Goal: Information Seeking & Learning: Learn about a topic

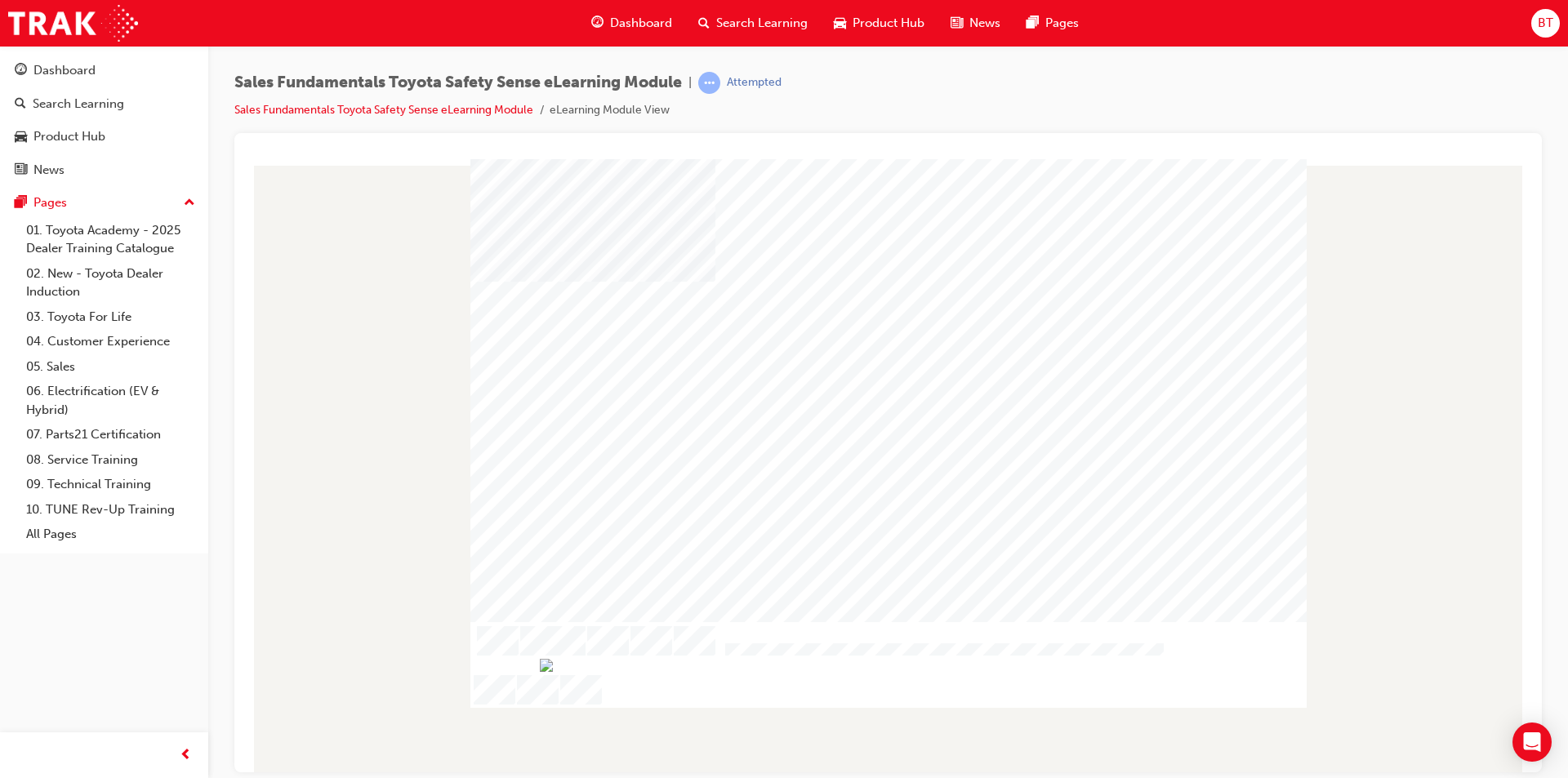
click at [603, 16] on div "Dashboard" at bounding box center [632, 23] width 107 height 33
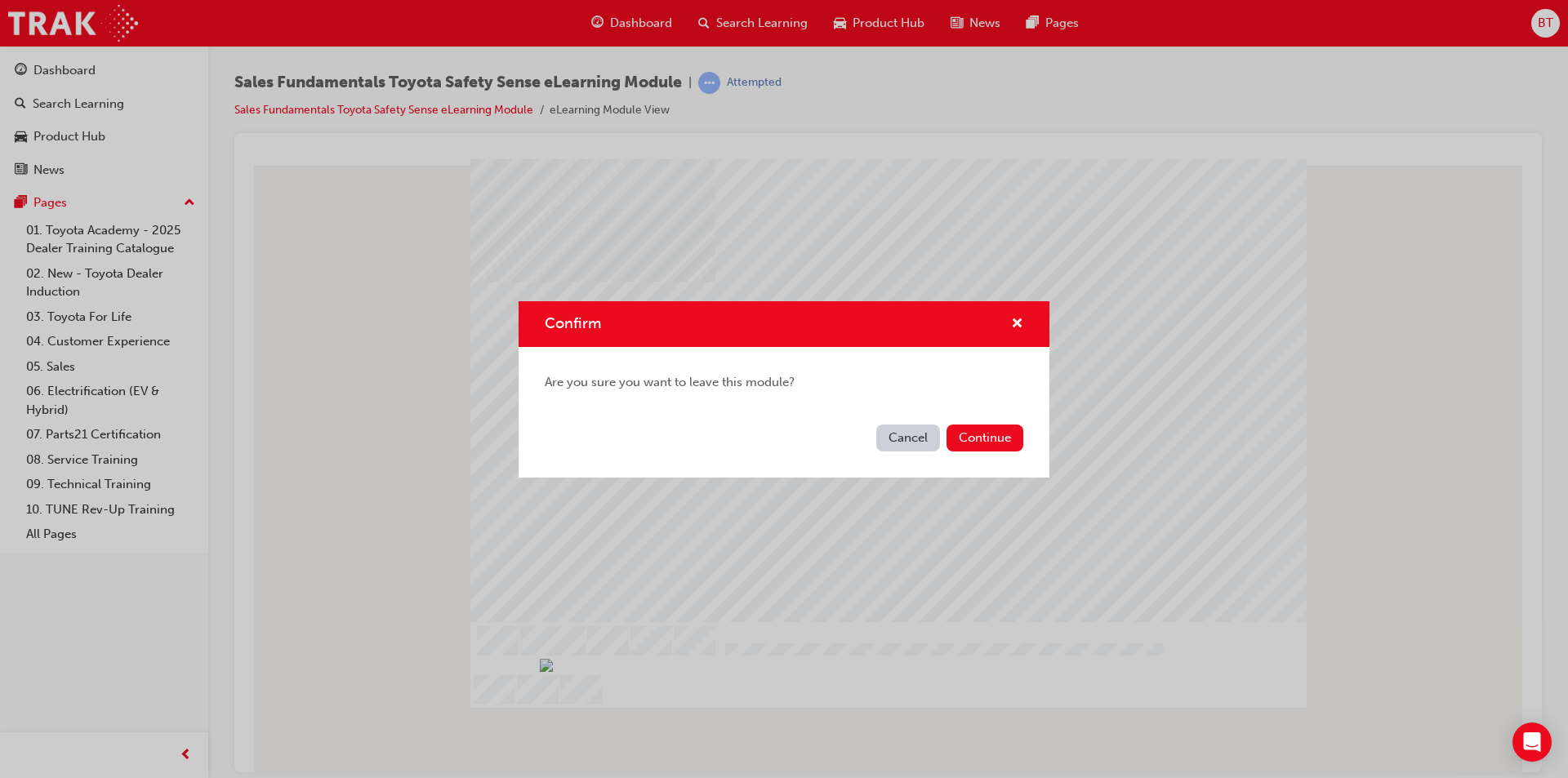
click at [987, 422] on div "Cancel Continue" at bounding box center [784, 448] width 531 height 59
click at [960, 431] on button "Continue" at bounding box center [984, 438] width 77 height 27
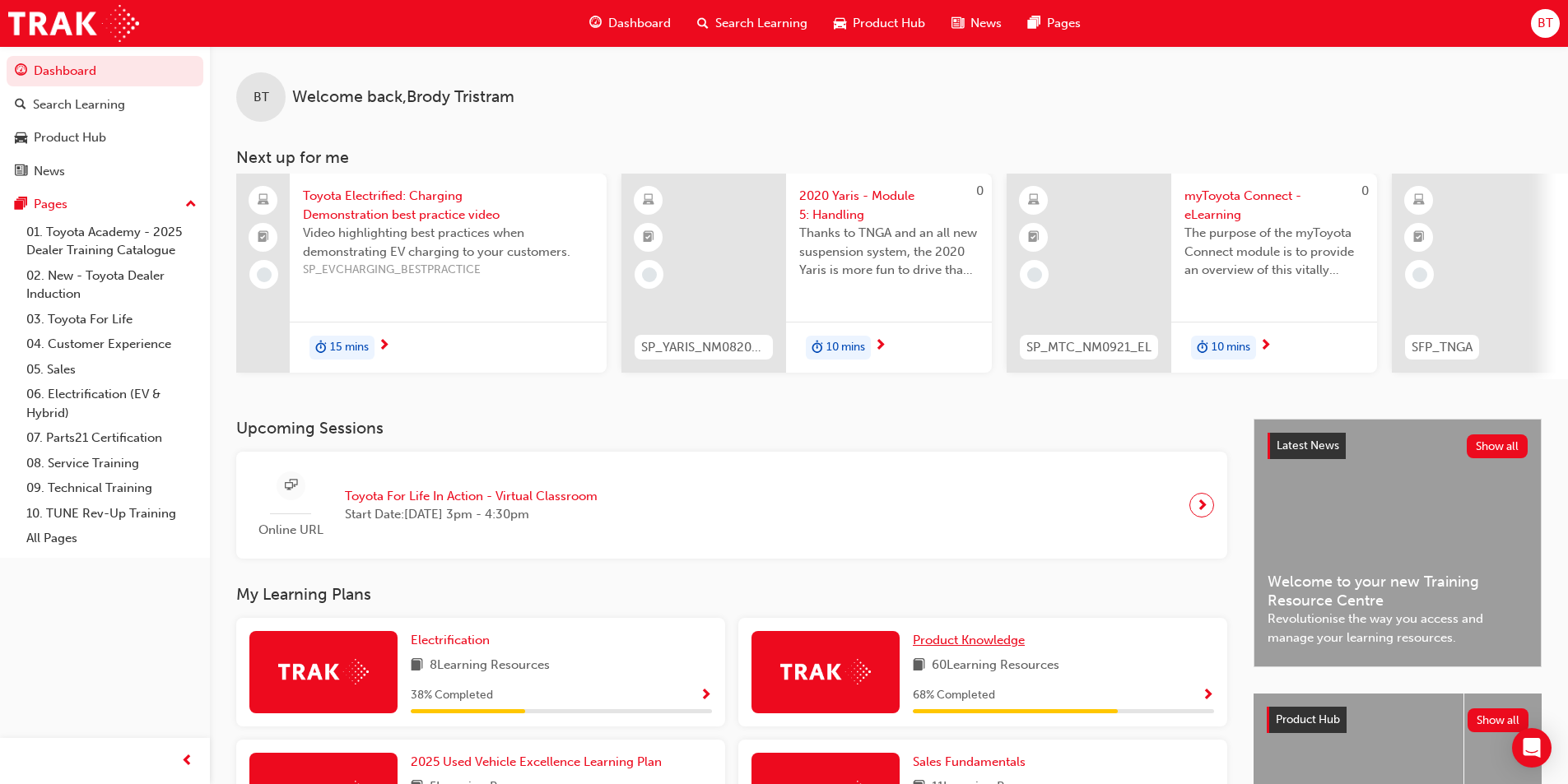
scroll to position [165, 0]
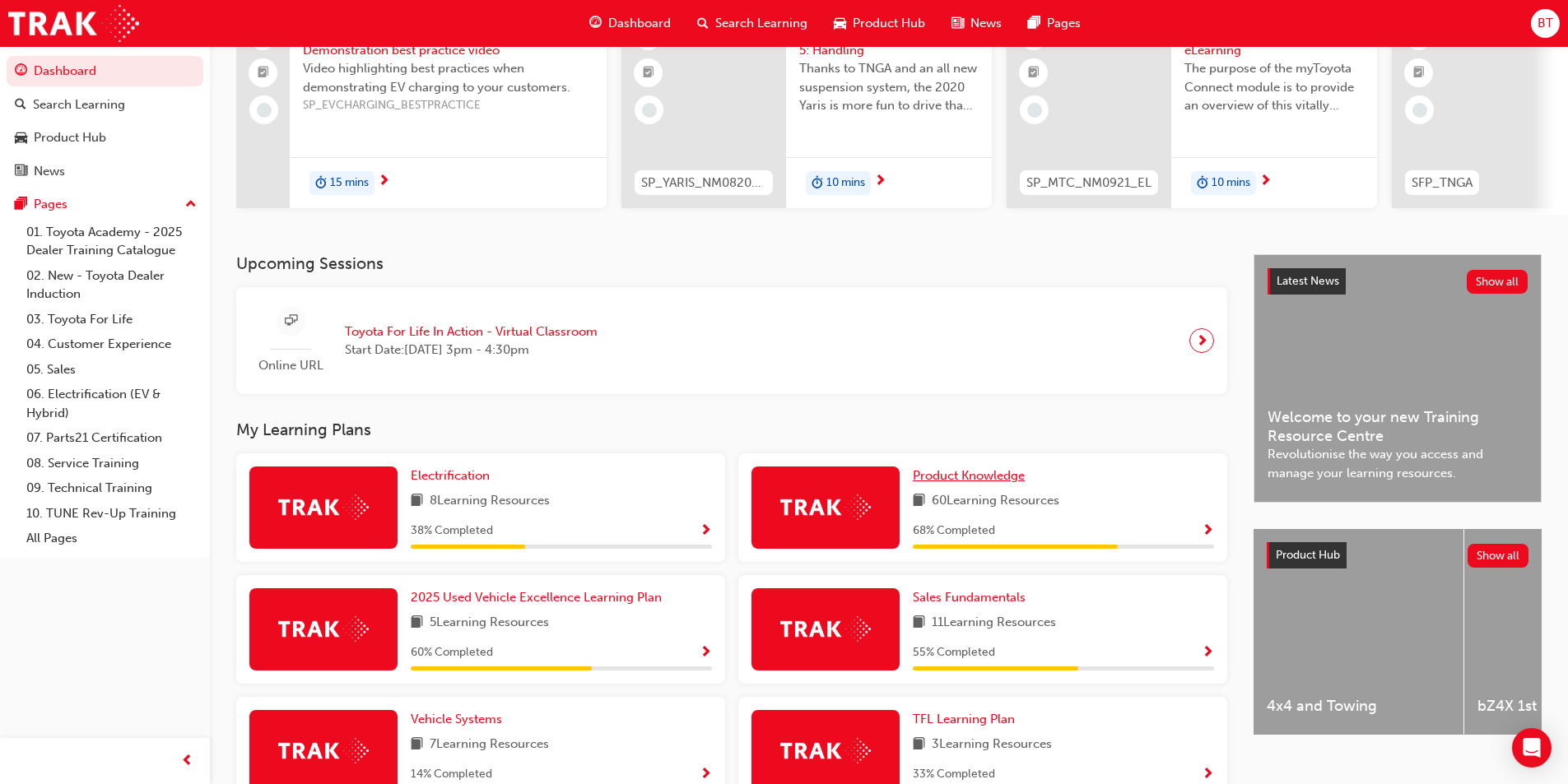
click at [960, 475] on span "Product Knowledge" at bounding box center [969, 475] width 112 height 15
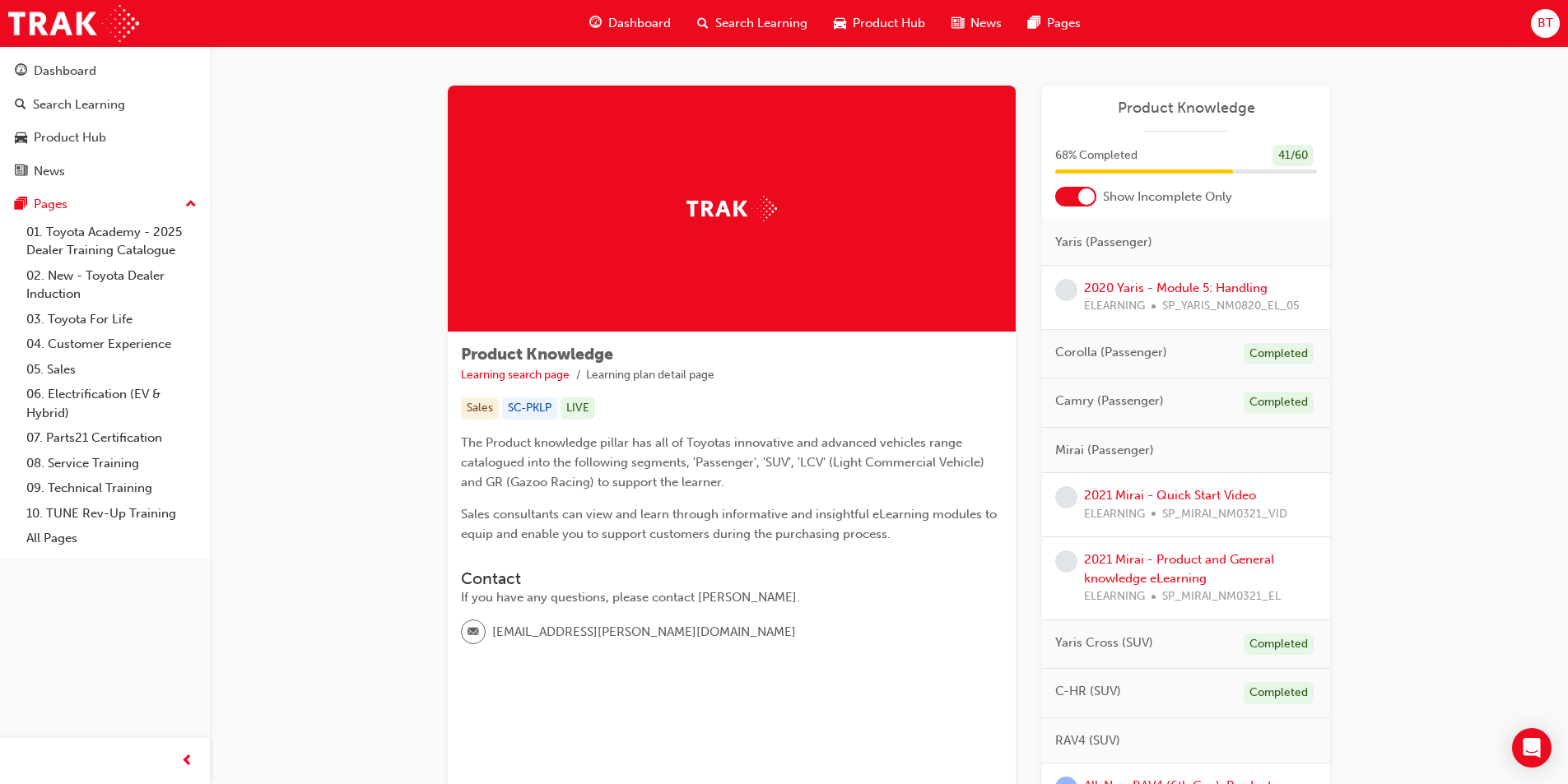
click at [600, 25] on span "guage-icon" at bounding box center [595, 23] width 12 height 21
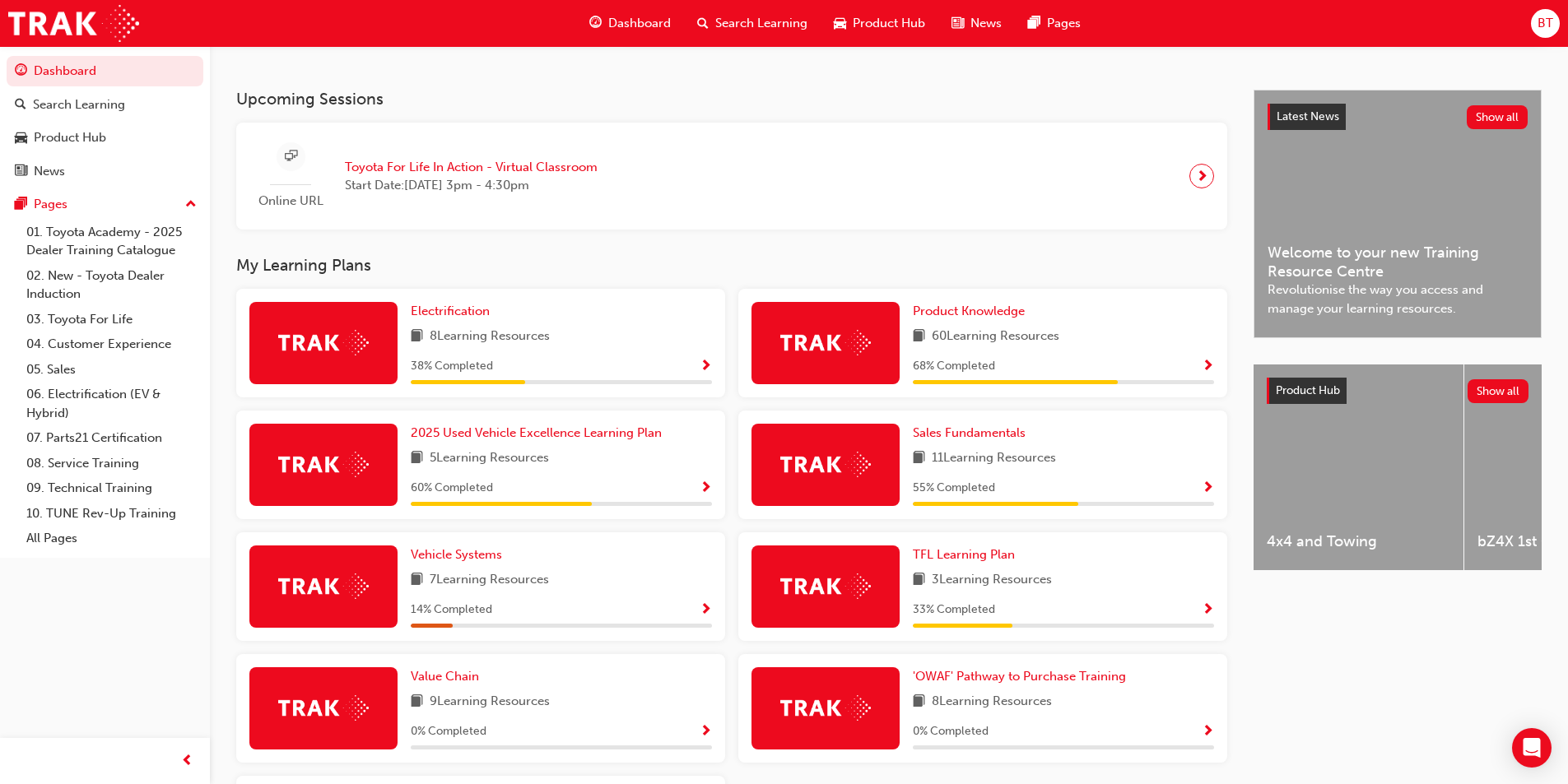
scroll to position [494, 0]
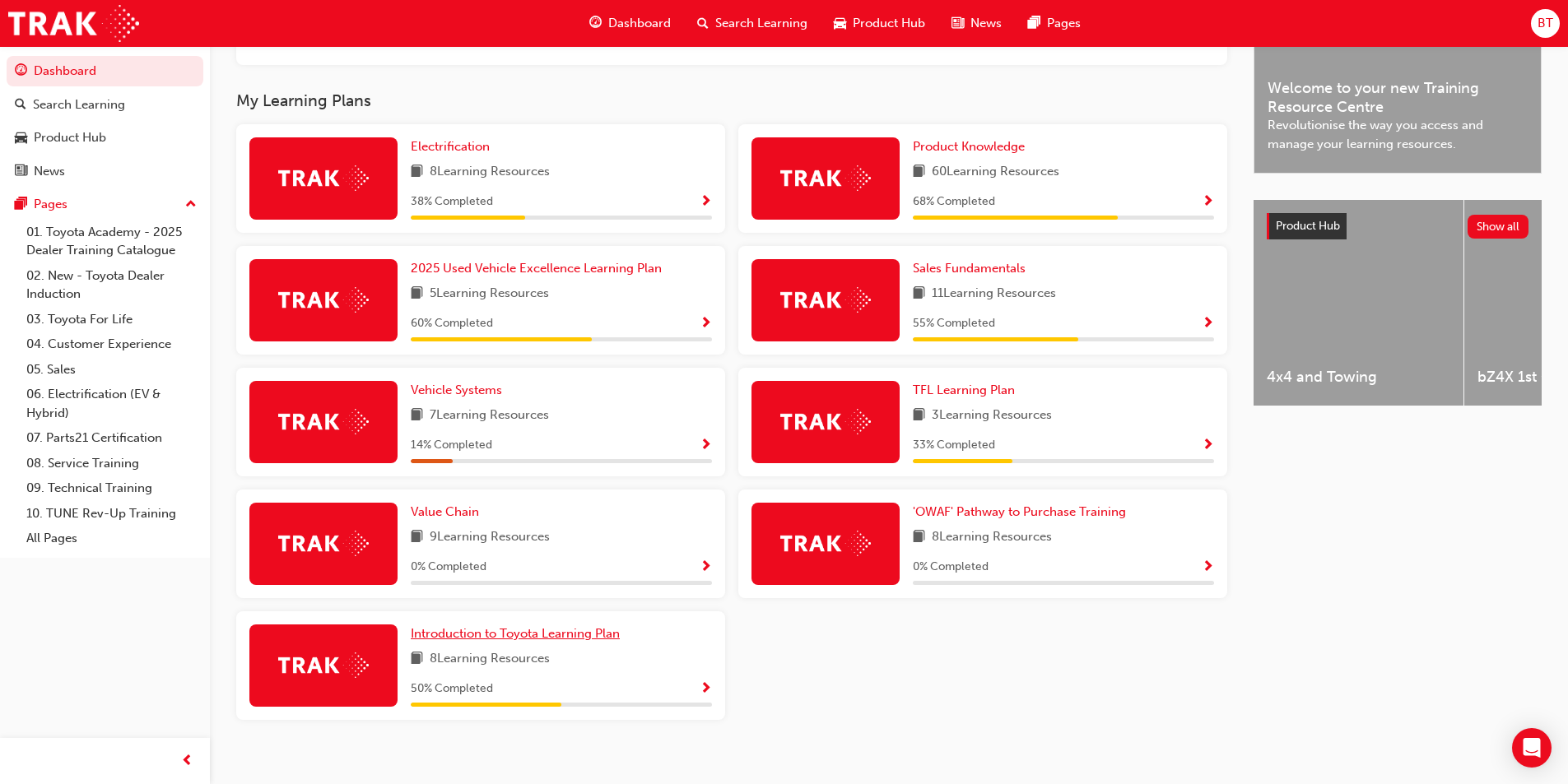
click at [569, 641] on span "Introduction to Toyota Learning Plan" at bounding box center [516, 634] width 209 height 15
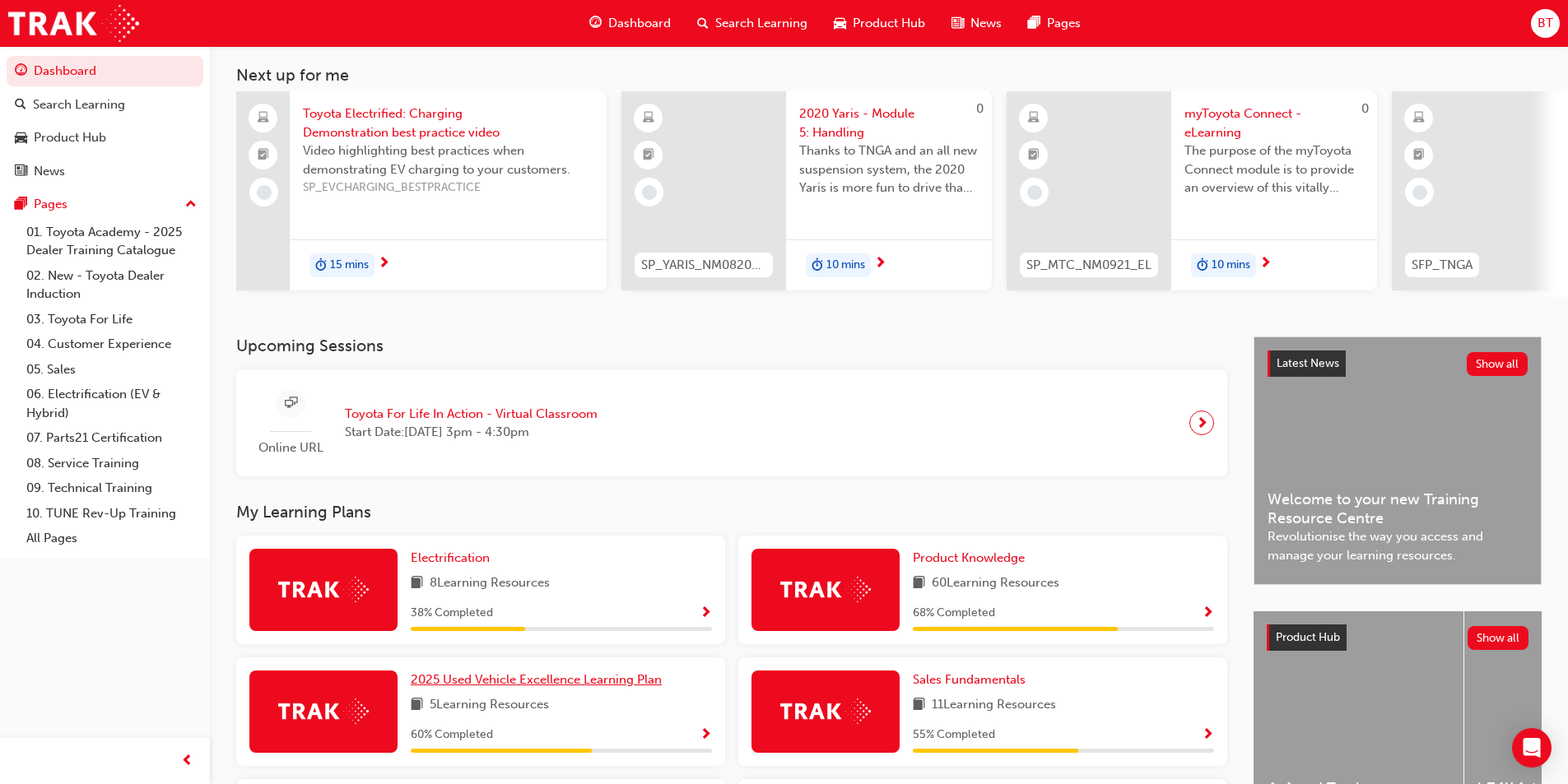
scroll to position [247, 0]
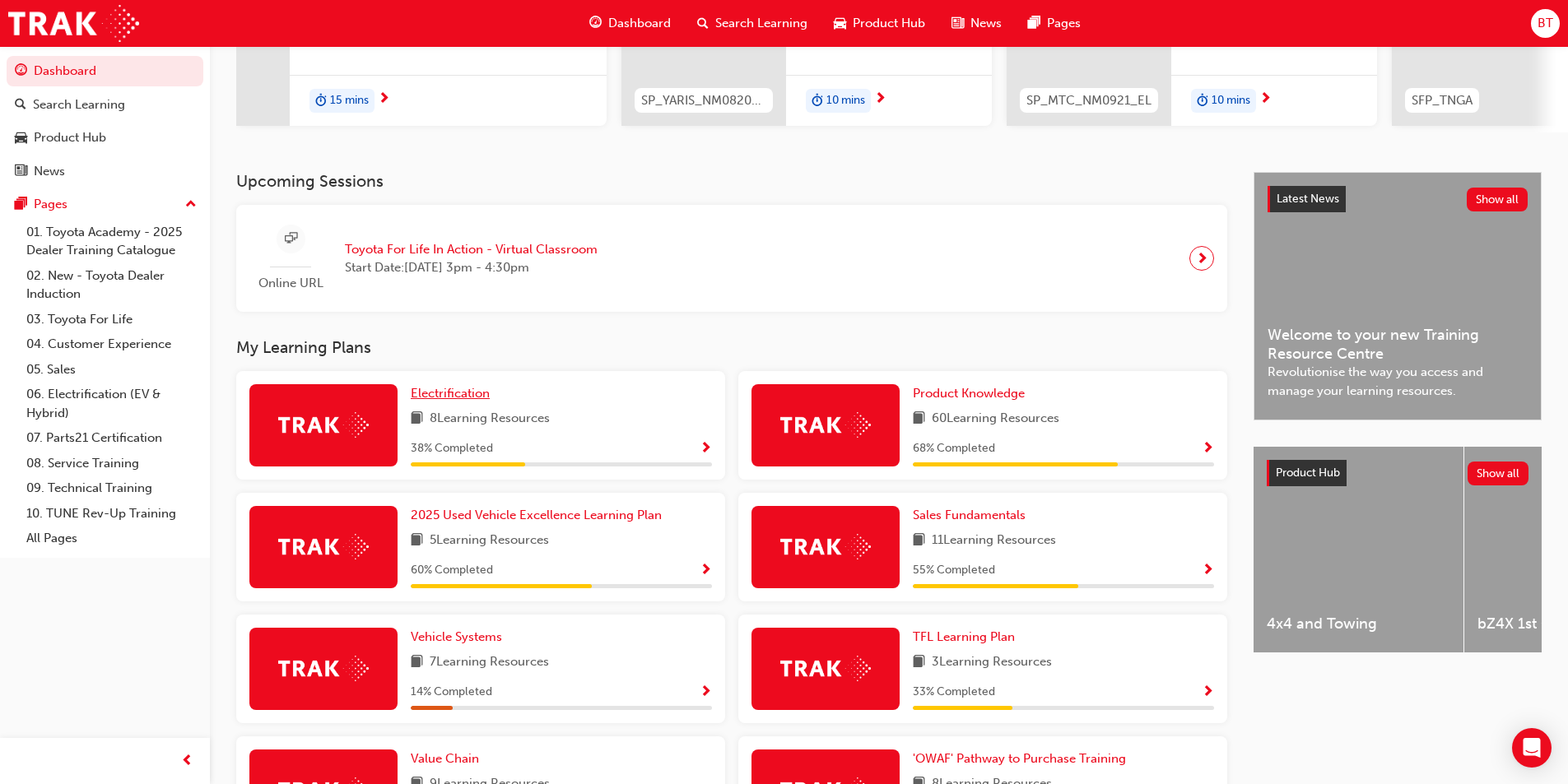
click at [475, 401] on span "Electrification" at bounding box center [450, 393] width 79 height 15
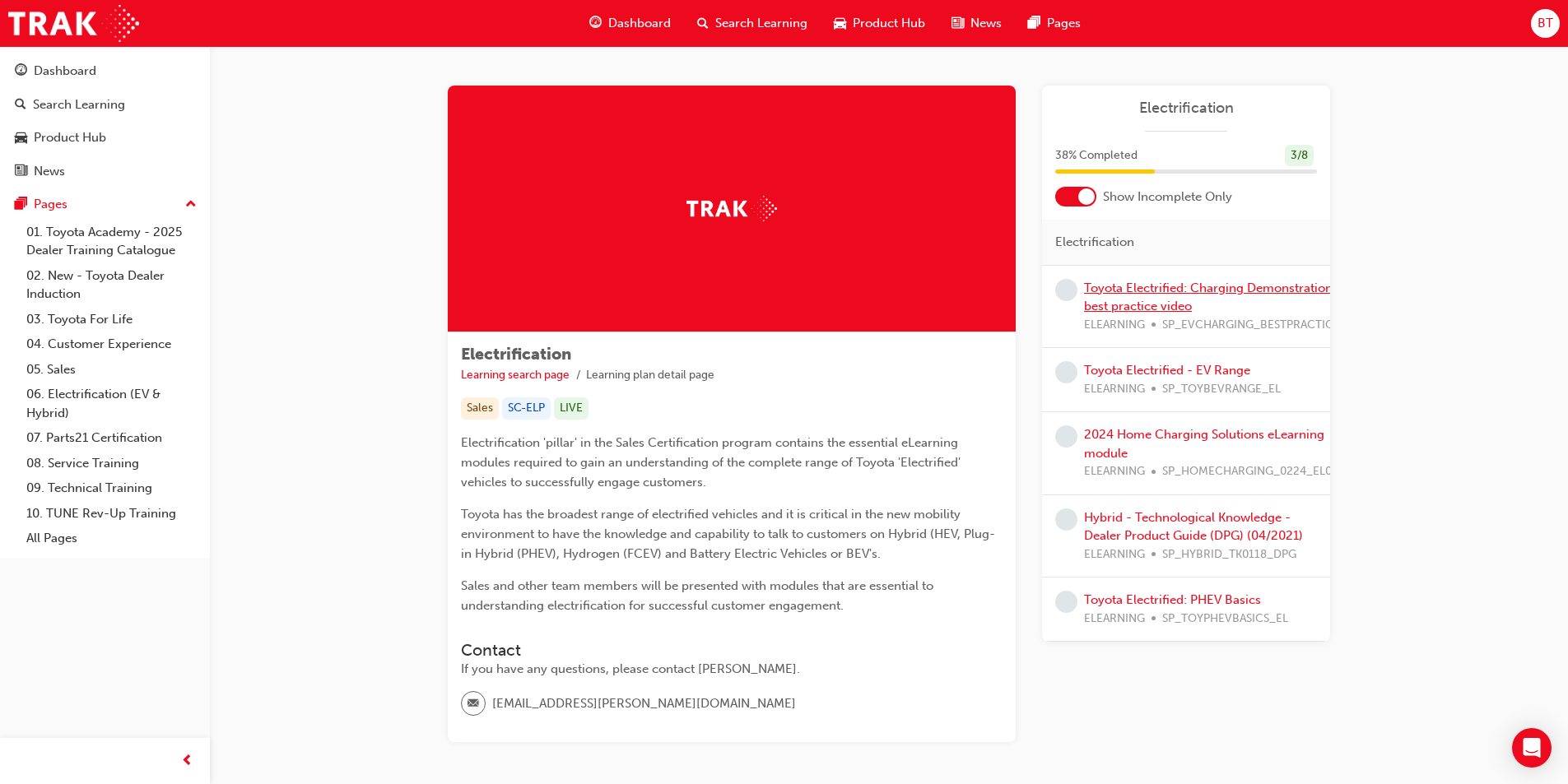
click at [1179, 292] on link "Toyota Electrified: Charging Demonstration best practice video" at bounding box center [1208, 297] width 249 height 34
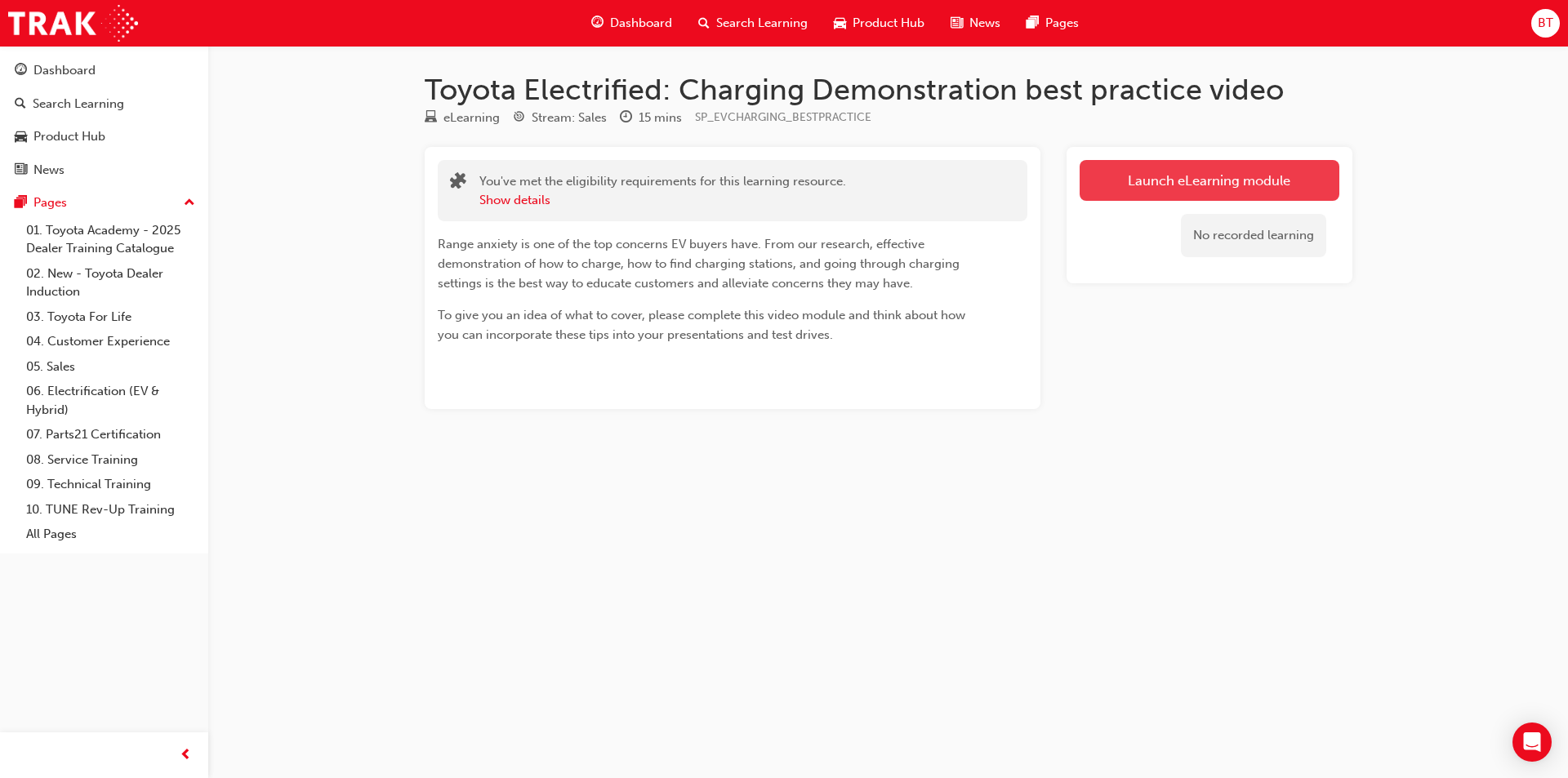
click at [1268, 198] on link "Launch eLearning module" at bounding box center [1209, 180] width 260 height 41
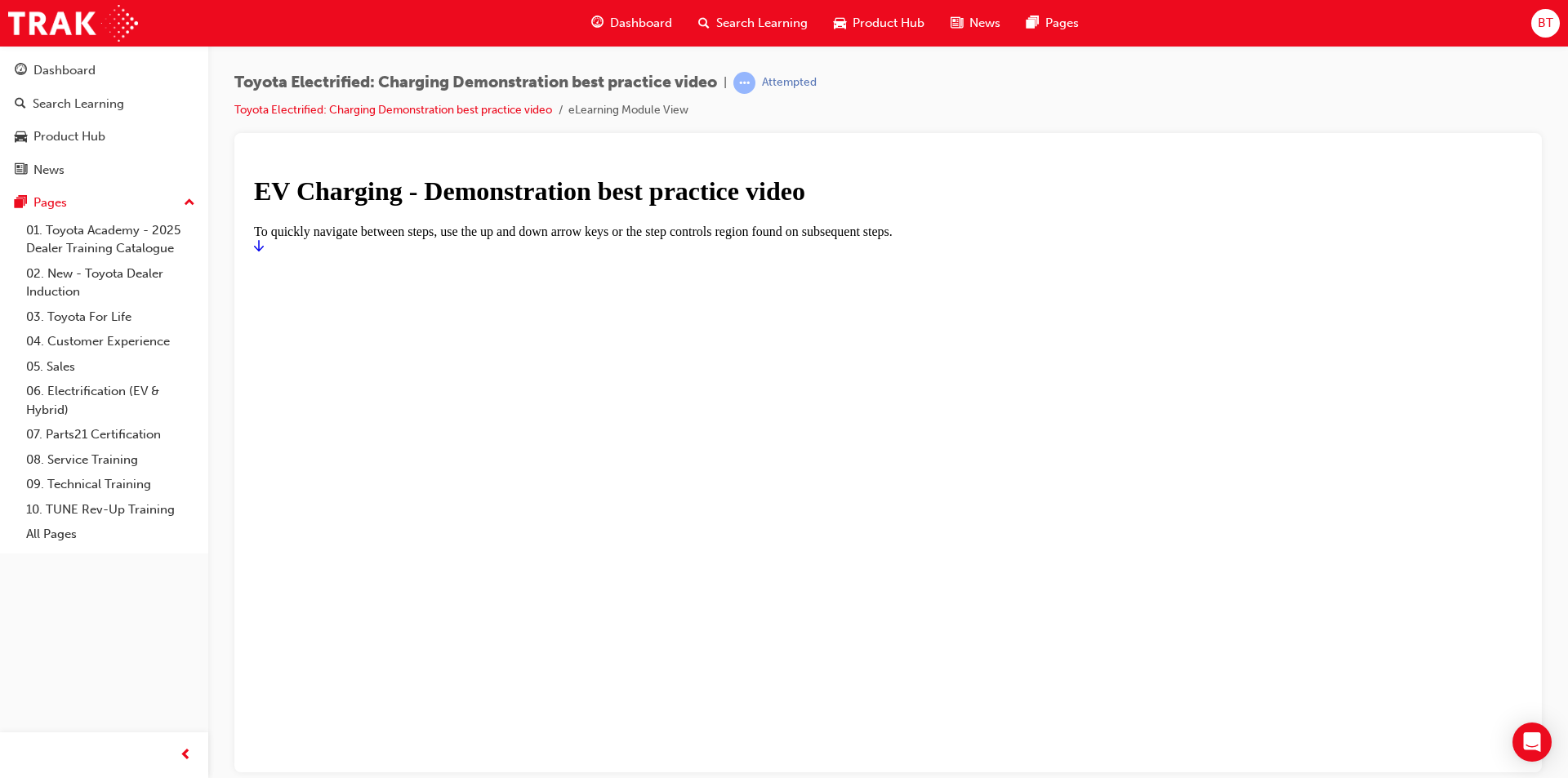
click at [881, 205] on h1 "EV Charging - Demonstration best practice video" at bounding box center [888, 191] width 1268 height 31
click at [264, 251] on icon "Start" at bounding box center [259, 245] width 10 height 11
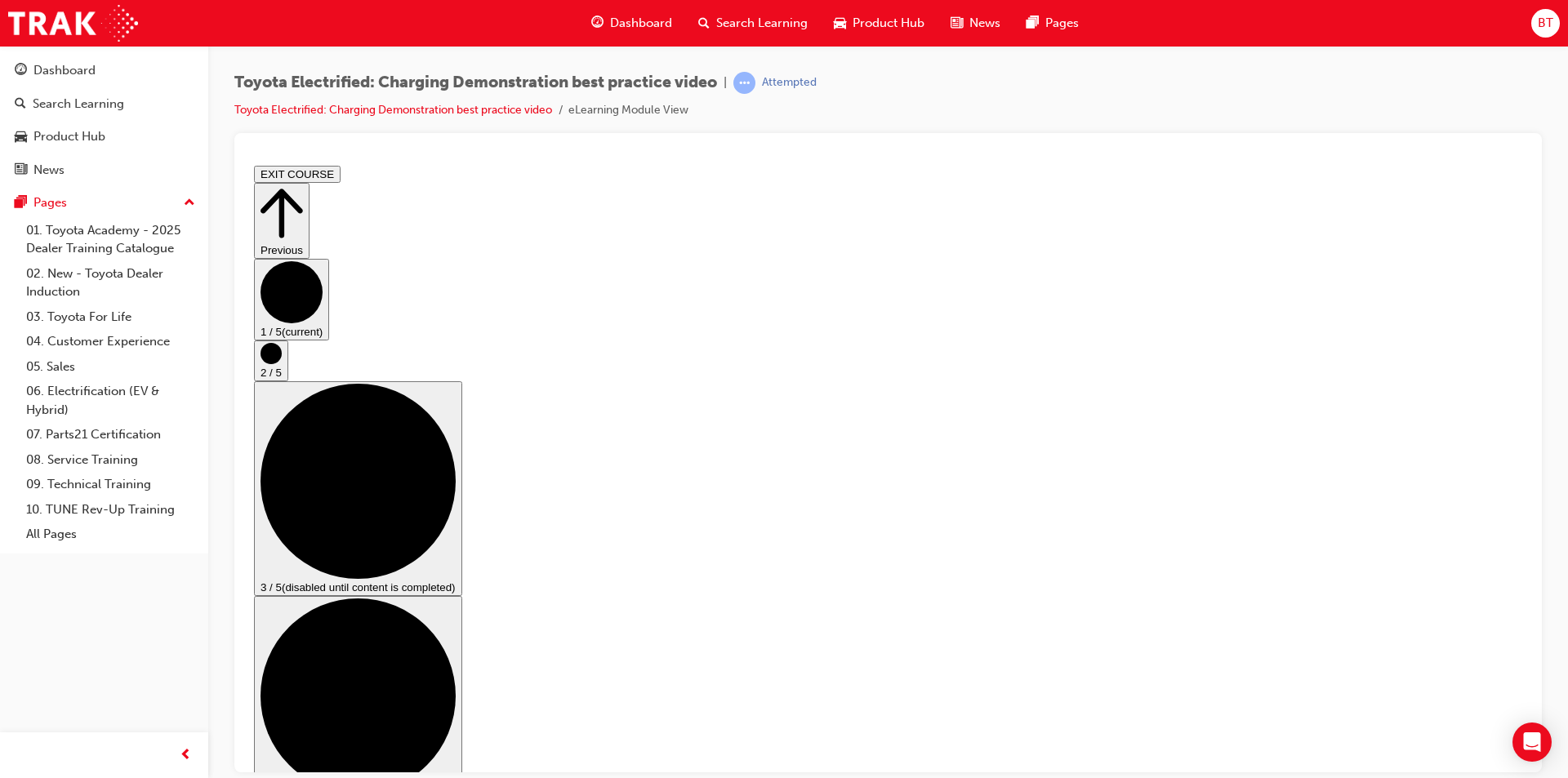
drag, startPoint x: 973, startPoint y: 272, endPoint x: 952, endPoint y: 268, distance: 21.4
drag, startPoint x: 943, startPoint y: 520, endPoint x: 749, endPoint y: 424, distance: 216.5
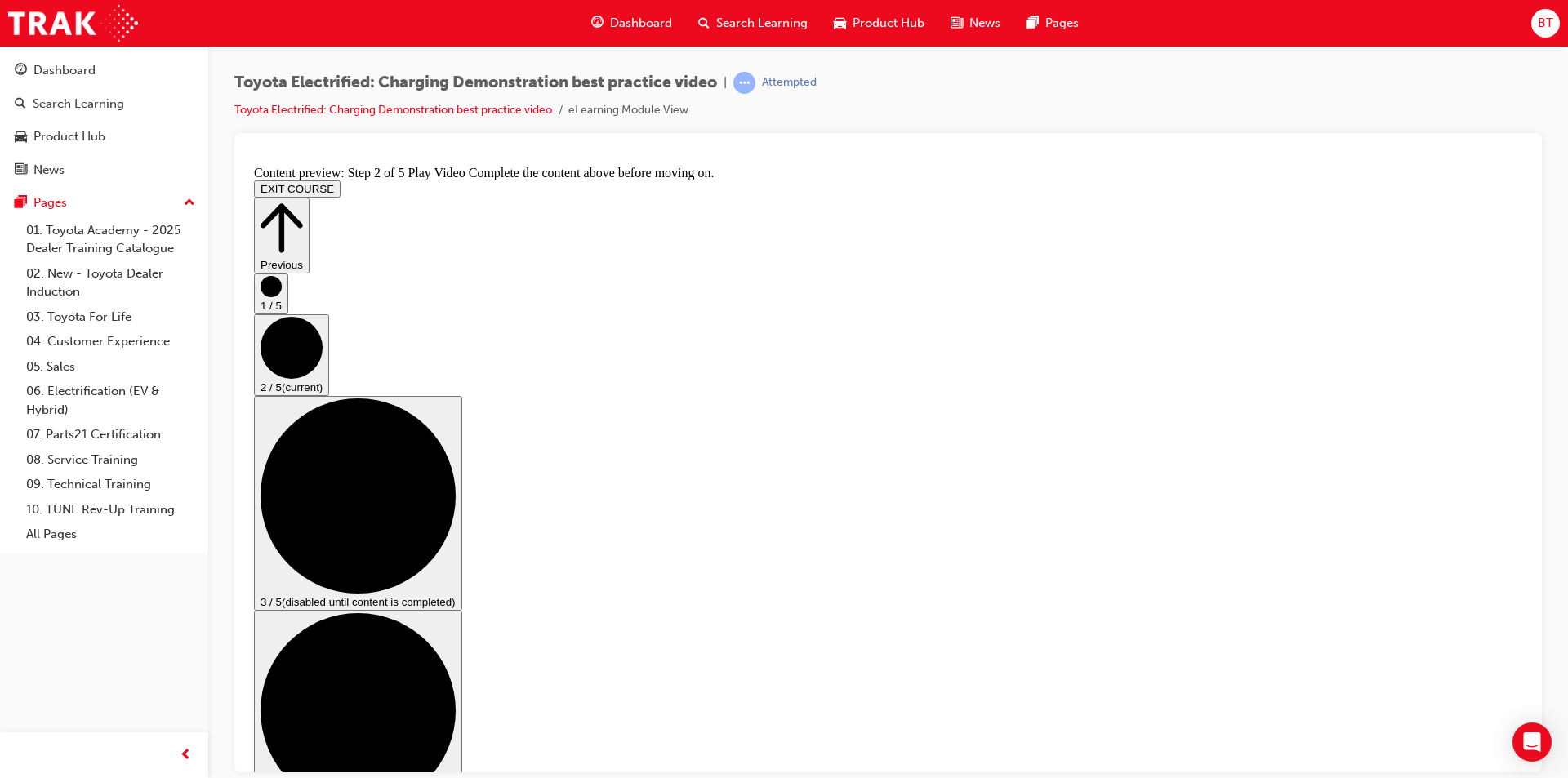
drag, startPoint x: 1001, startPoint y: 118, endPoint x: 969, endPoint y: 107, distance: 33.8
click at [969, 107] on div "Toyota Electrified: Charging Demonstration best practice video | Attempted Toyo…" at bounding box center [887, 103] width 1307 height 61
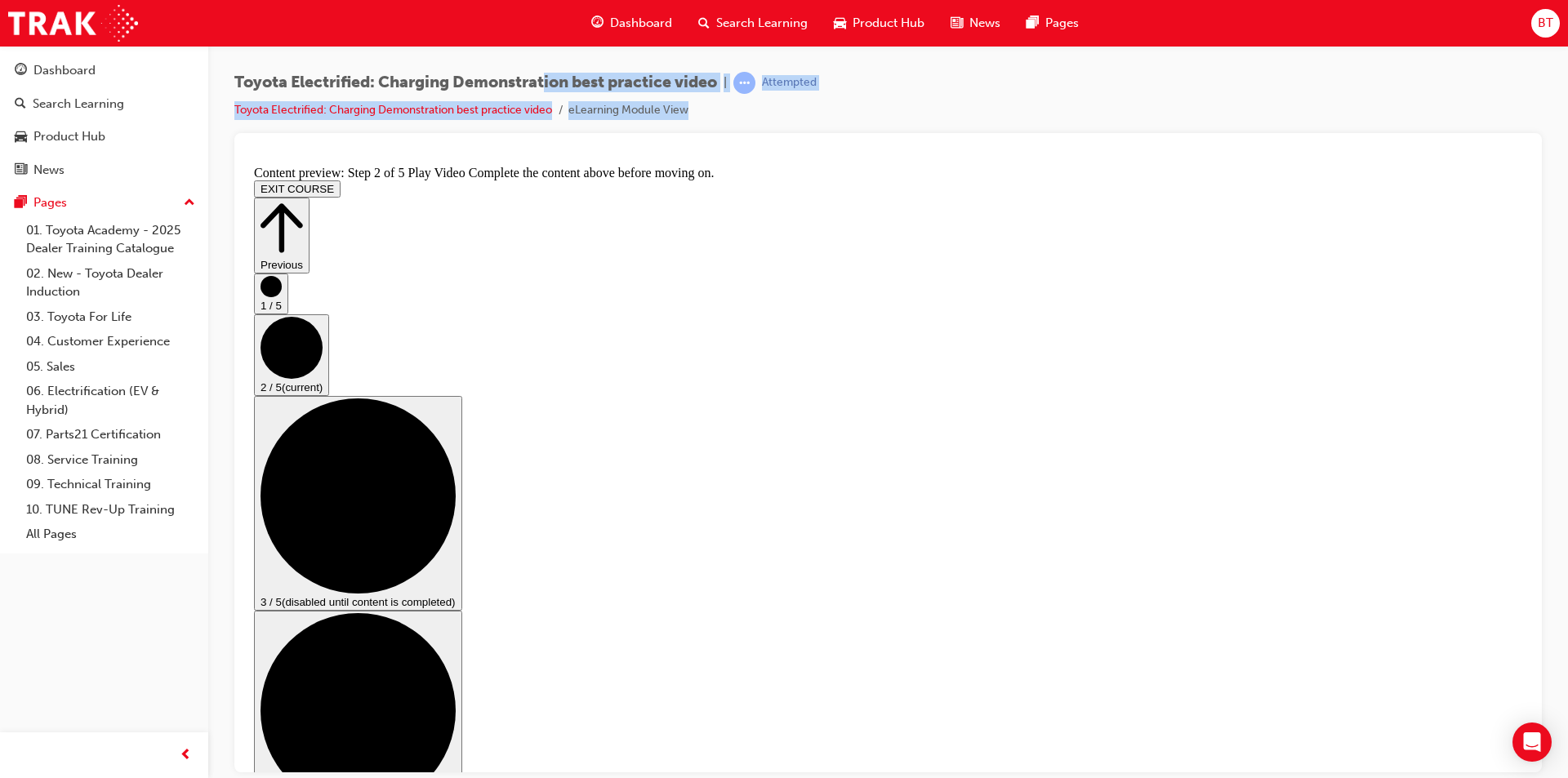
drag, startPoint x: 953, startPoint y: 106, endPoint x: 545, endPoint y: 73, distance: 409.3
click at [545, 73] on div "Toyota Electrified: Charging Demonstration best practice video | Attempted Toyo…" at bounding box center [887, 103] width 1307 height 61
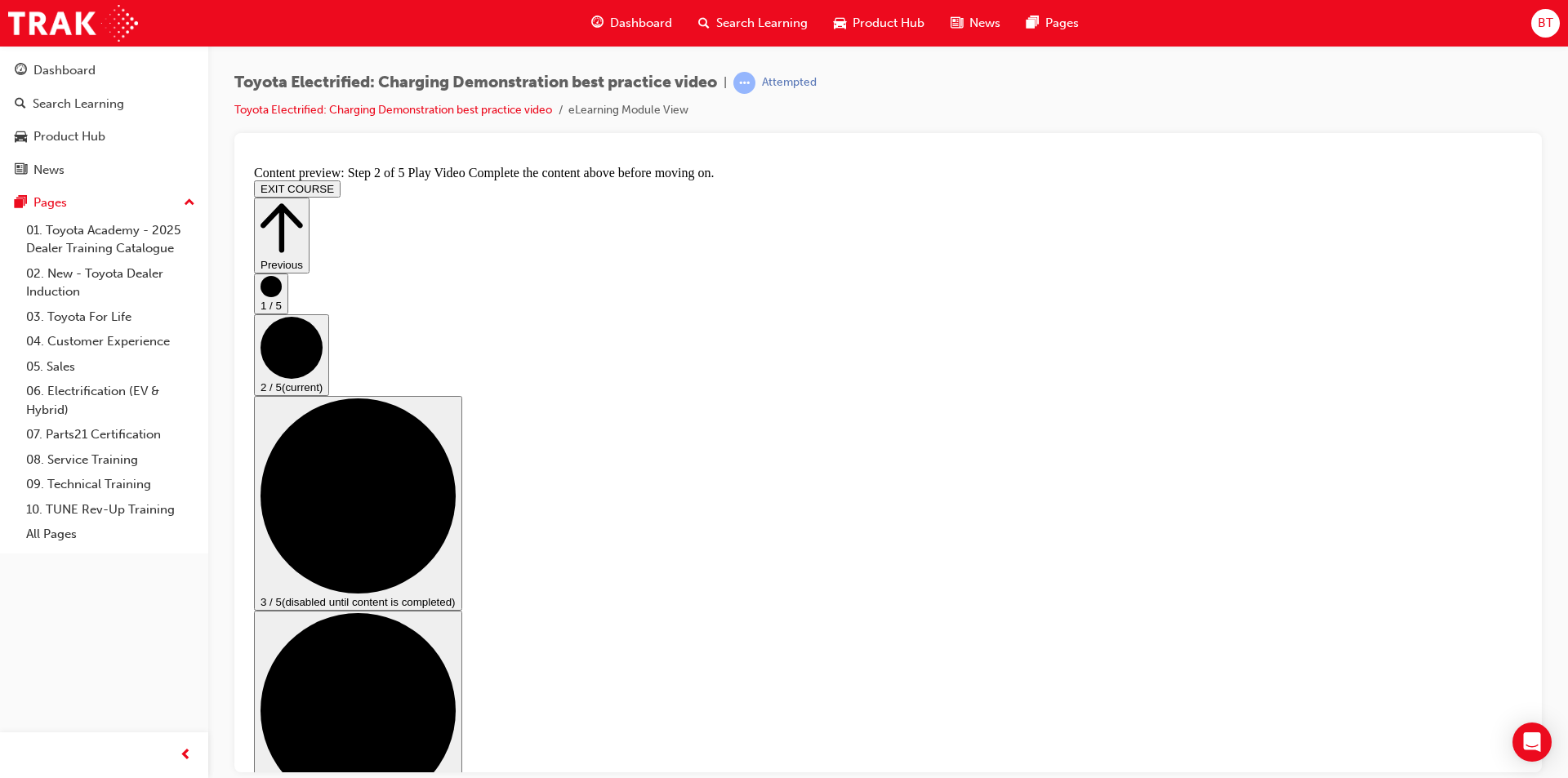
click at [980, 102] on div "Toyota Electrified: Charging Demonstration best practice video | Attempted Toyo…" at bounding box center [887, 103] width 1307 height 61
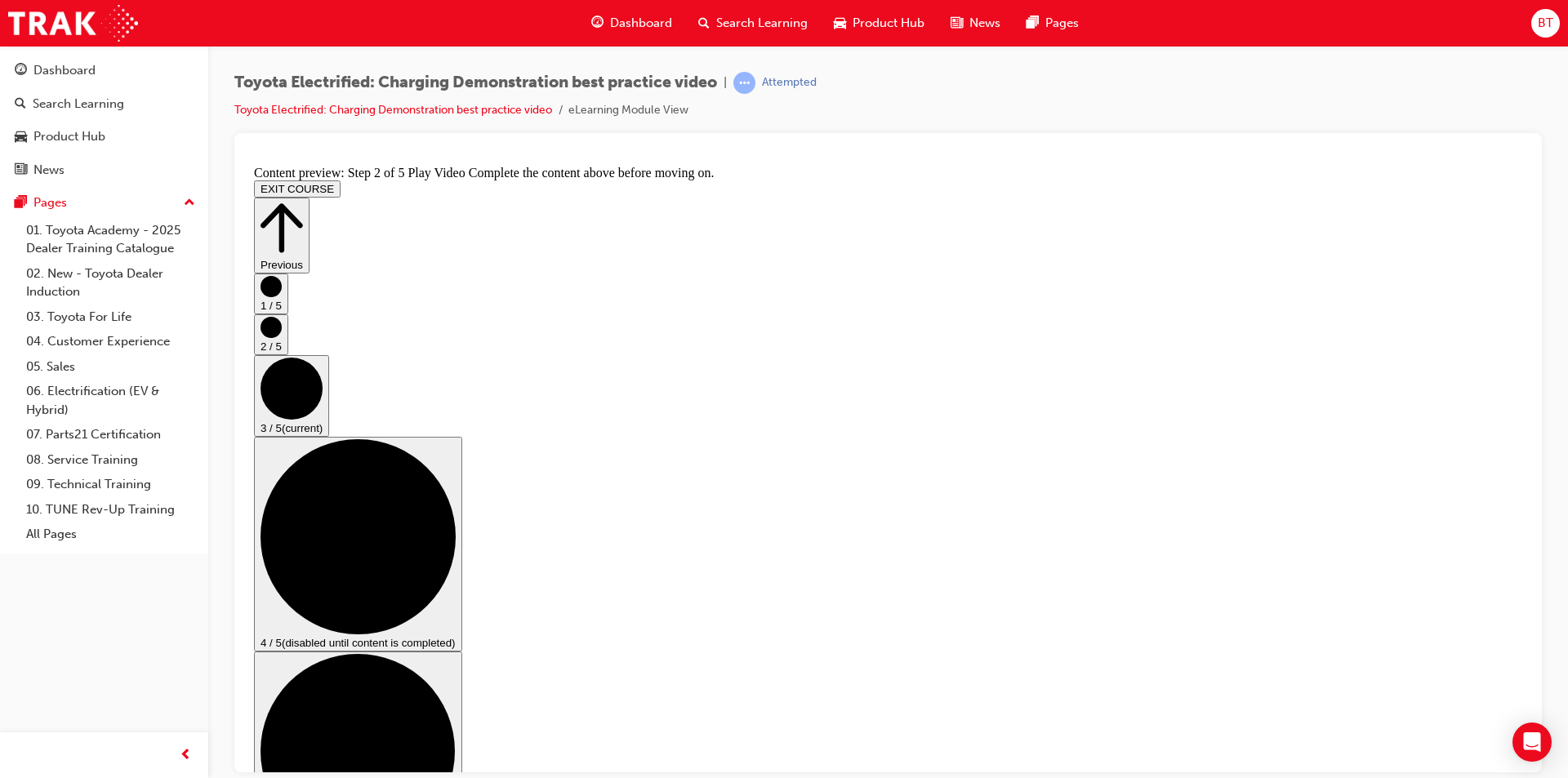
scroll to position [81, 0]
checkbox input "true"
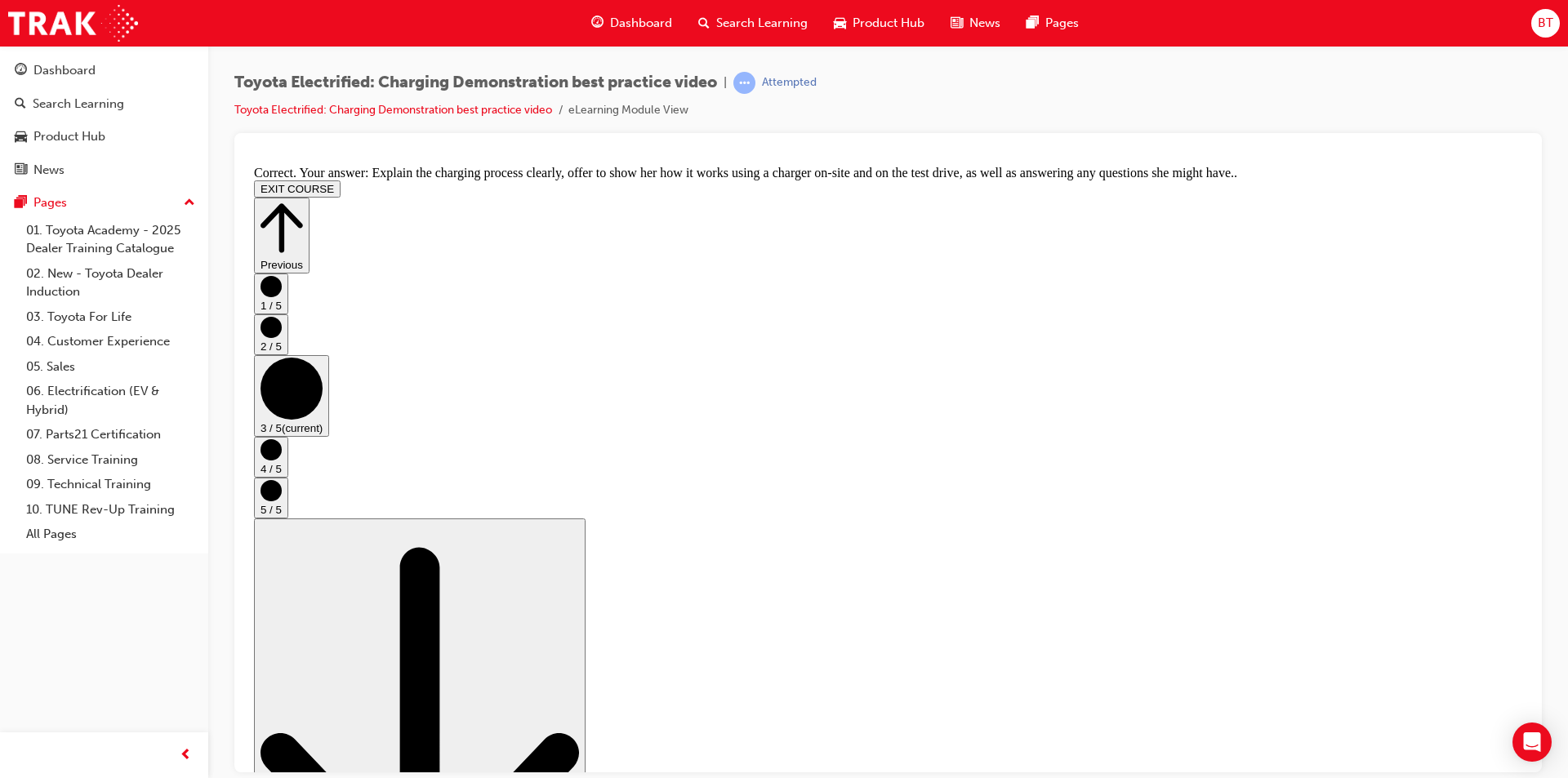
scroll to position [275, 0]
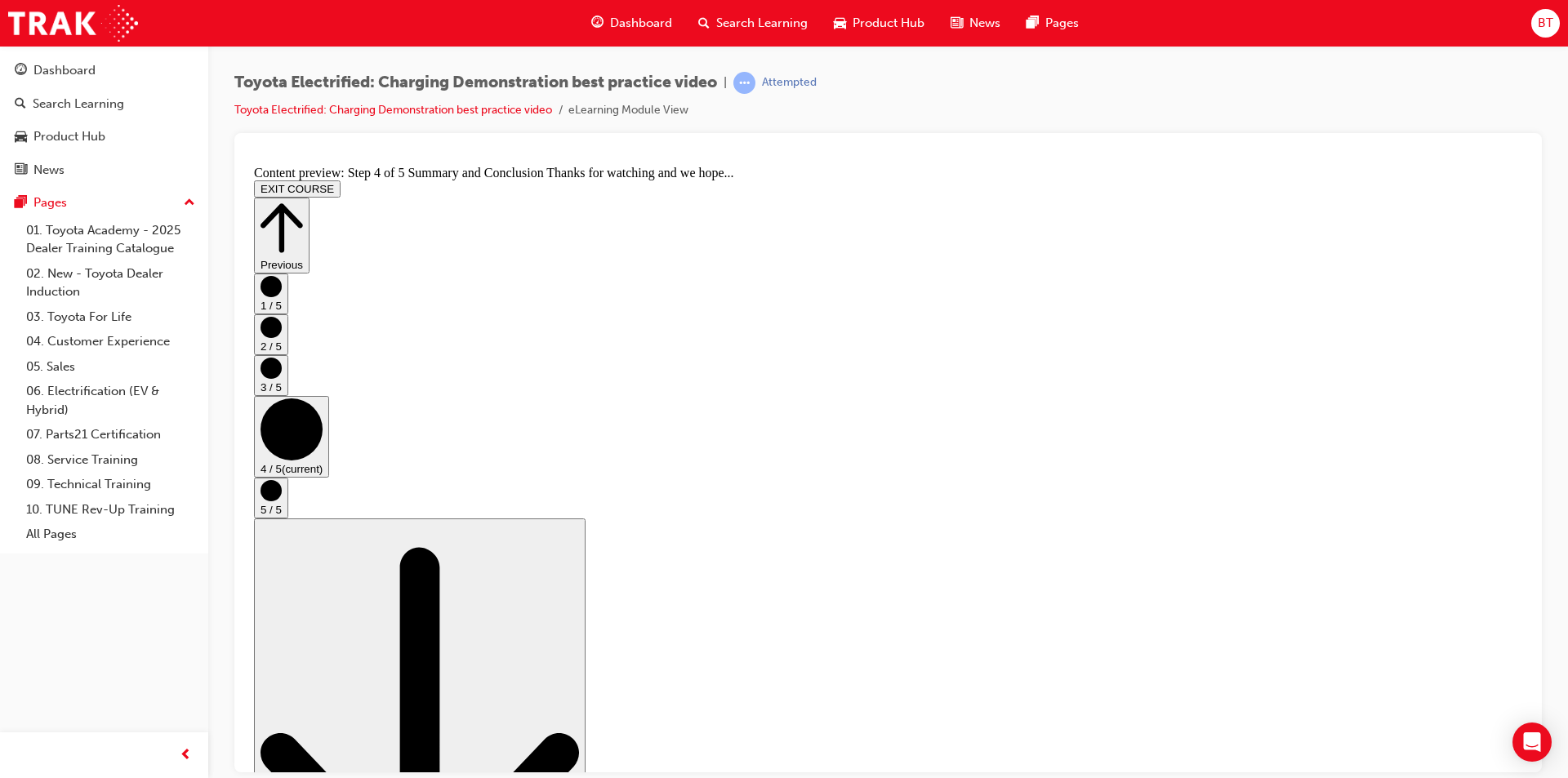
drag, startPoint x: 678, startPoint y: 488, endPoint x: 651, endPoint y: 482, distance: 27.7
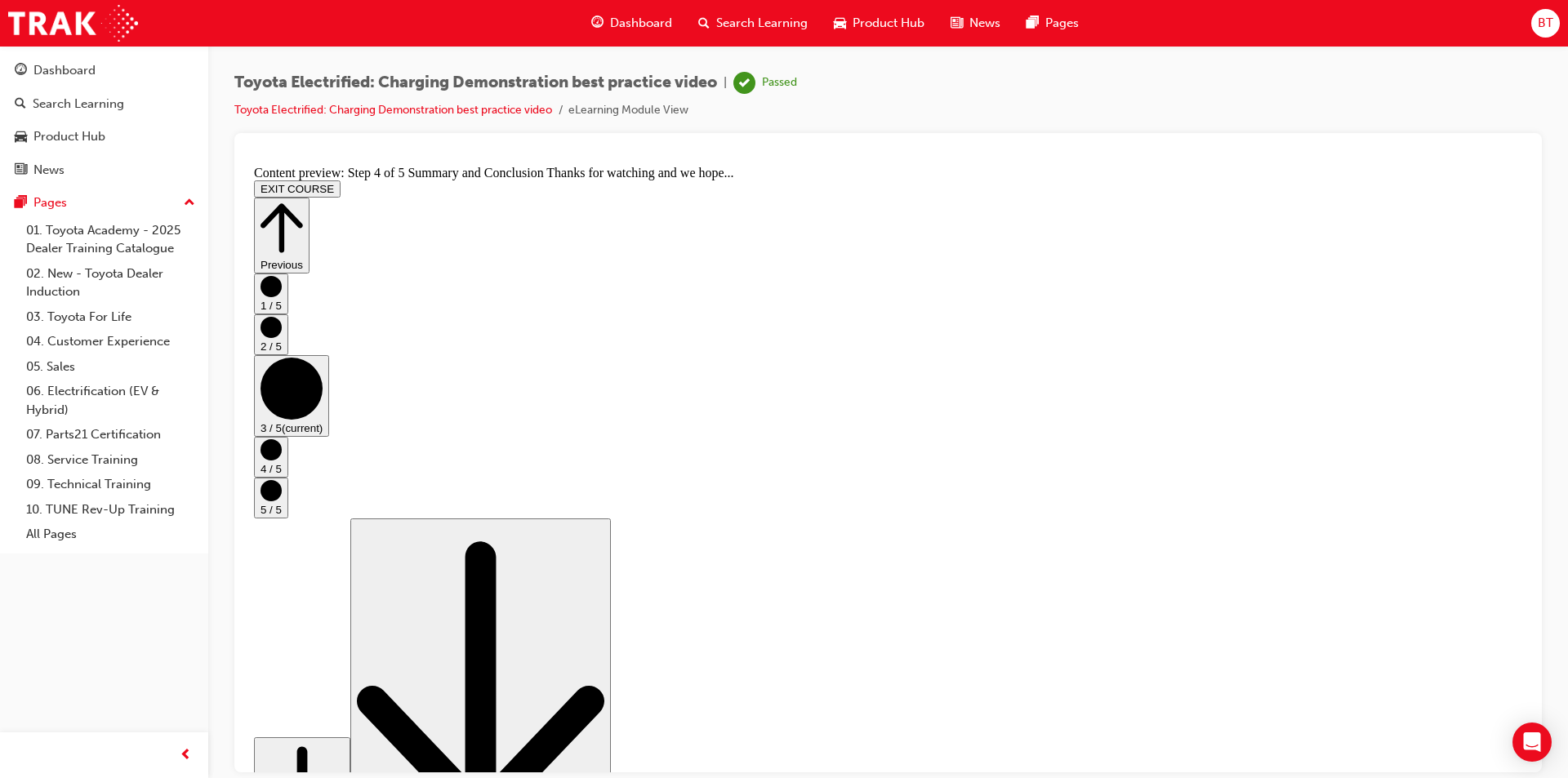
scroll to position [164, 0]
checkbox input "true"
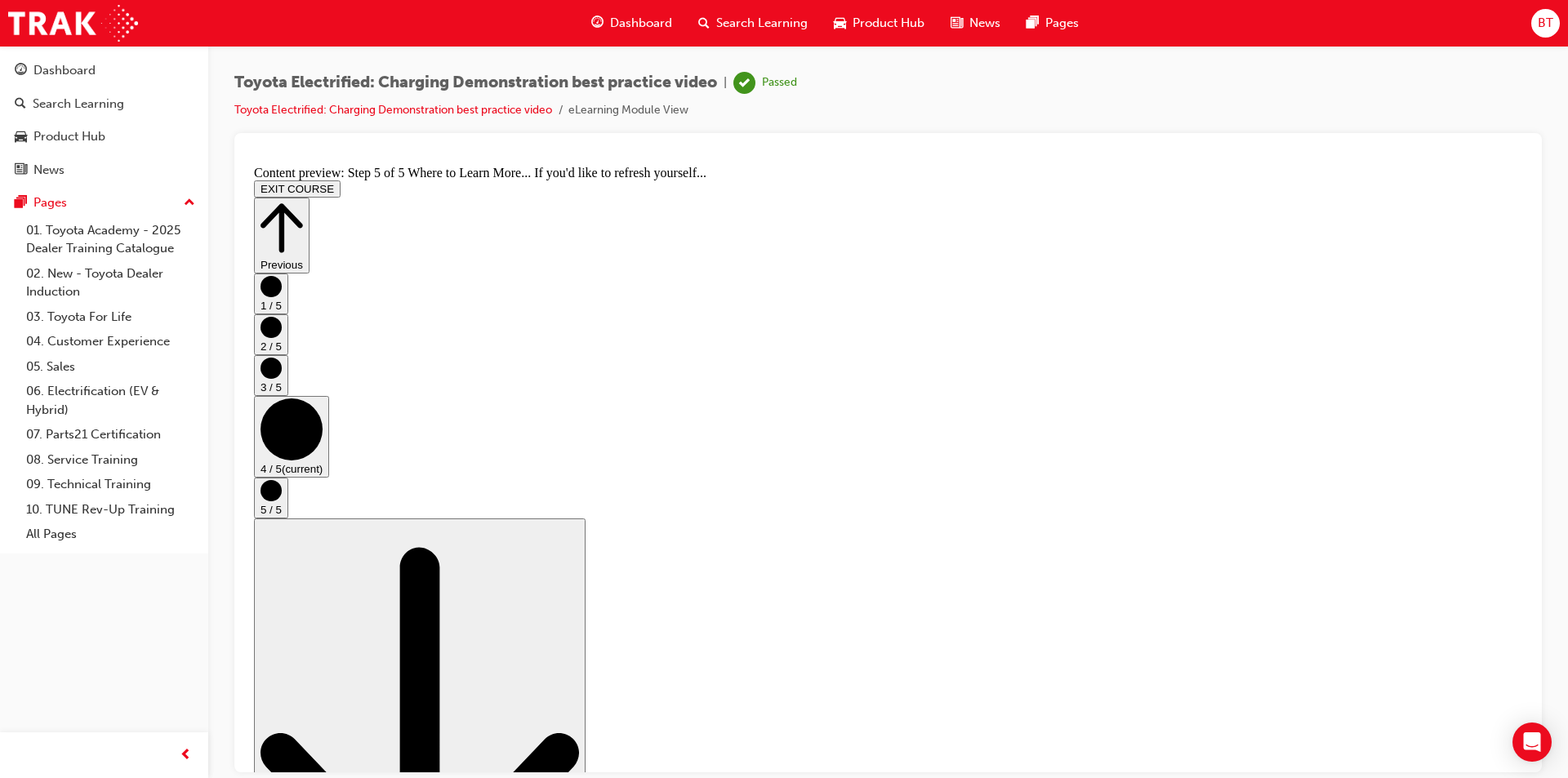
scroll to position [0, 0]
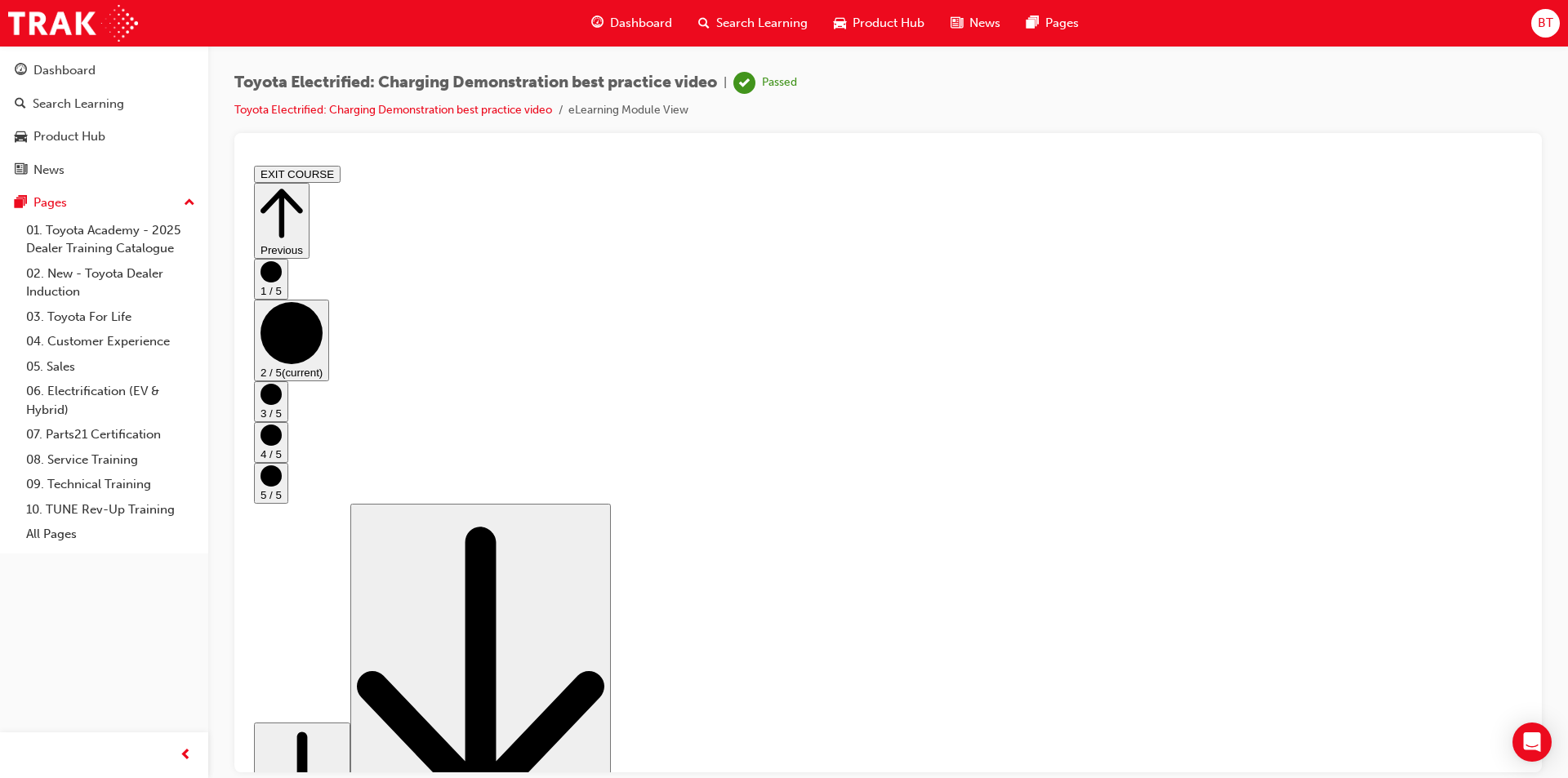
click at [351, 727] on button "Scroll page down" at bounding box center [302, 786] width 96 height 130
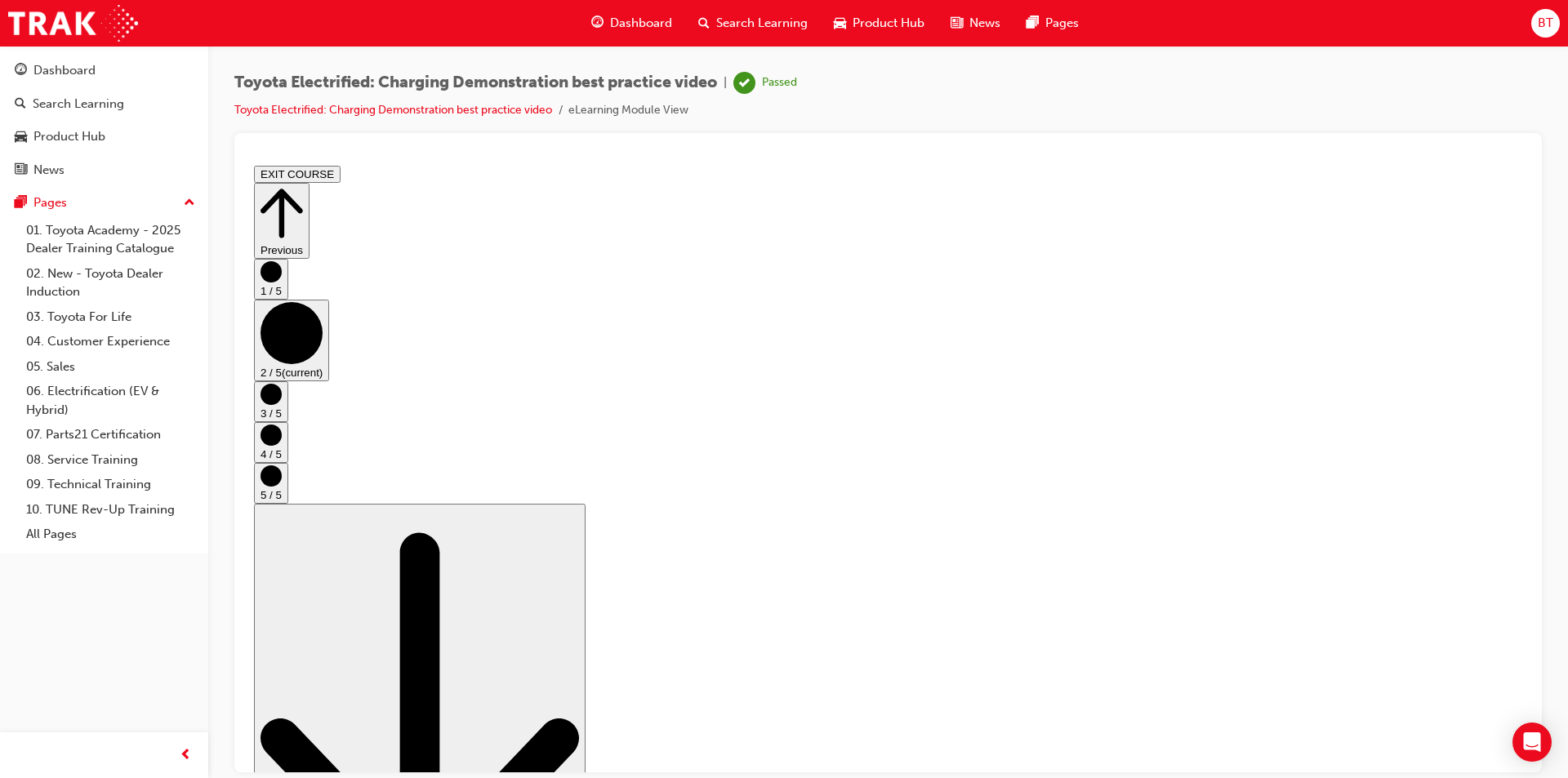
scroll to position [571, 0]
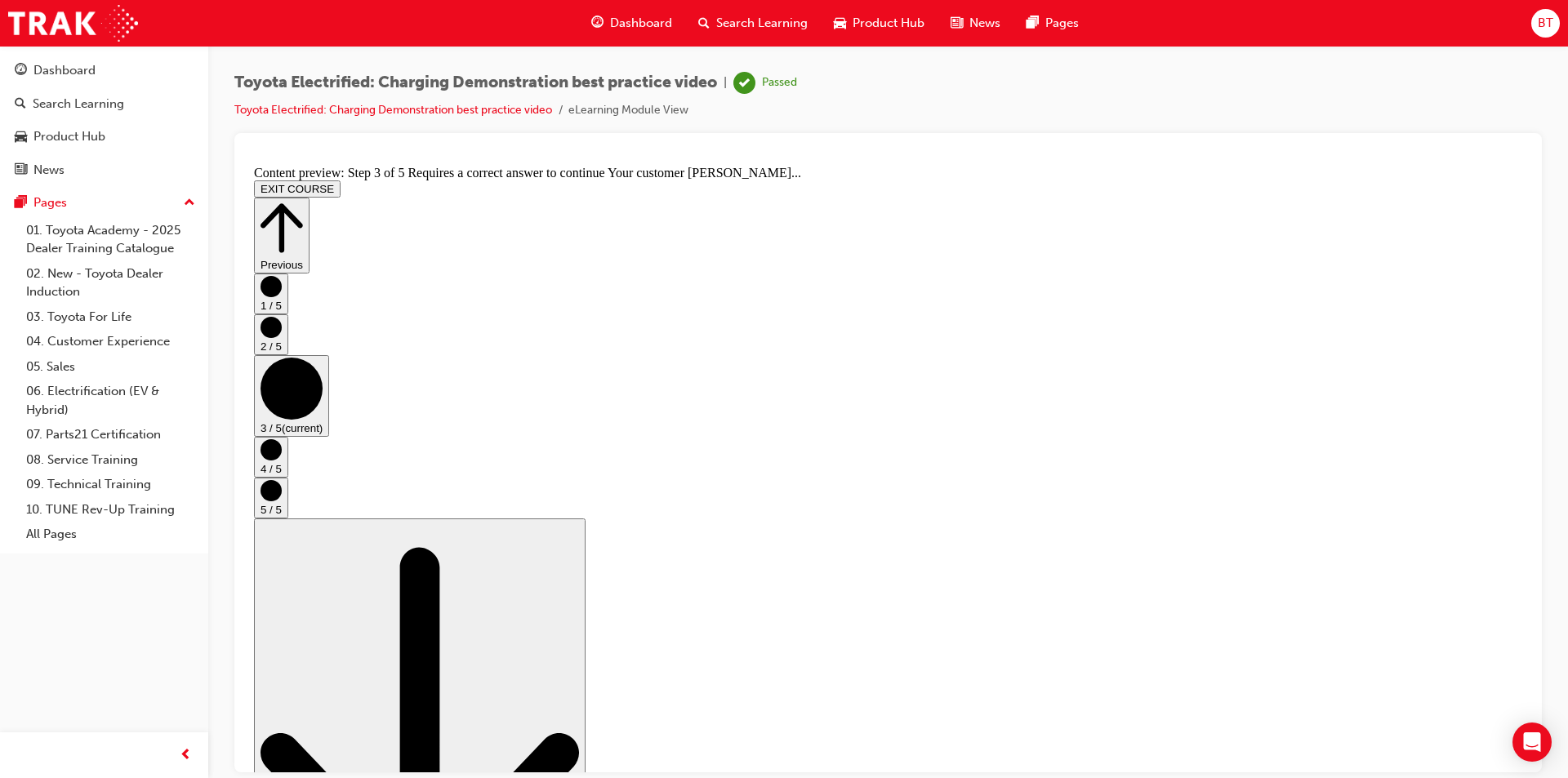
scroll to position [206, 0]
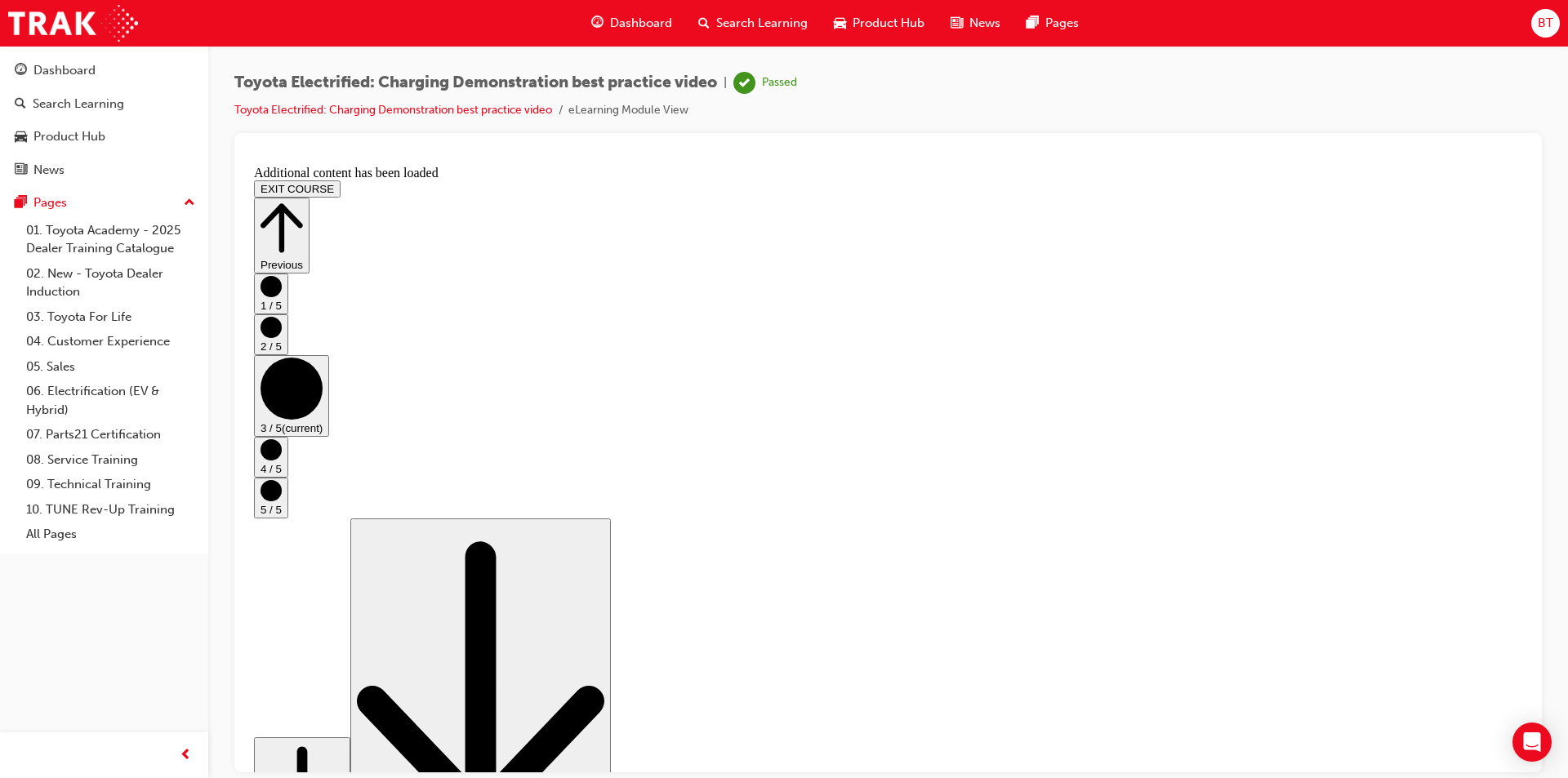
click at [616, 16] on span "Dashboard" at bounding box center [641, 23] width 62 height 19
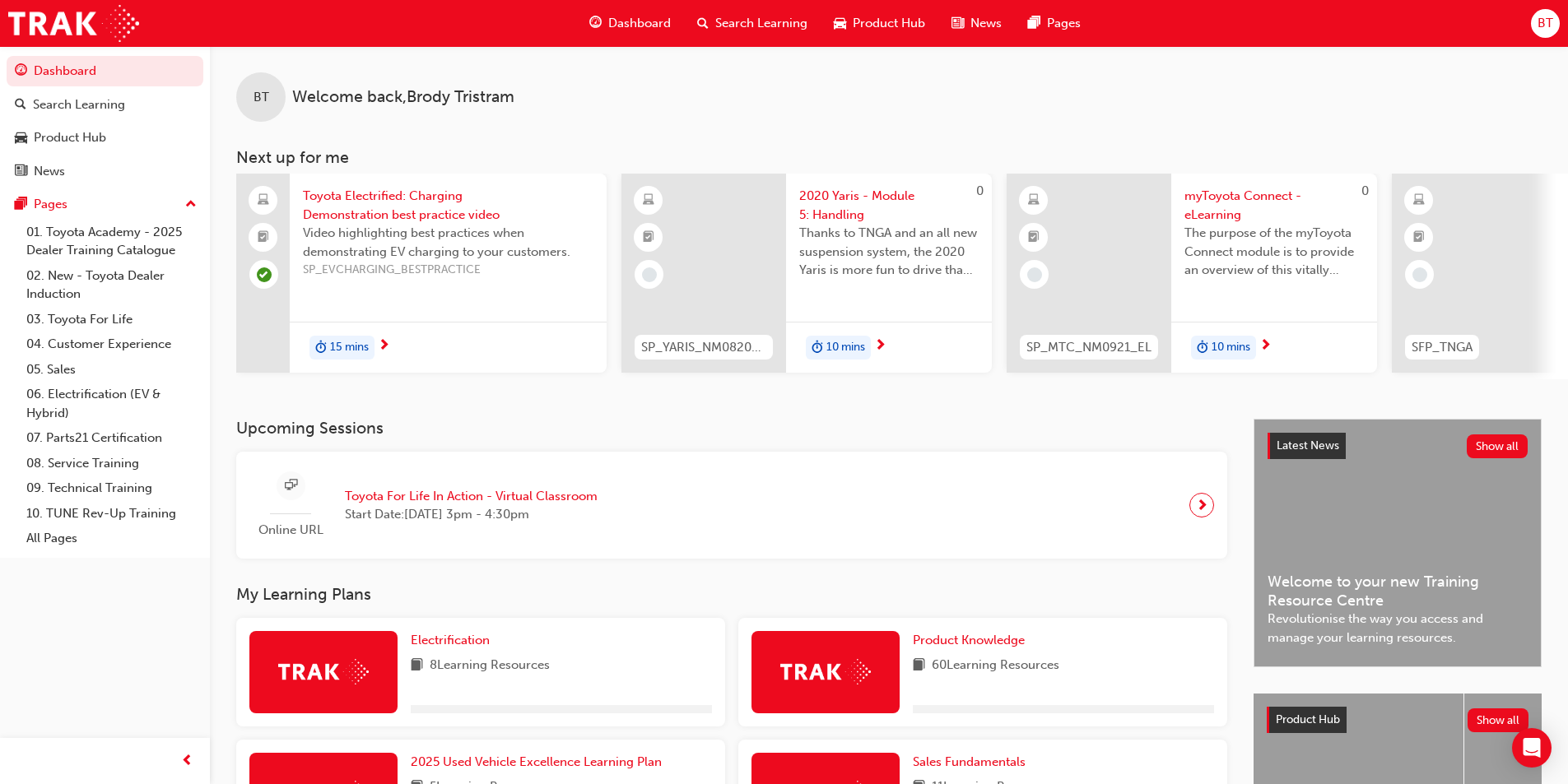
scroll to position [247, 0]
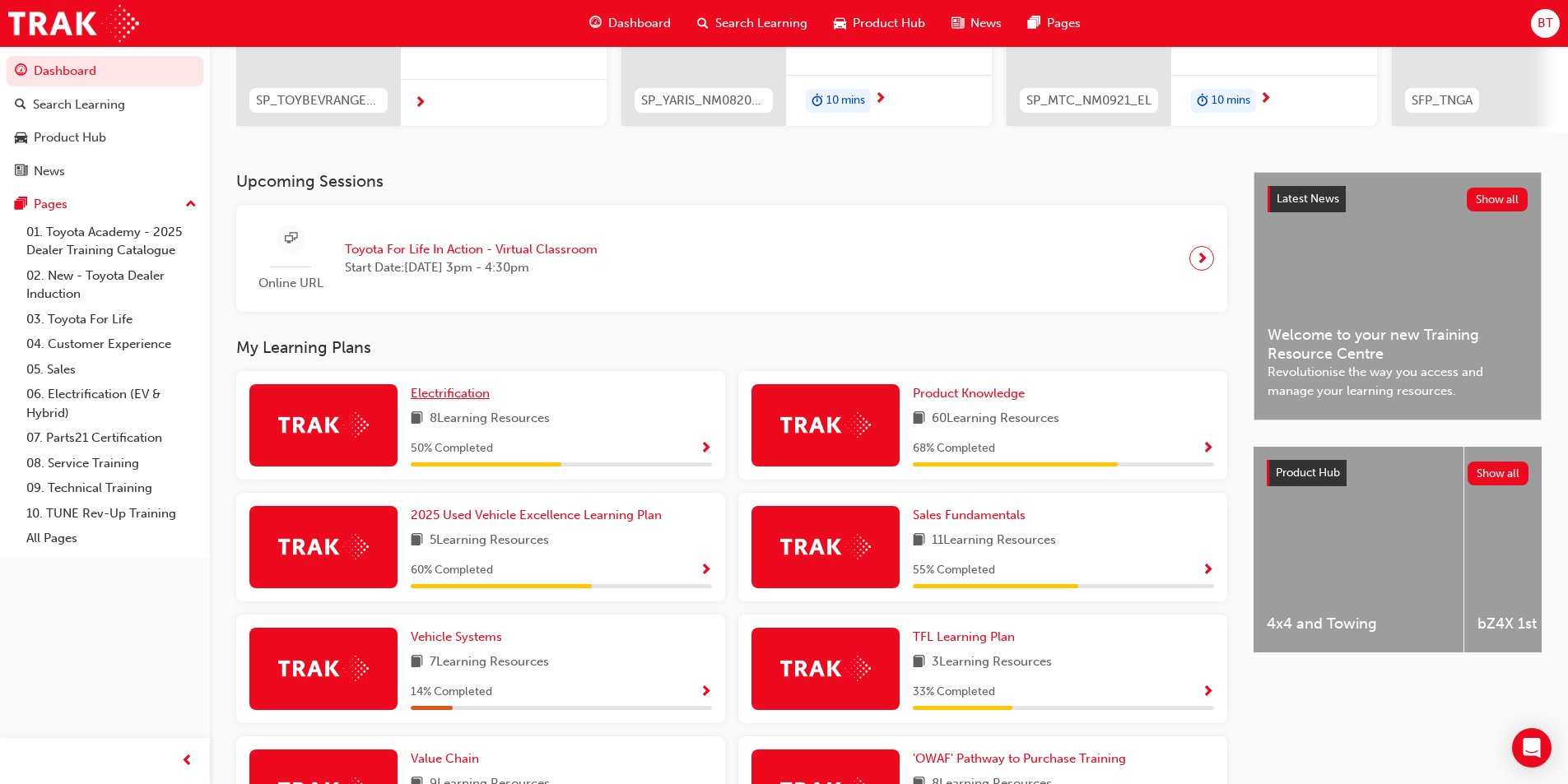
click at [461, 400] on span "Electrification" at bounding box center [450, 393] width 79 height 15
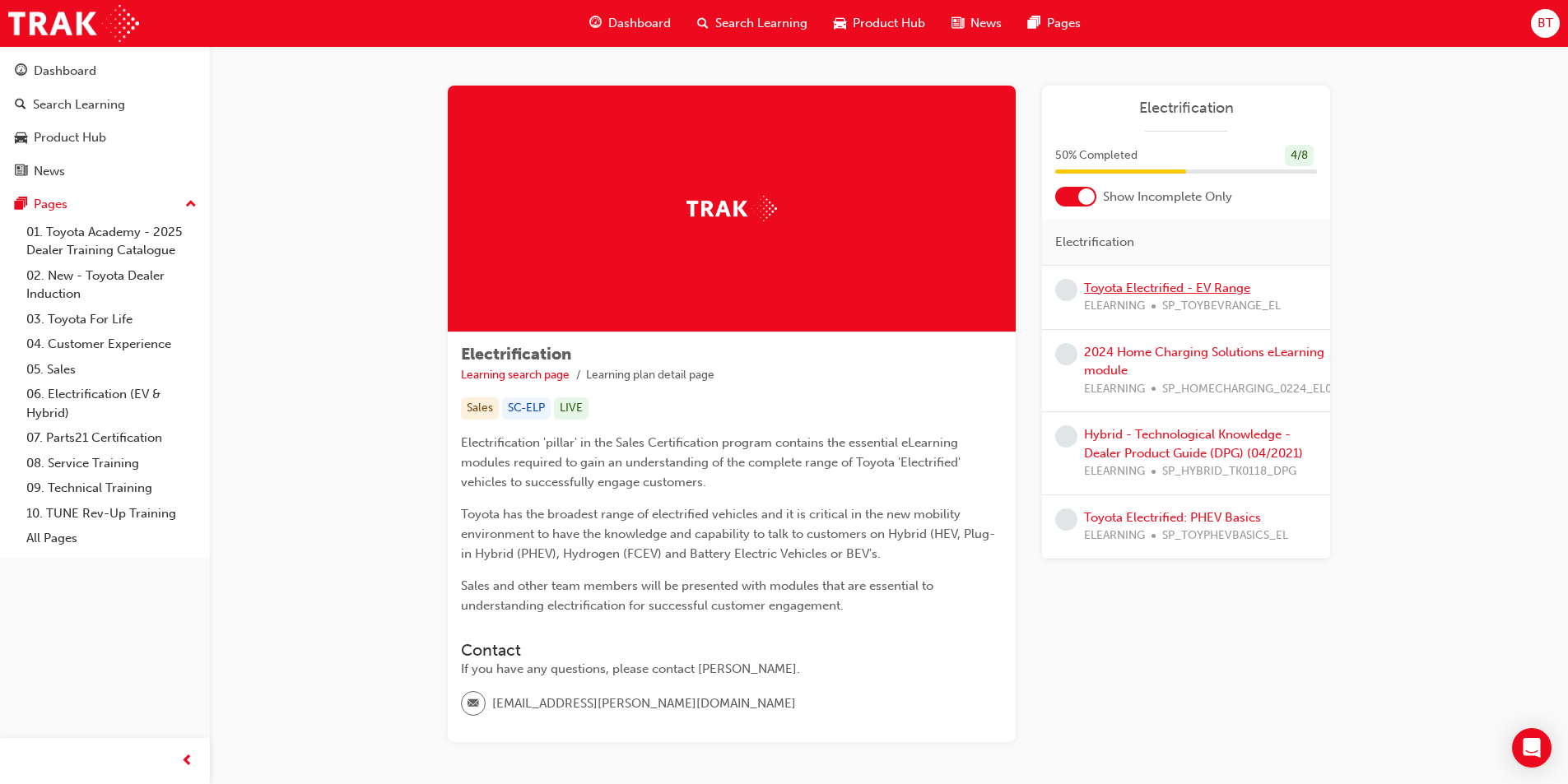
click at [1153, 294] on link "Toyota Electrified - EV Range" at bounding box center [1167, 288] width 166 height 15
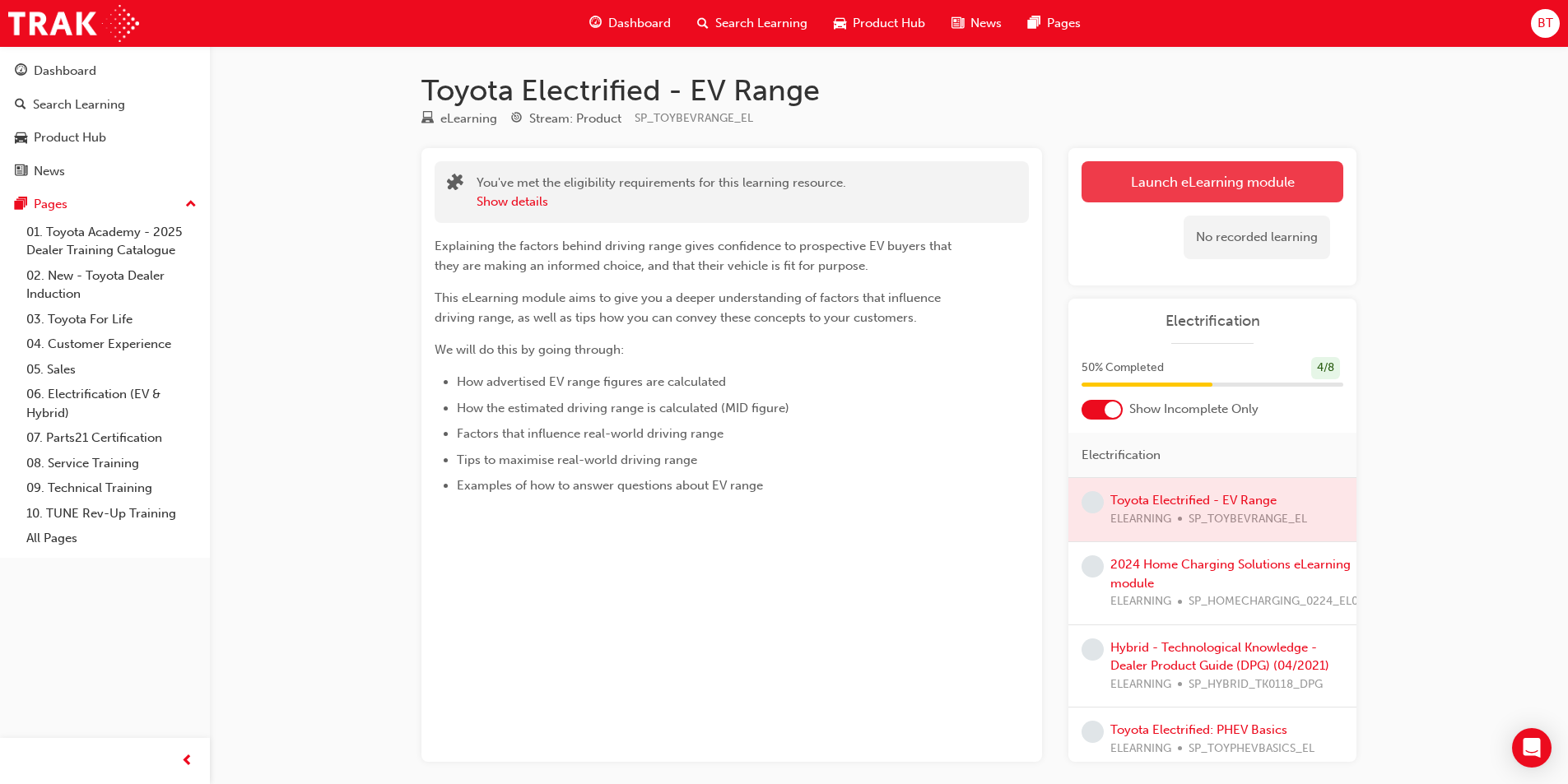
click at [1176, 196] on link "Launch eLearning module" at bounding box center [1212, 182] width 262 height 41
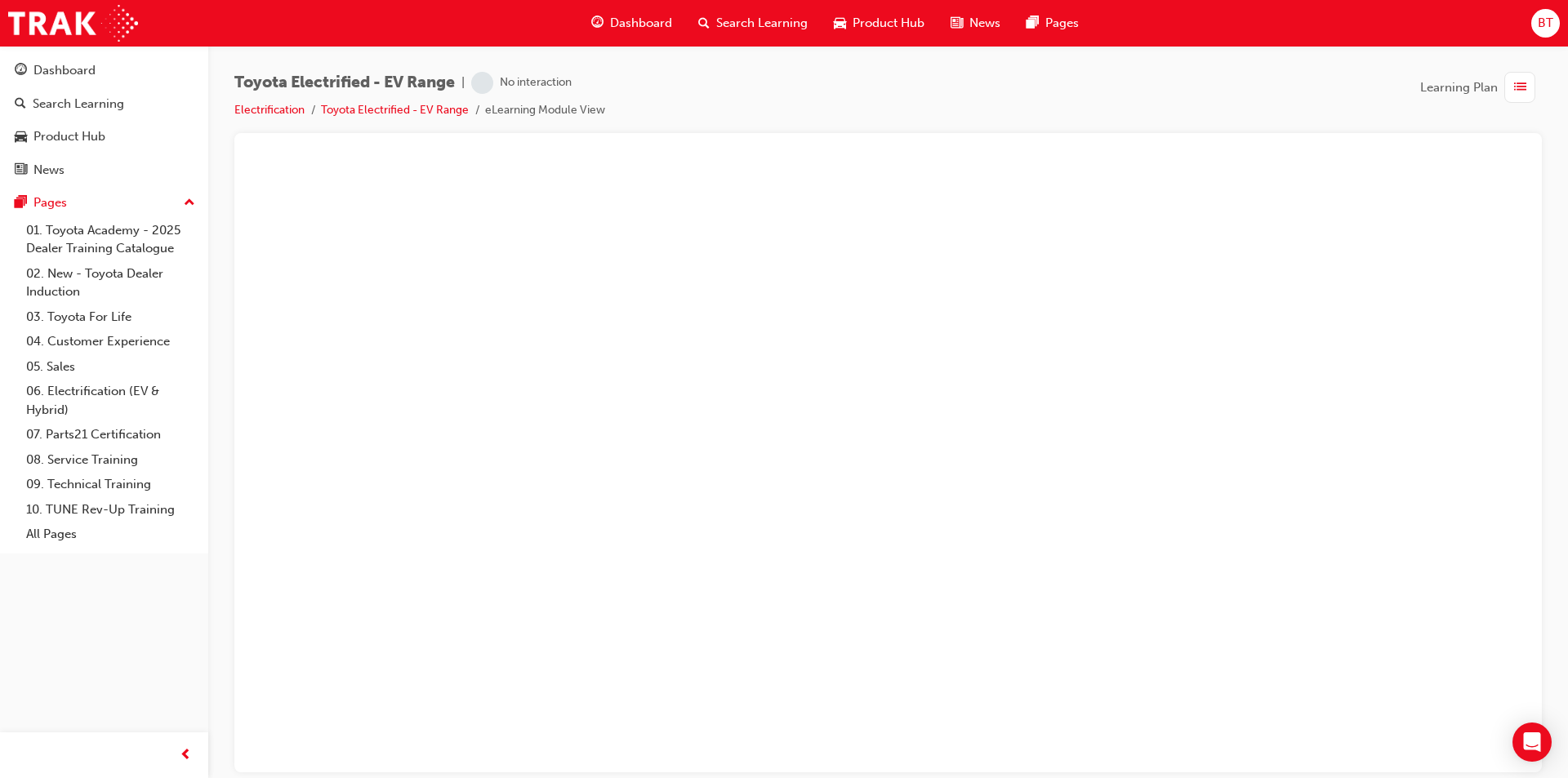
drag, startPoint x: 785, startPoint y: 99, endPoint x: 694, endPoint y: 74, distance: 94.4
click at [694, 74] on div "Toyota Electrified - EV Range | No interaction Electrification Toyota Electrifi…" at bounding box center [887, 103] width 1307 height 61
click at [352, 112] on link "Toyota Electrified - EV Range" at bounding box center [395, 109] width 148 height 14
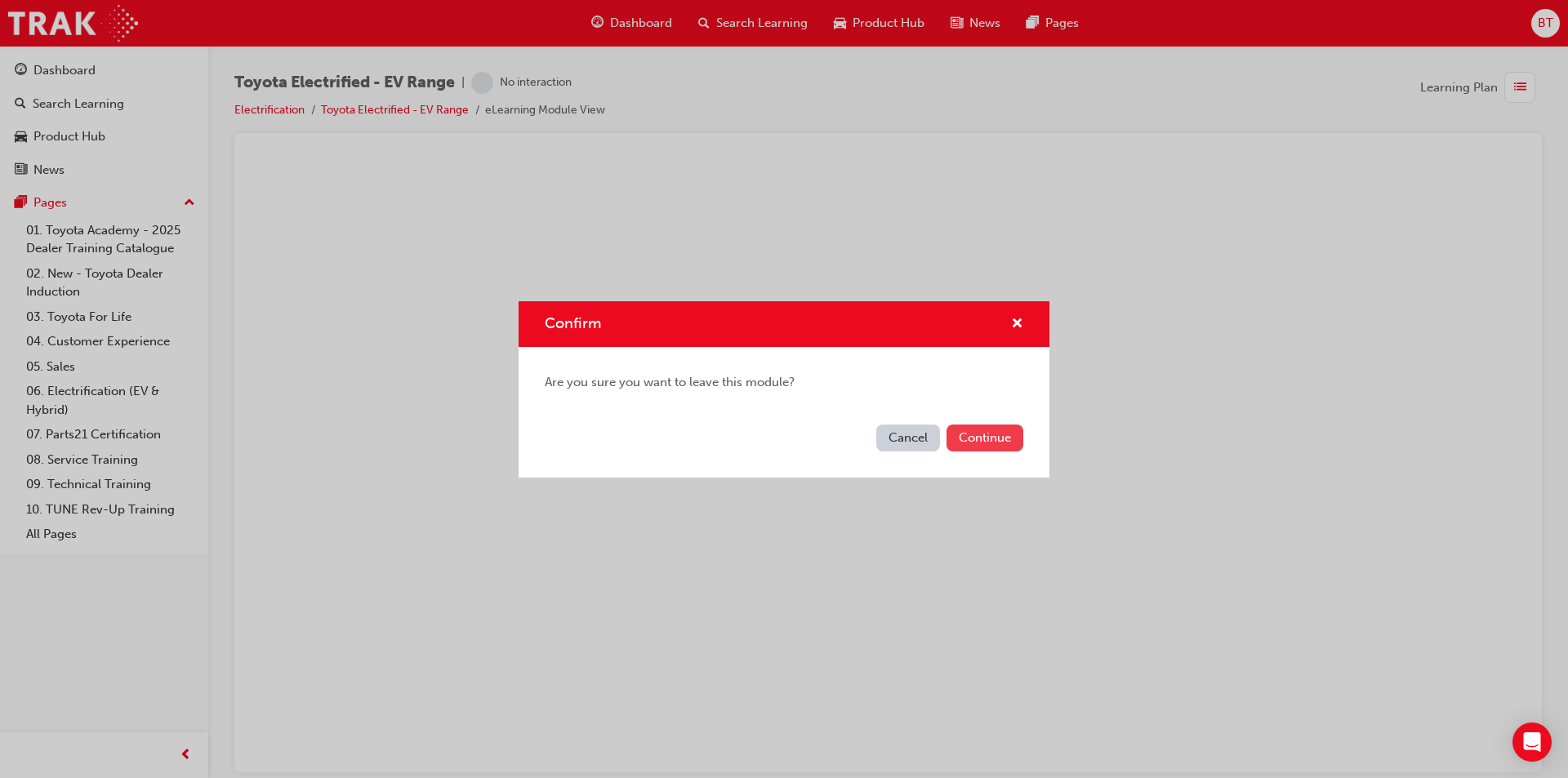
click at [971, 429] on button "Continue" at bounding box center [984, 438] width 77 height 27
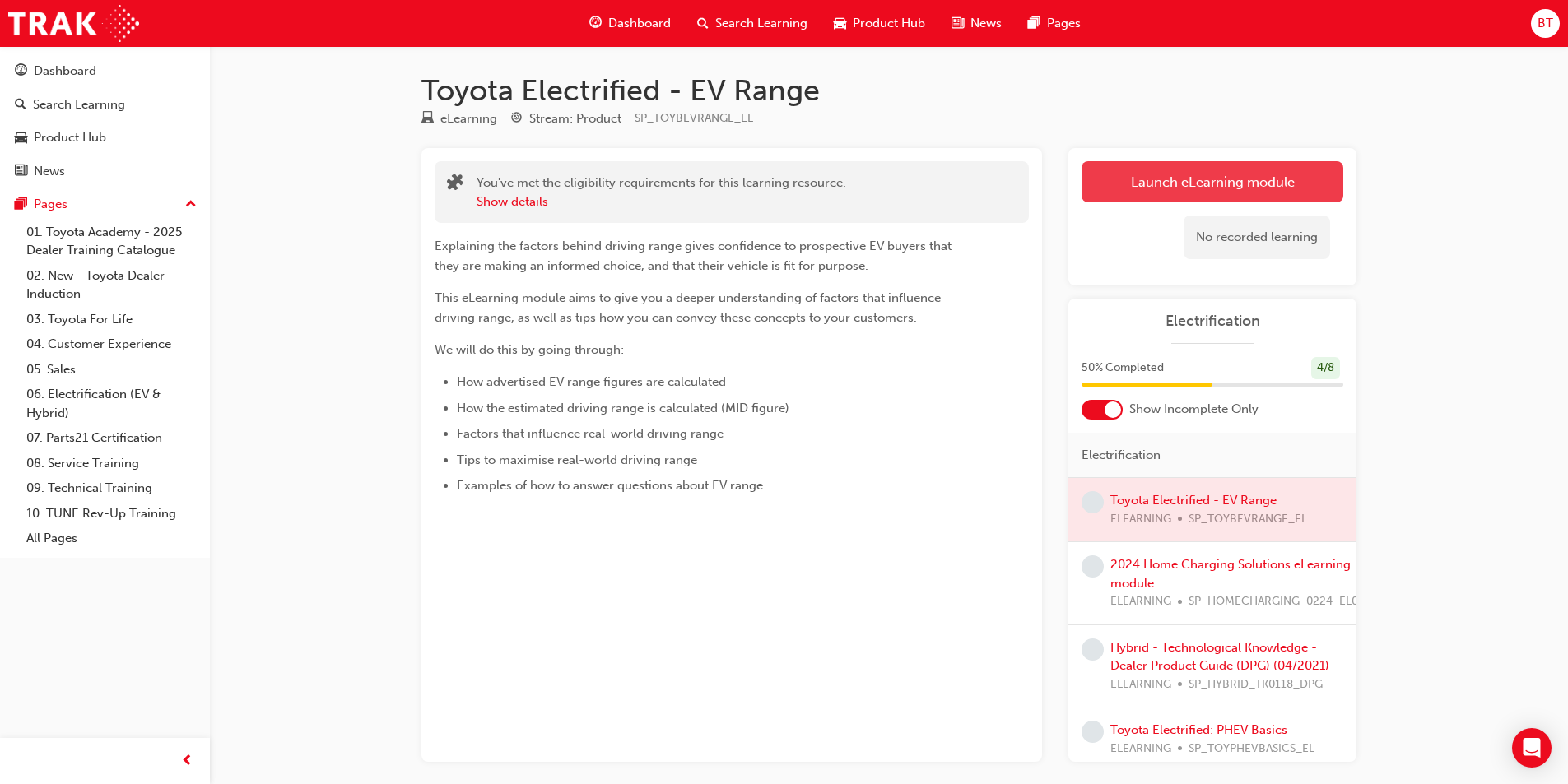
click at [1117, 182] on link "Launch eLearning module" at bounding box center [1212, 182] width 262 height 41
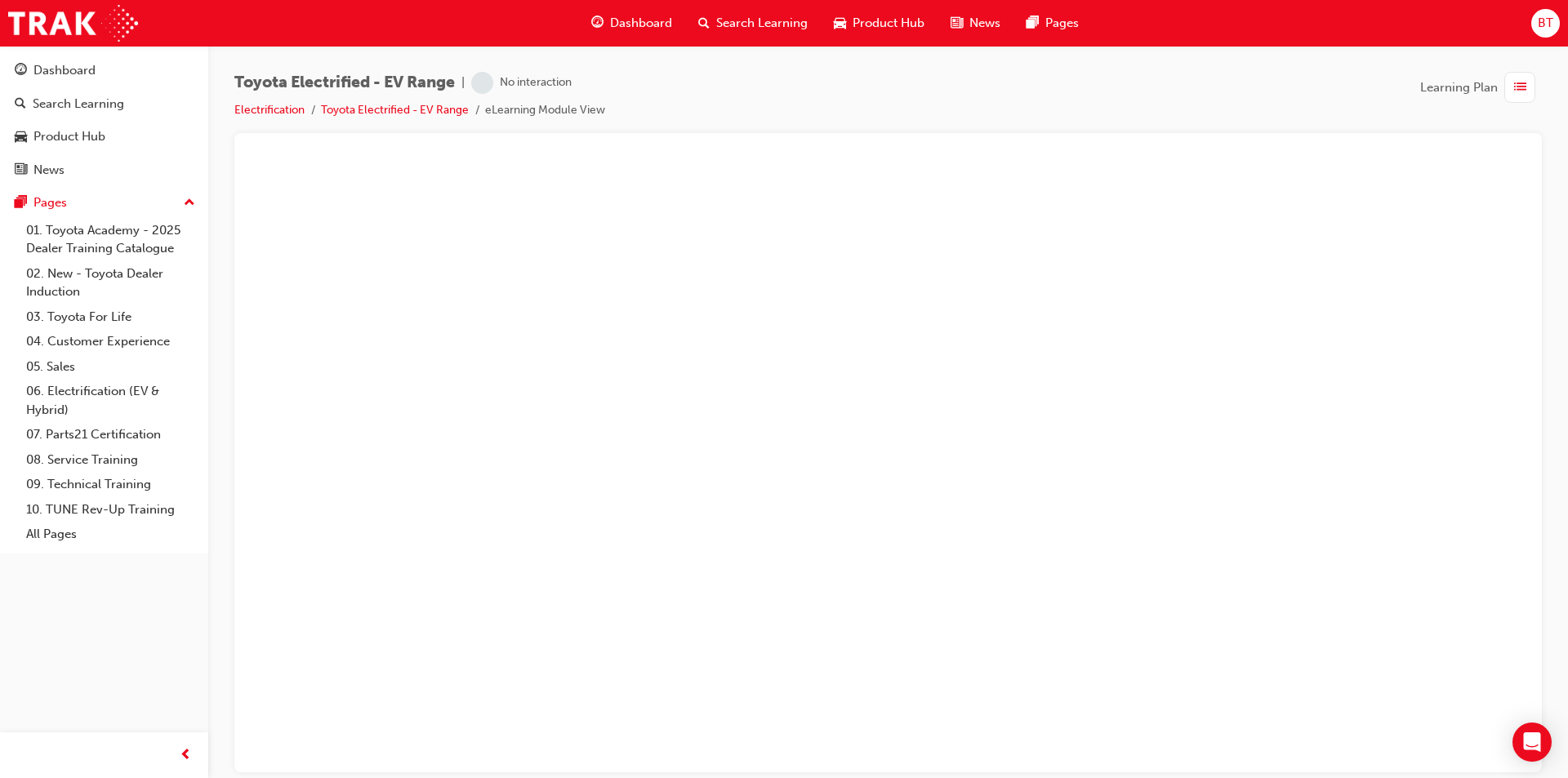
click at [644, 20] on span "Dashboard" at bounding box center [641, 23] width 62 height 19
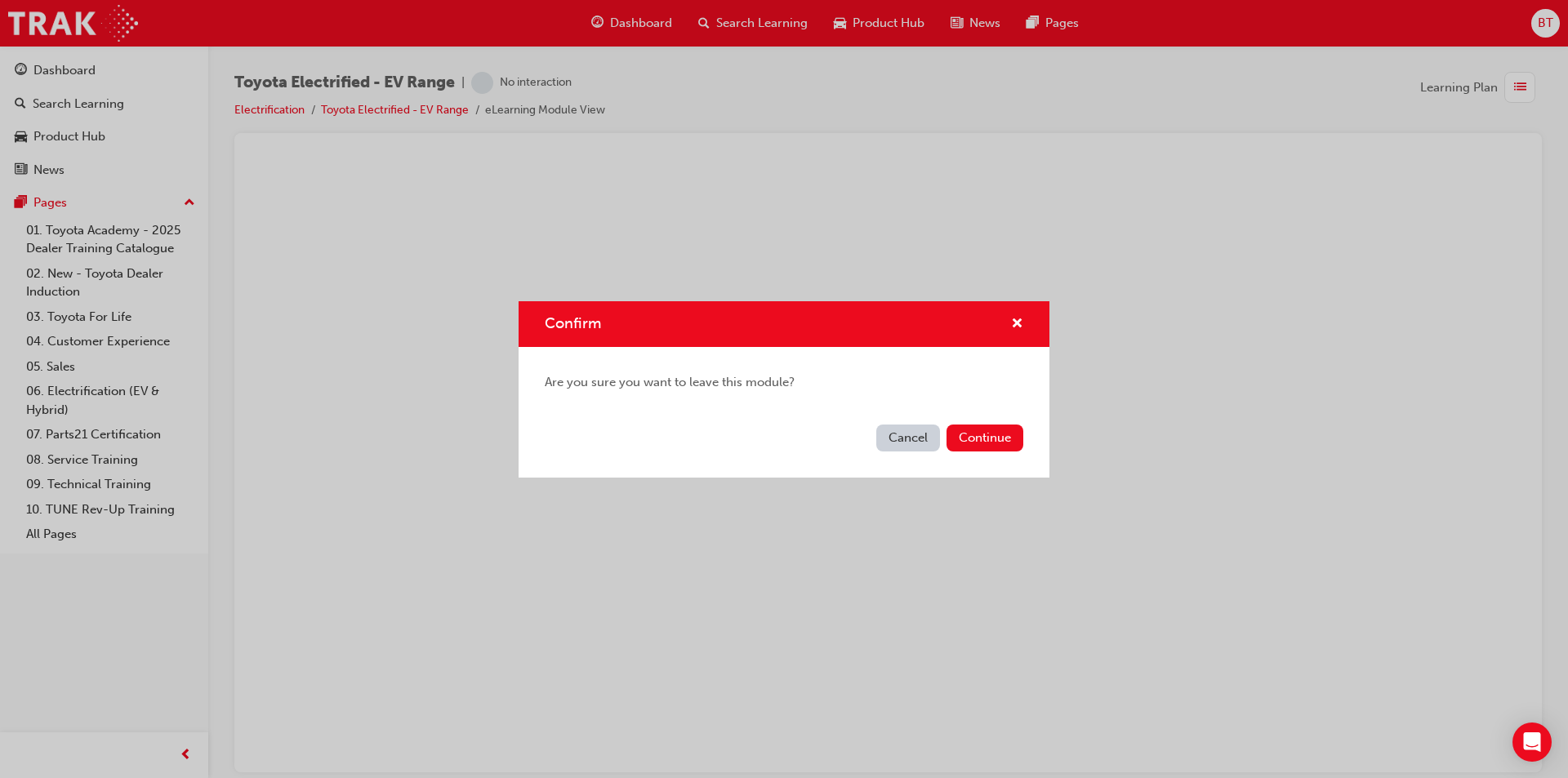
click at [964, 451] on div "Cancel Continue" at bounding box center [784, 448] width 531 height 59
click at [967, 447] on button "Continue" at bounding box center [984, 438] width 77 height 27
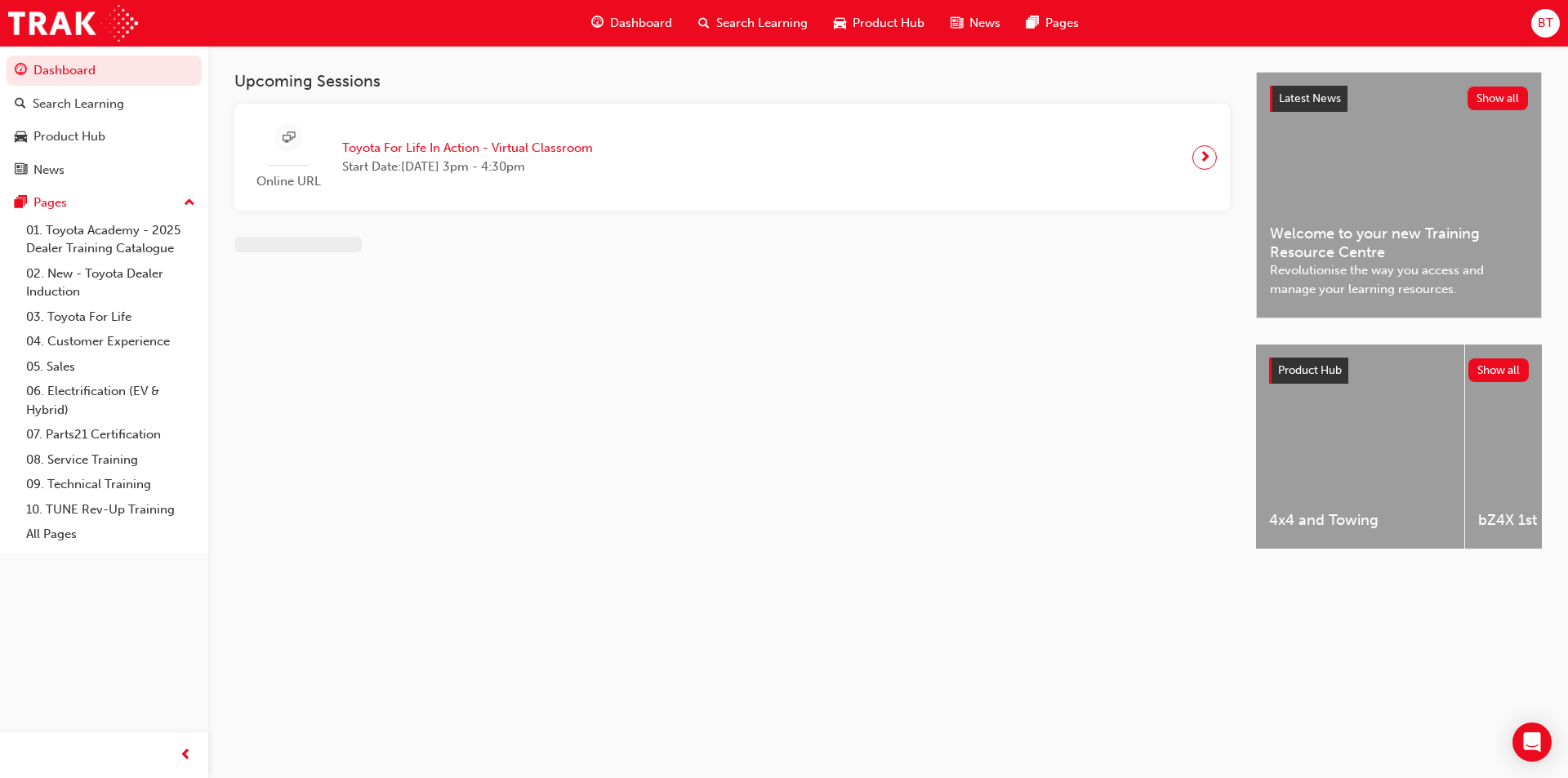
click at [645, 383] on div "Upcoming Sessions Online URL Toyota For Life In Action - Virtual Classroom Star…" at bounding box center [745, 325] width 1021 height 506
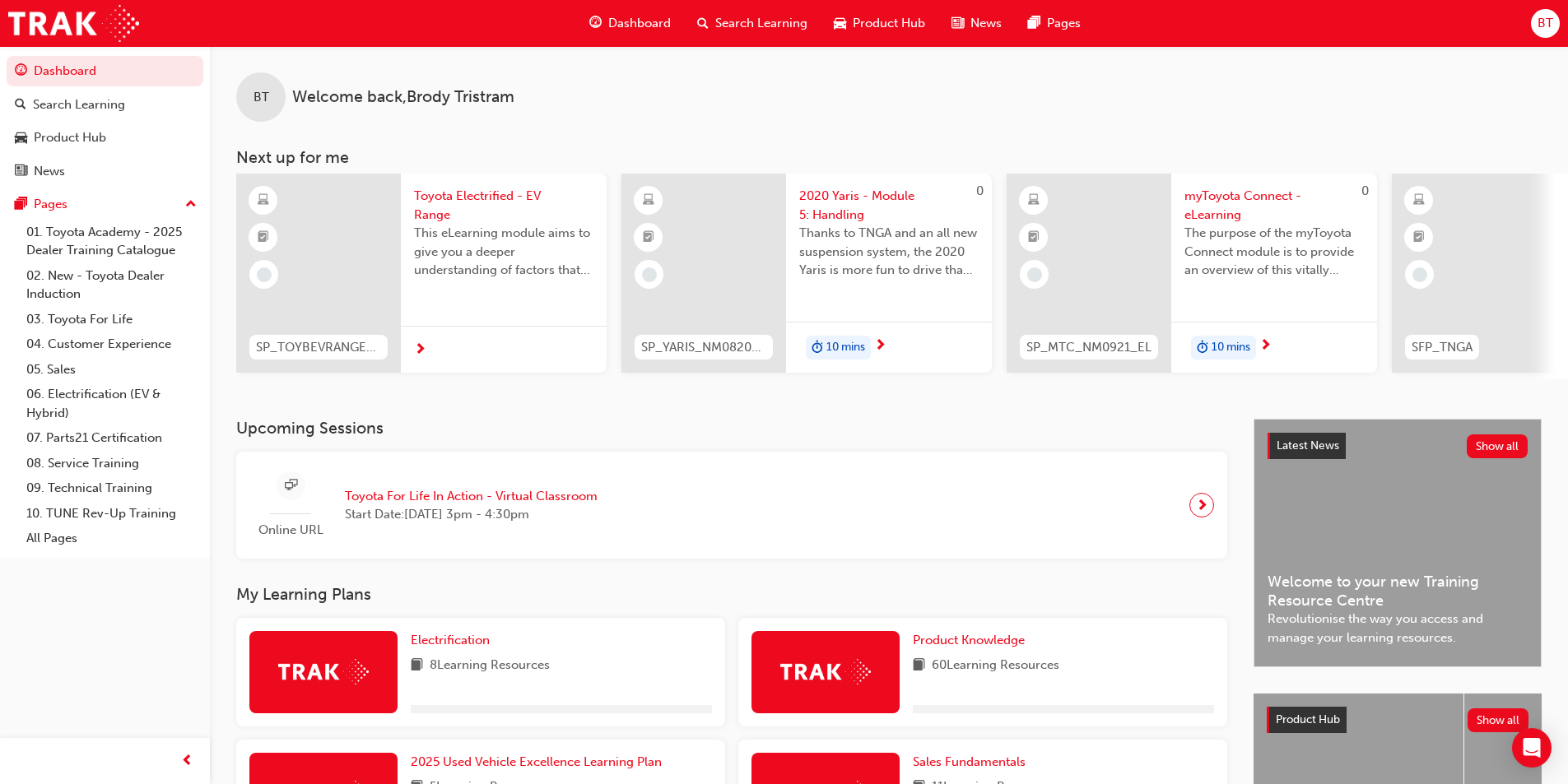
click at [652, 24] on span "Dashboard" at bounding box center [639, 23] width 62 height 19
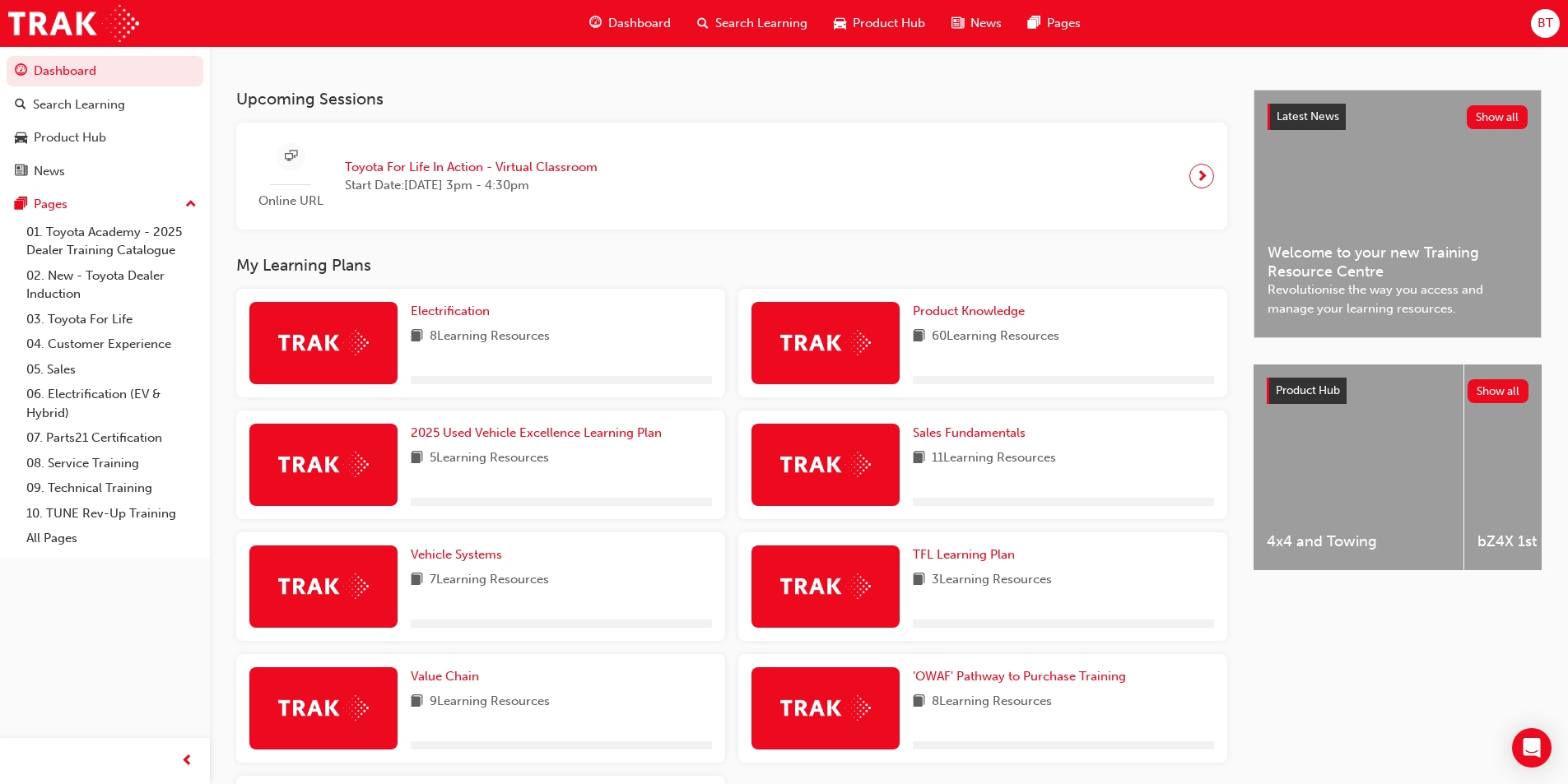
scroll to position [411, 0]
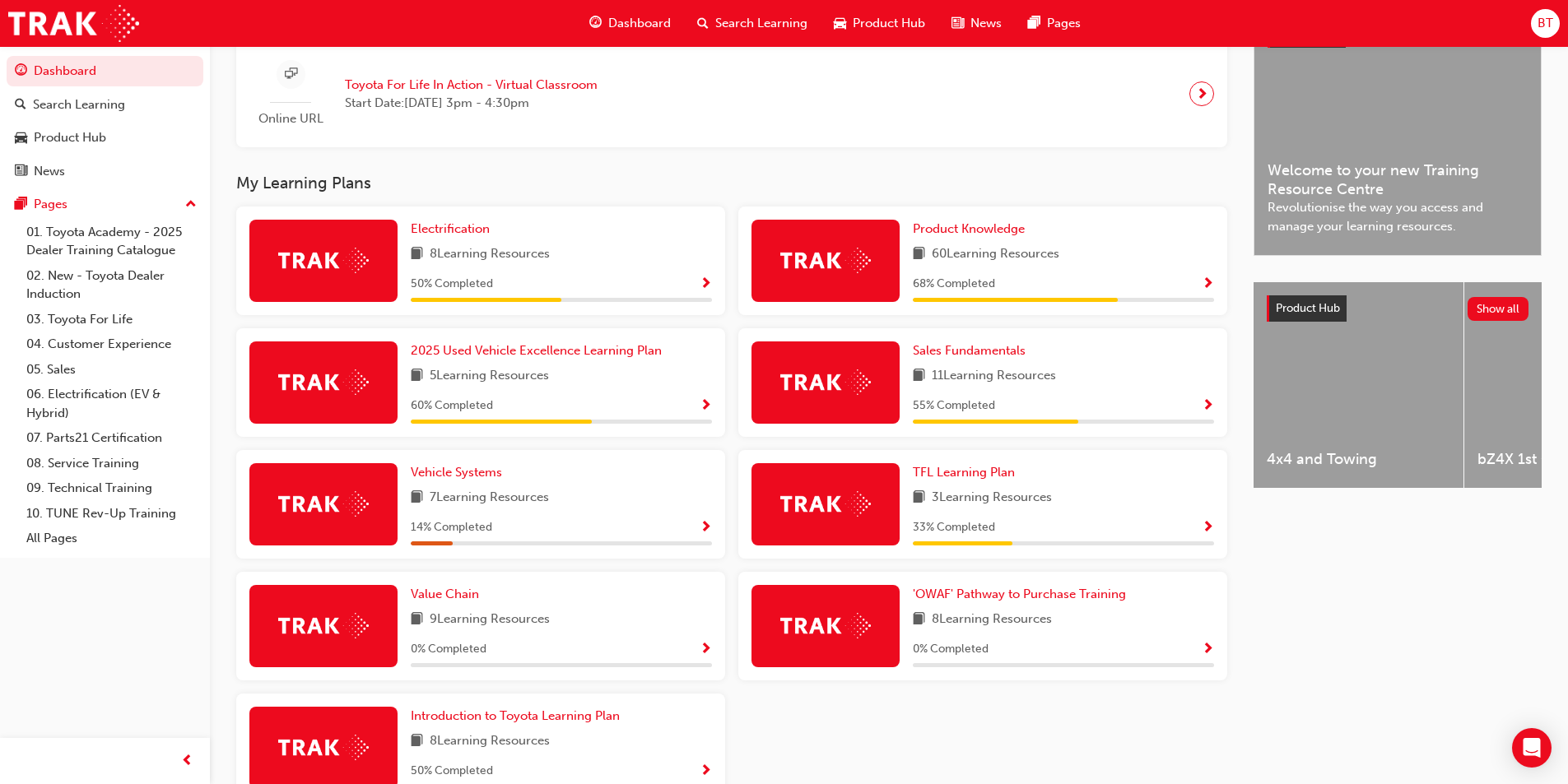
drag, startPoint x: 59, startPoint y: 488, endPoint x: 175, endPoint y: 638, distance: 189.6
drag, startPoint x: 179, startPoint y: 636, endPoint x: 143, endPoint y: 604, distance: 48.2
click at [143, 604] on div "Dashboard Search Learning Product Hub News Pages Pages 01. Toyota Academy - 202…" at bounding box center [104, 371] width 210 height 743
click at [987, 734] on div "Electrification 8 Learning Resources 50 % Completed Product Knowledge 60 Learni…" at bounding box center [731, 511] width 1004 height 609
click at [975, 601] on span "'OWAF' Pathway to Purchase Training" at bounding box center [1019, 594] width 213 height 15
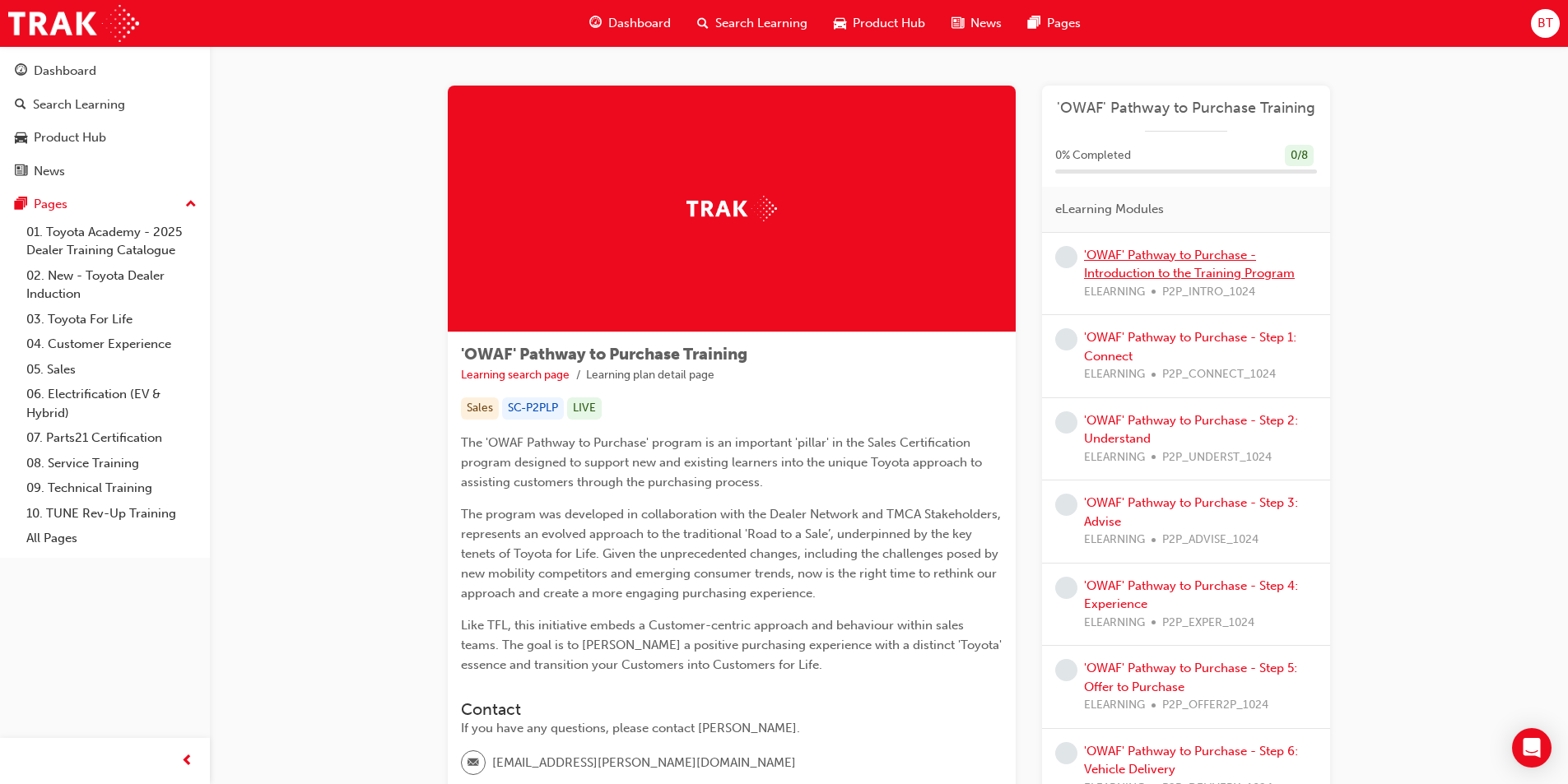
click at [1176, 270] on link "'OWAF' Pathway to Purchase - Introduction to the Training Program" at bounding box center [1190, 265] width 211 height 34
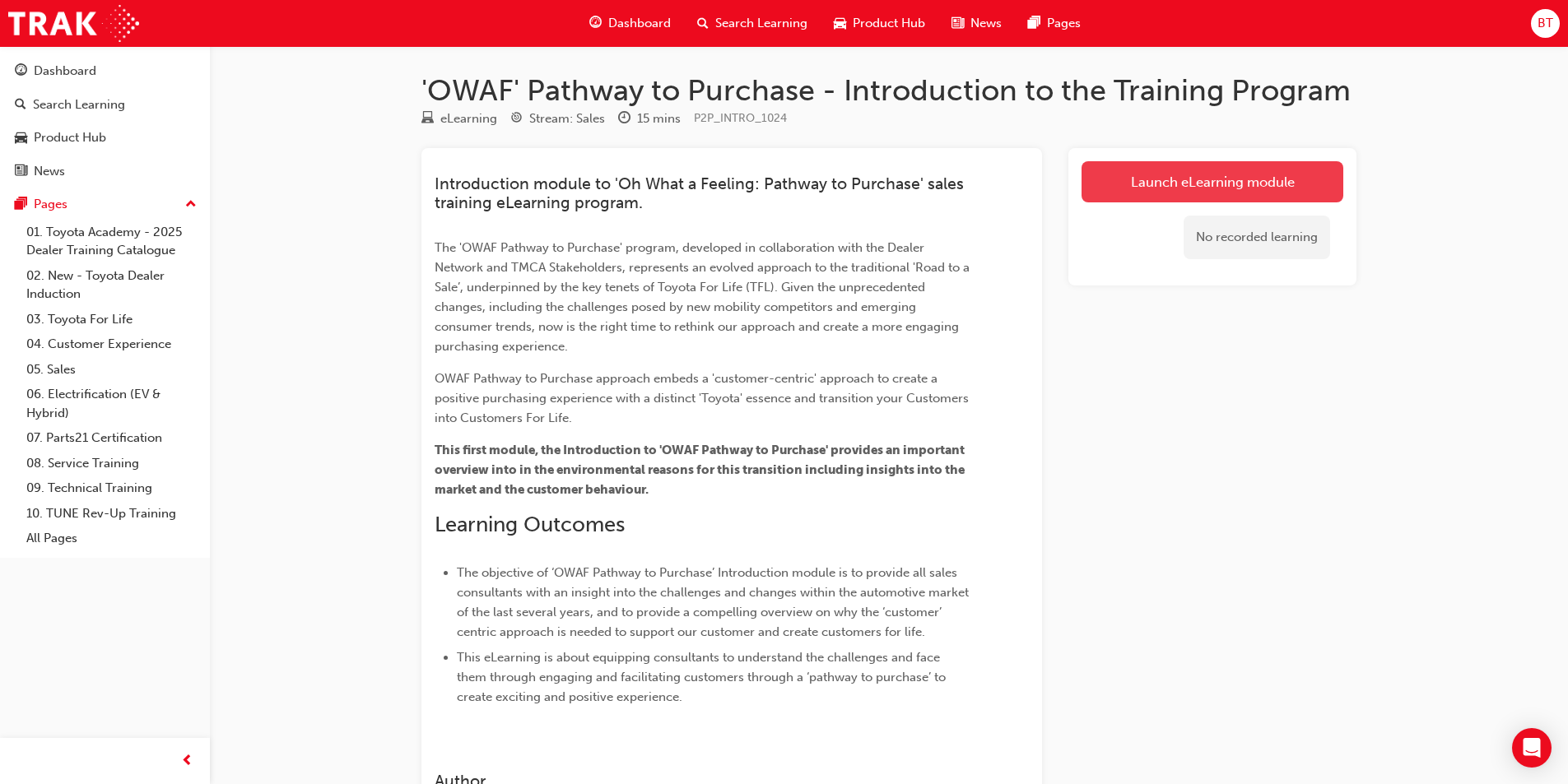
click at [1182, 181] on link "Launch eLearning module" at bounding box center [1212, 182] width 262 height 41
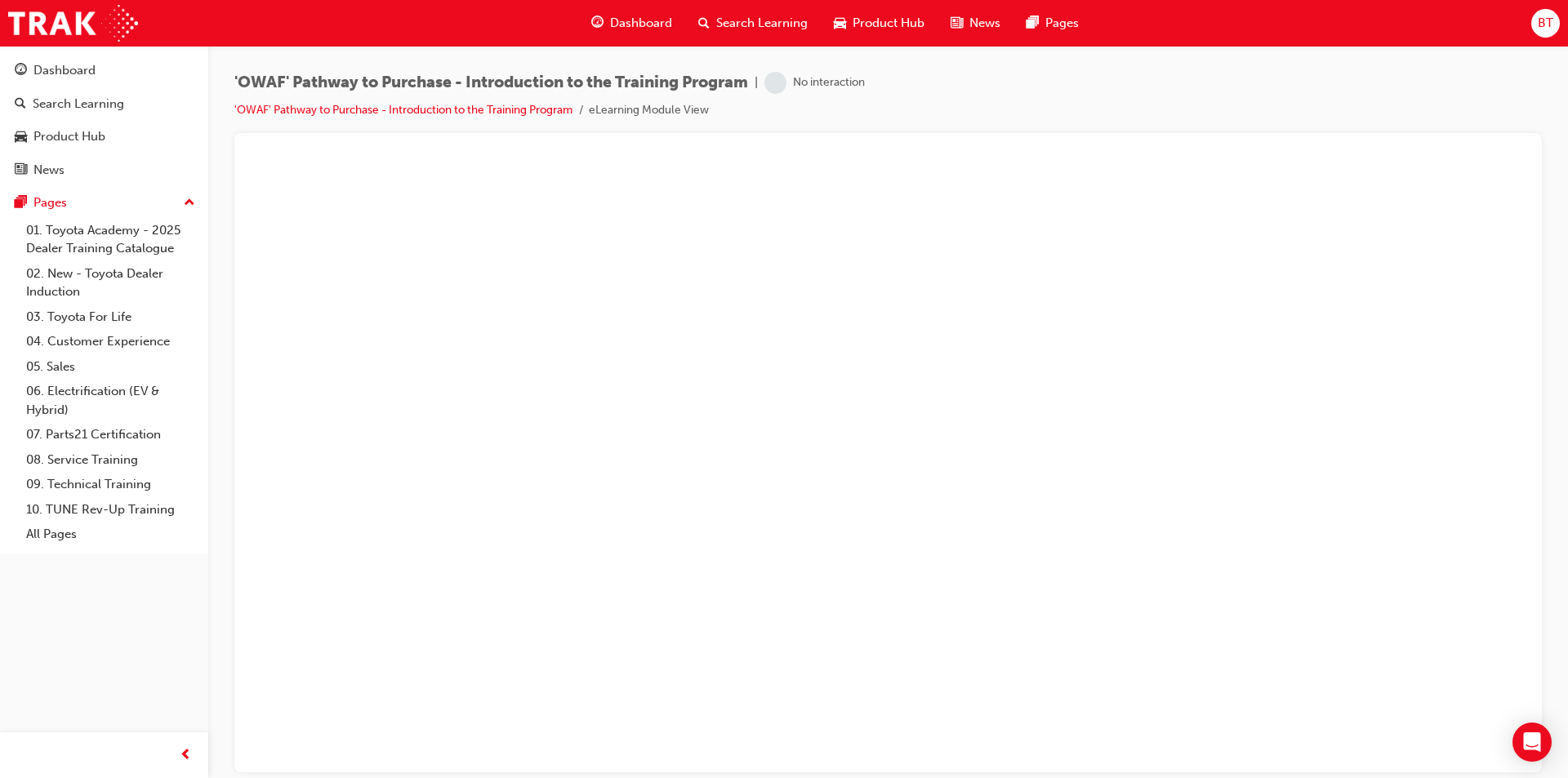
click at [1006, 84] on div "'OWAF' Pathway to Purchase - Introduction to the Training Program | No interact…" at bounding box center [887, 103] width 1307 height 61
click at [1007, 141] on div at bounding box center [887, 452] width 1307 height 639
drag, startPoint x: 452, startPoint y: 47, endPoint x: 364, endPoint y: 47, distance: 88.0
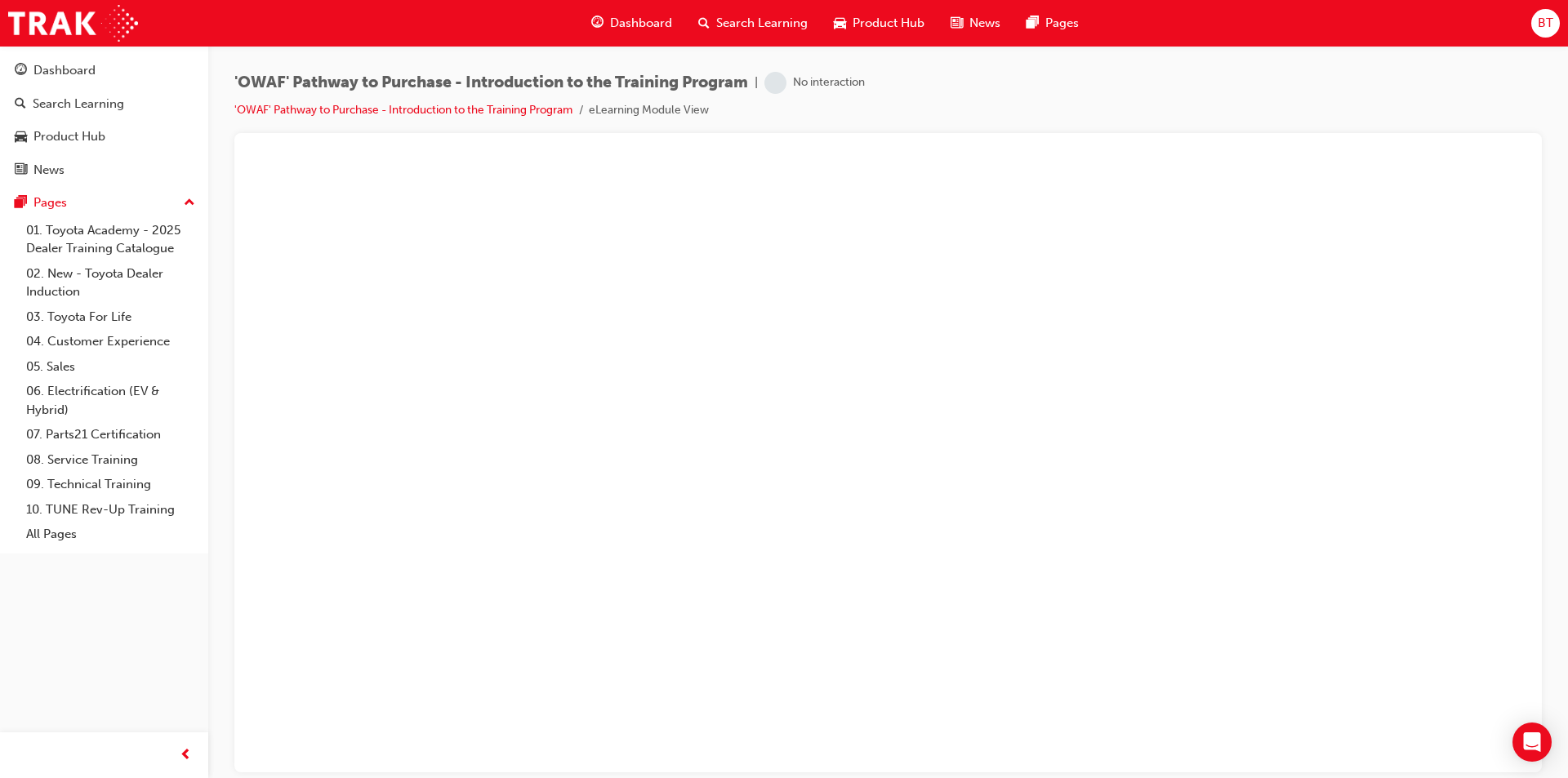
click at [364, 47] on div "'OWAF' Pathway to Purchase - Introduction to the Training Program | No interact…" at bounding box center [888, 391] width 1360 height 692
click at [373, 34] on div "Dashboard Search Learning Product Hub News Pages BT" at bounding box center [784, 23] width 1568 height 46
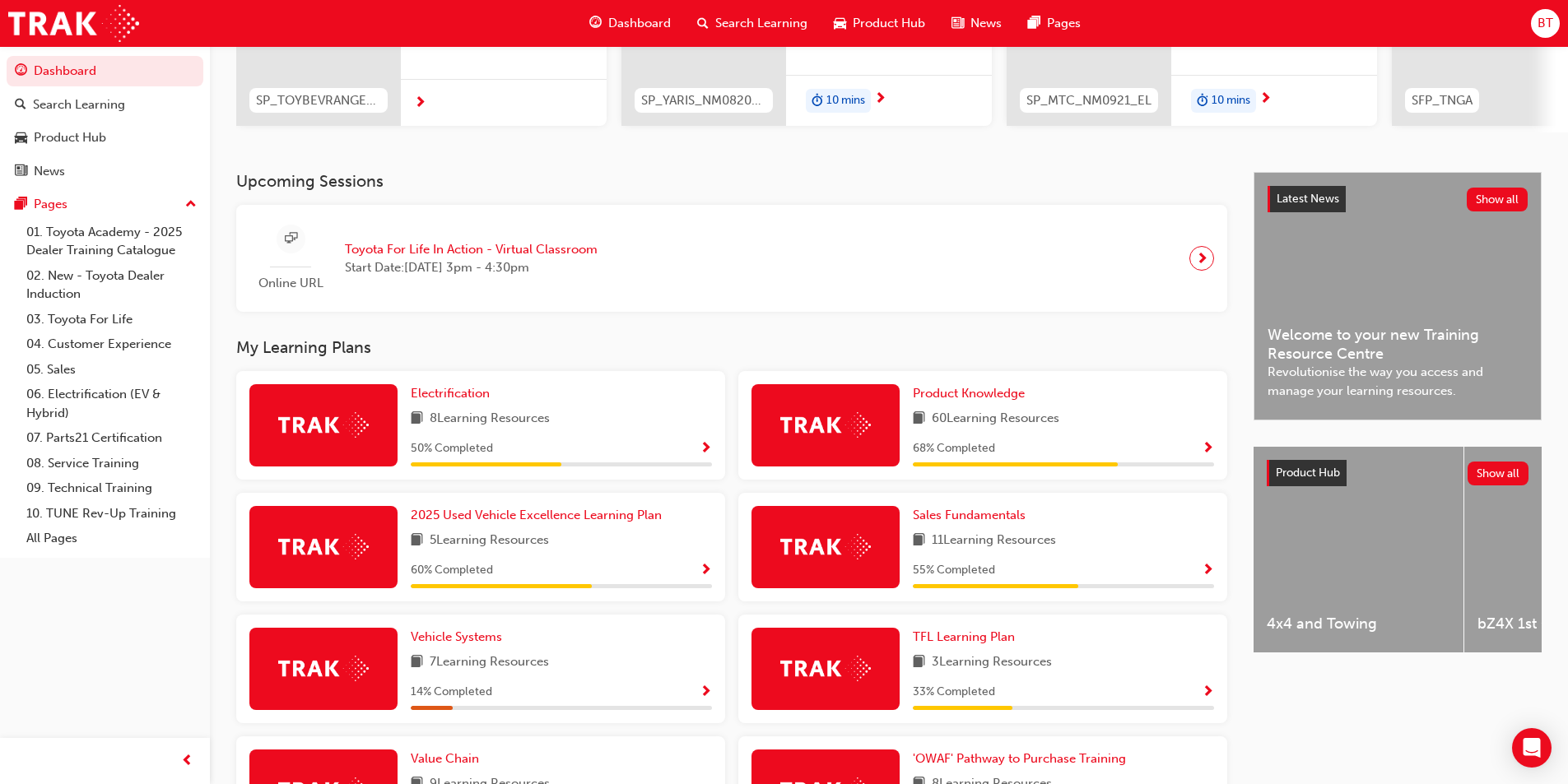
scroll to position [329, 0]
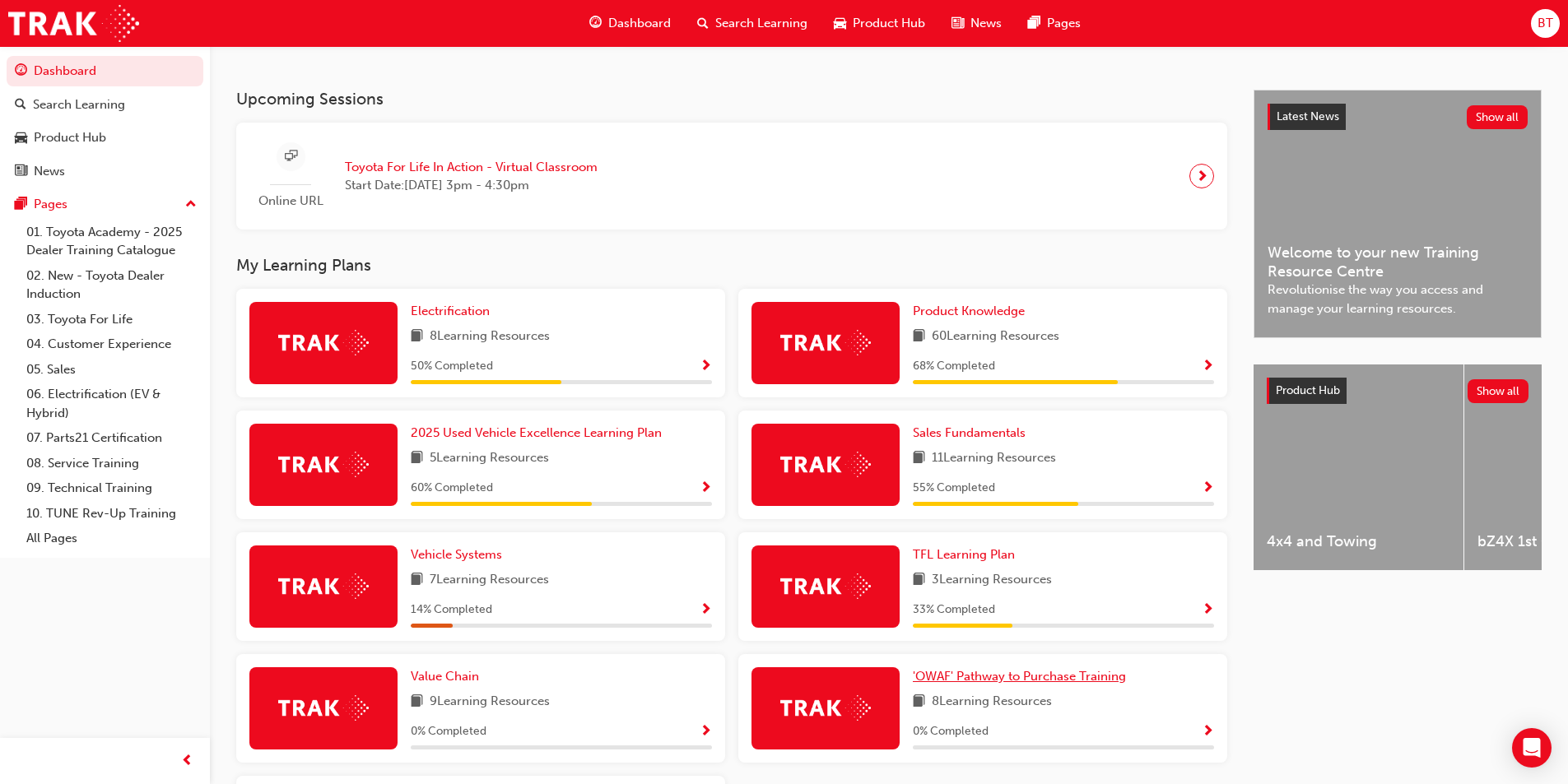
click at [987, 684] on span "'OWAF' Pathway to Purchase Training" at bounding box center [1019, 677] width 213 height 15
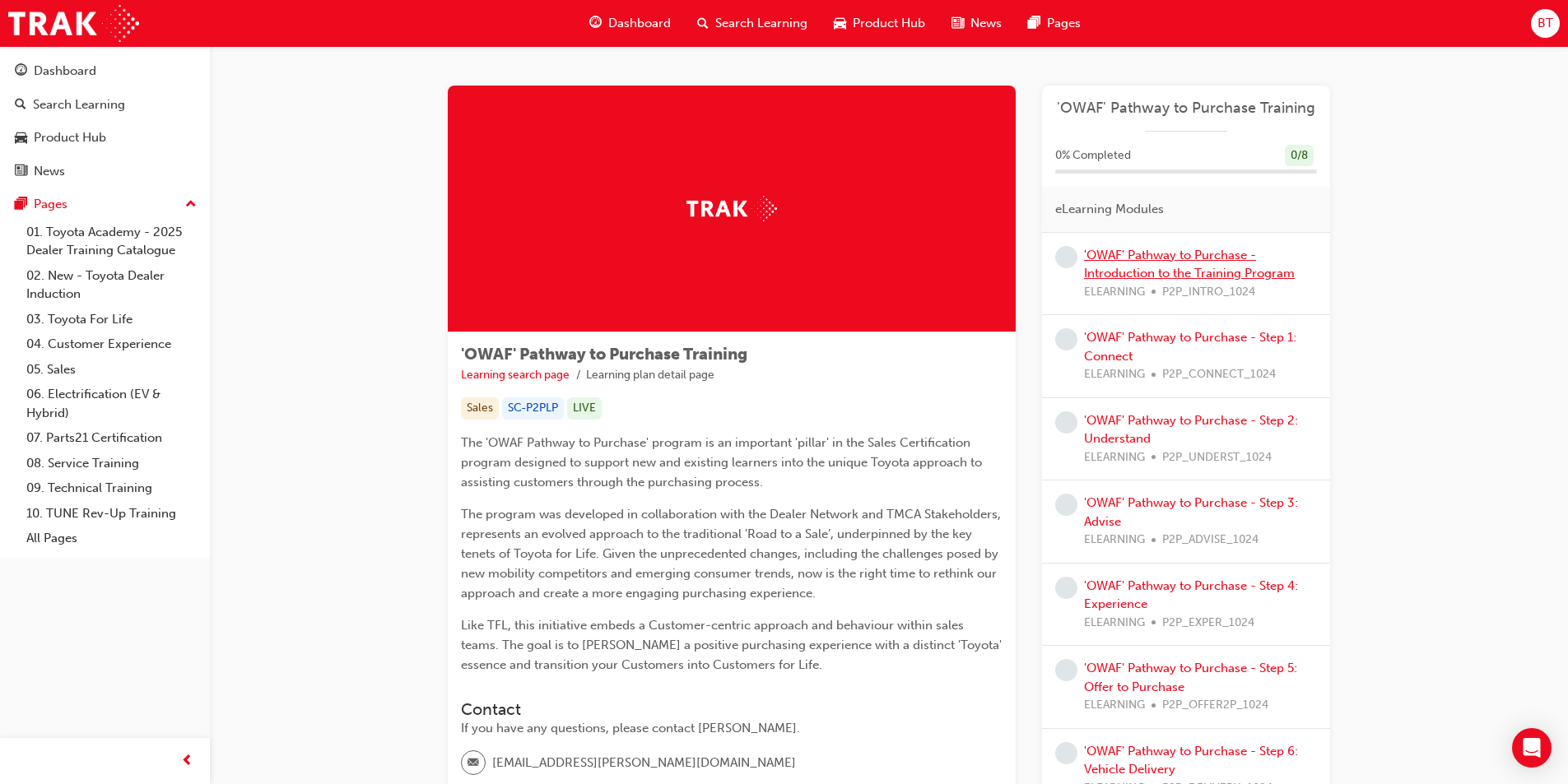
click at [1140, 266] on link "'OWAF' Pathway to Purchase - Introduction to the Training Program" at bounding box center [1190, 265] width 211 height 34
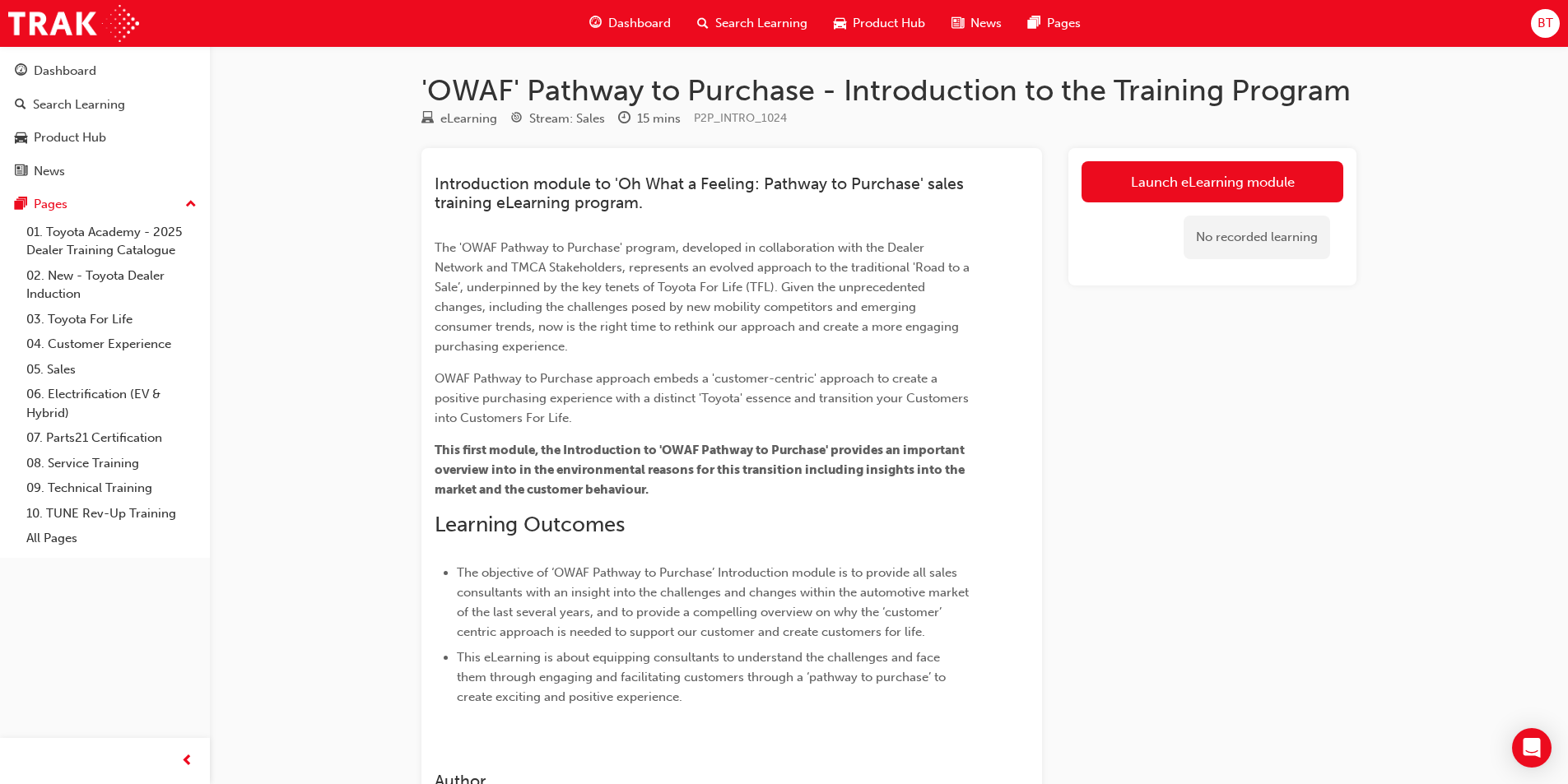
drag, startPoint x: 932, startPoint y: 358, endPoint x: 809, endPoint y: 319, distance: 129.0
click at [809, 319] on span "The 'OWAF Pathway to Purchase' program, developed in collaboration with the Dea…" at bounding box center [703, 297] width 538 height 114
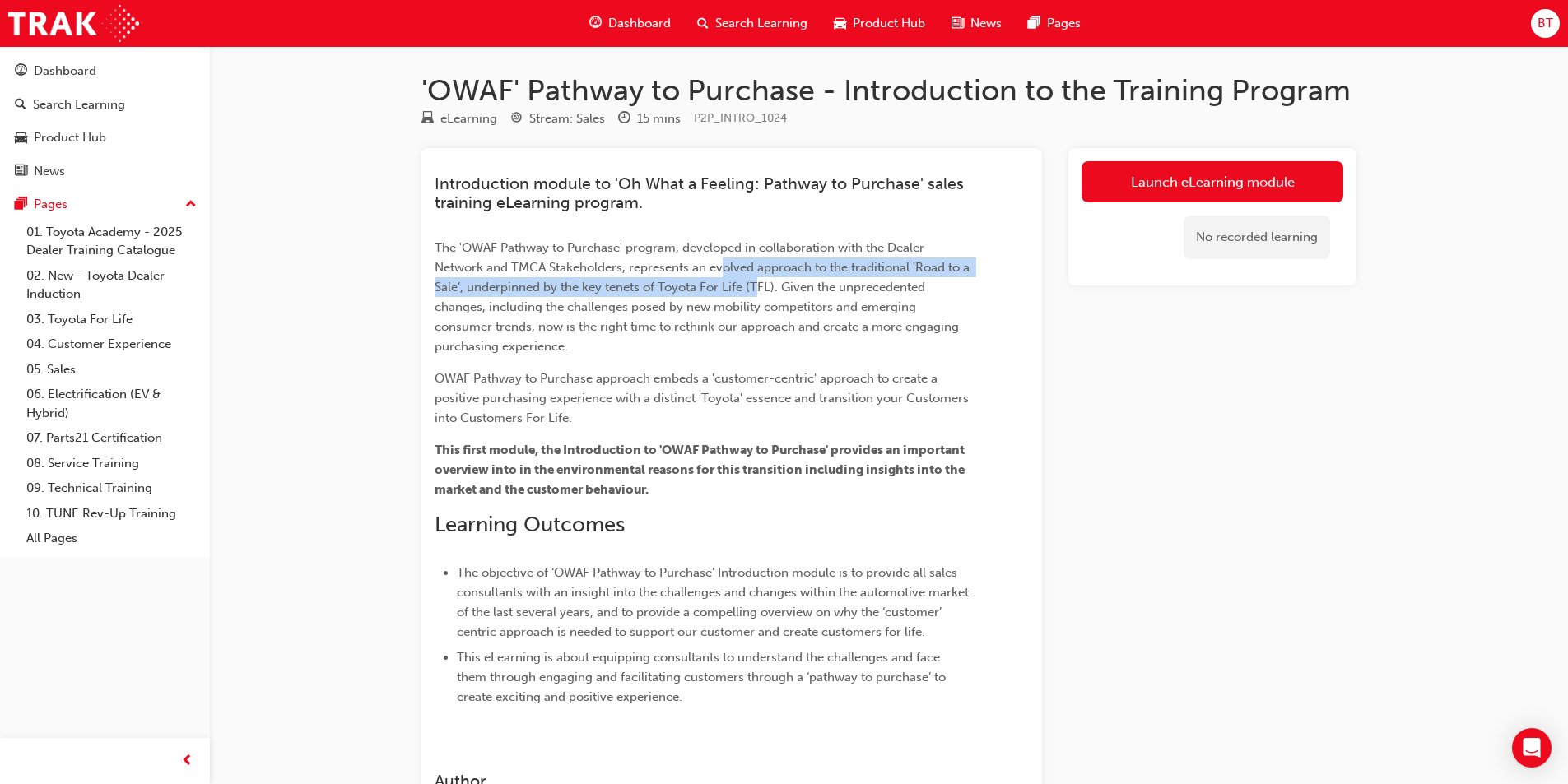
drag, startPoint x: 726, startPoint y: 277, endPoint x: 764, endPoint y: 287, distance: 39.3
click at [764, 287] on p "The 'OWAF Pathway to Purchase' program, developed in collaboration with the Dea…" at bounding box center [702, 296] width 535 height 118
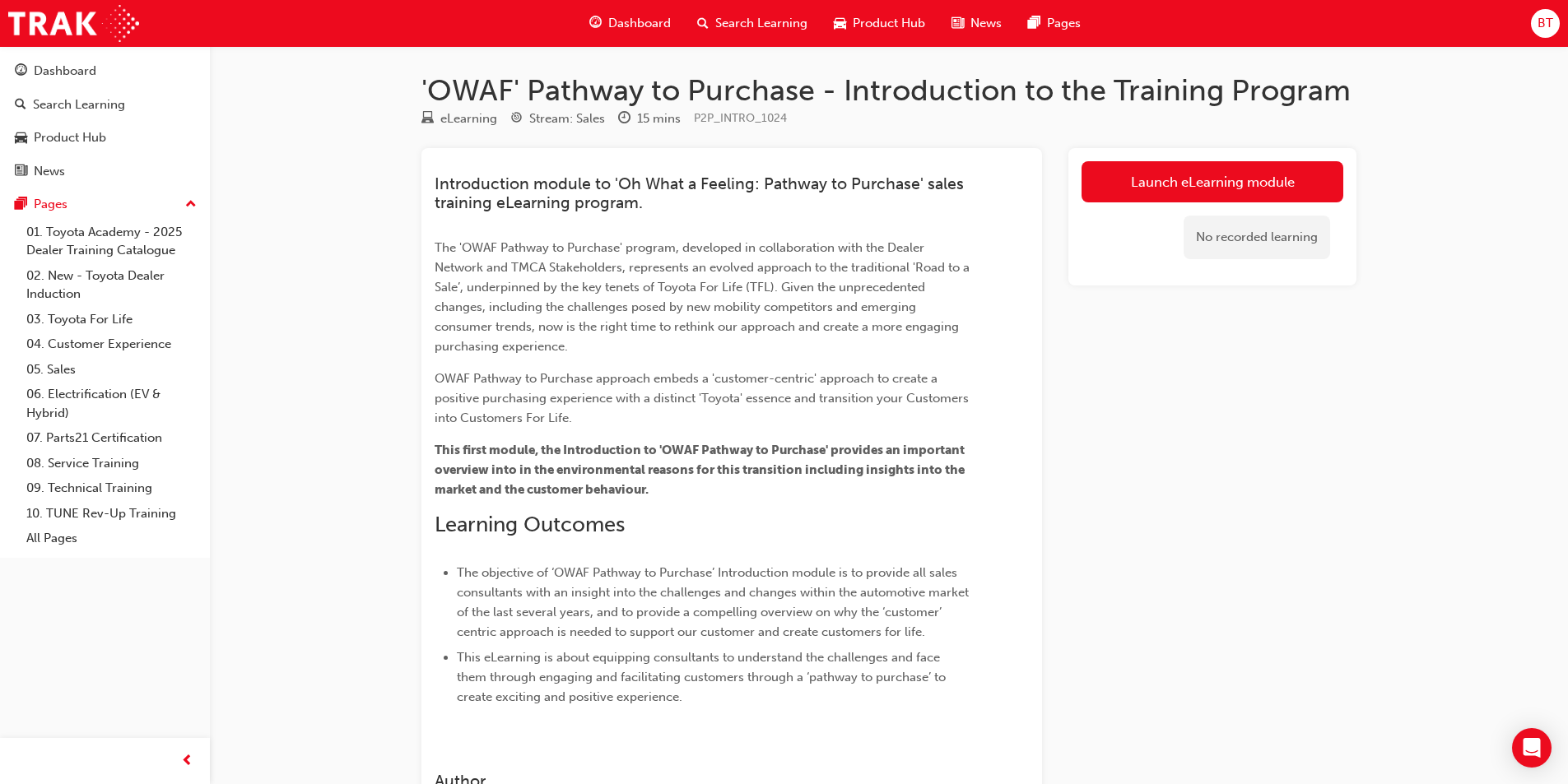
click at [802, 323] on span "The 'OWAF Pathway to Purchase' program, developed in collaboration with the Dea…" at bounding box center [703, 297] width 538 height 114
click at [827, 357] on div "Introduction module to 'Oh What a Feeling: Pathway to Purchase' sales training …" at bounding box center [702, 440] width 535 height 532
click at [1169, 170] on link "Launch eLearning module" at bounding box center [1212, 182] width 262 height 41
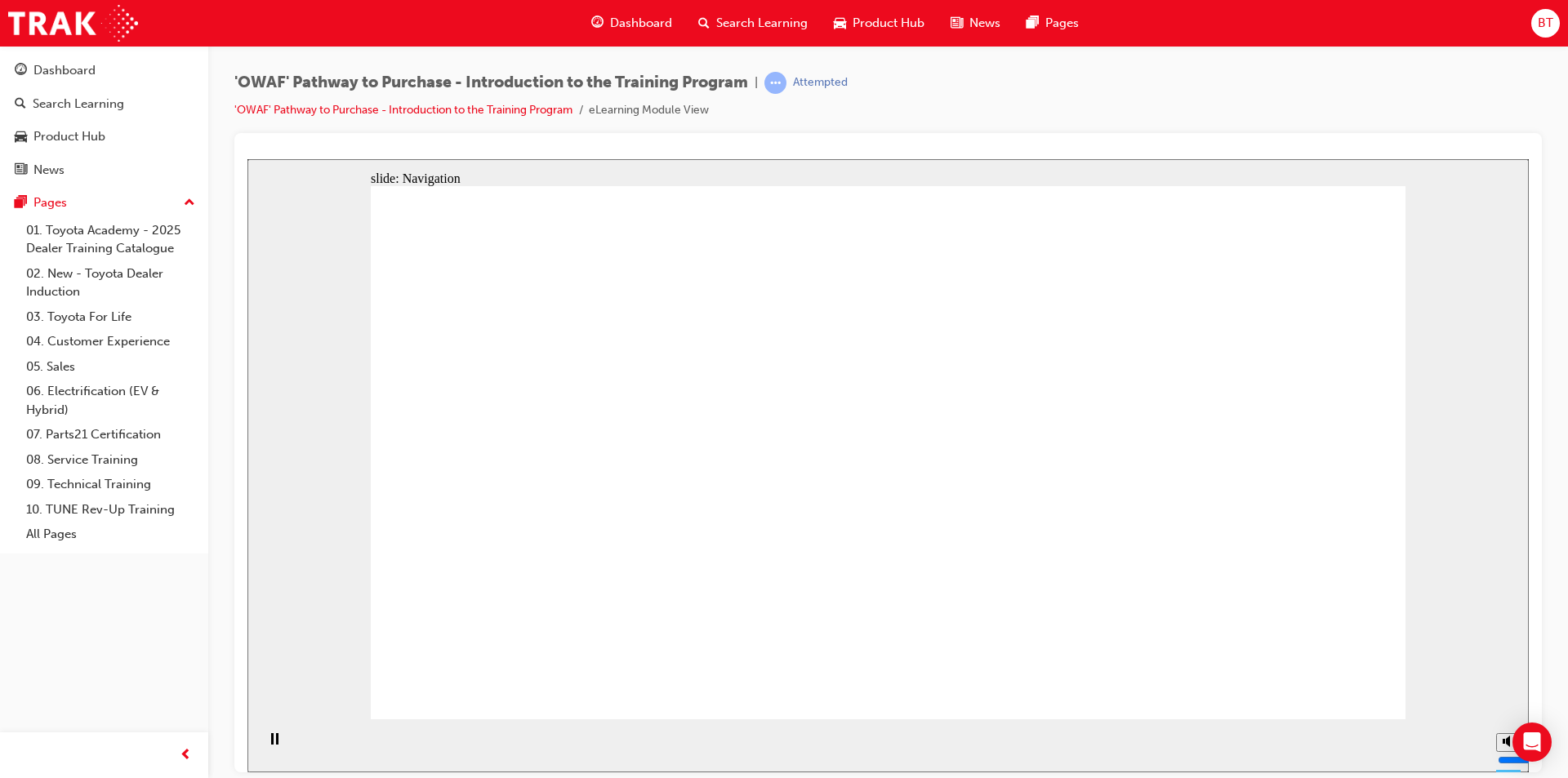
click at [1188, 730] on section "Playback Speed 2 1.75 1.5 1.25 Normal" at bounding box center [888, 745] width 1281 height 53
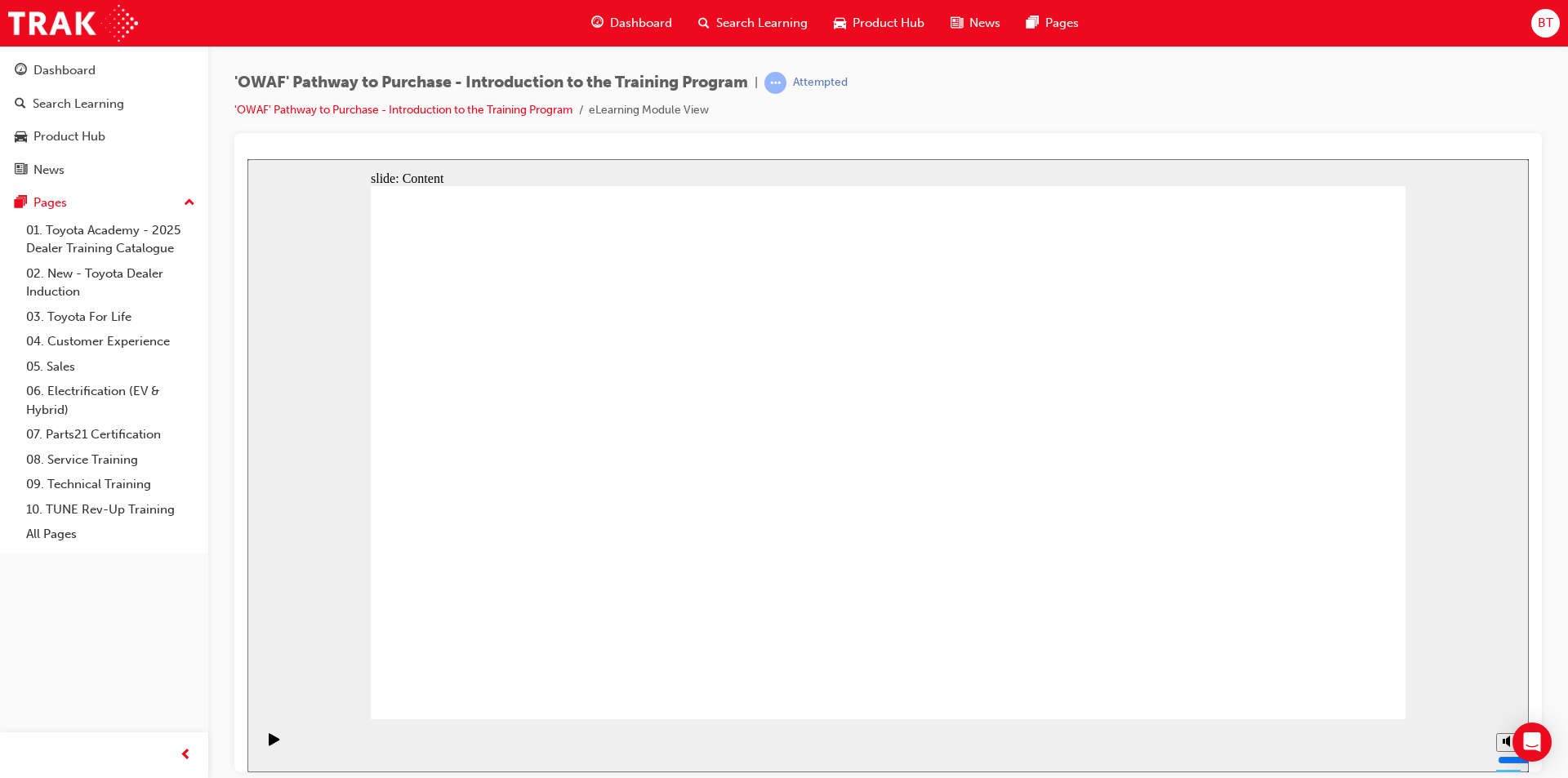
drag, startPoint x: 574, startPoint y: 478, endPoint x: 636, endPoint y: 446, distance: 69.8
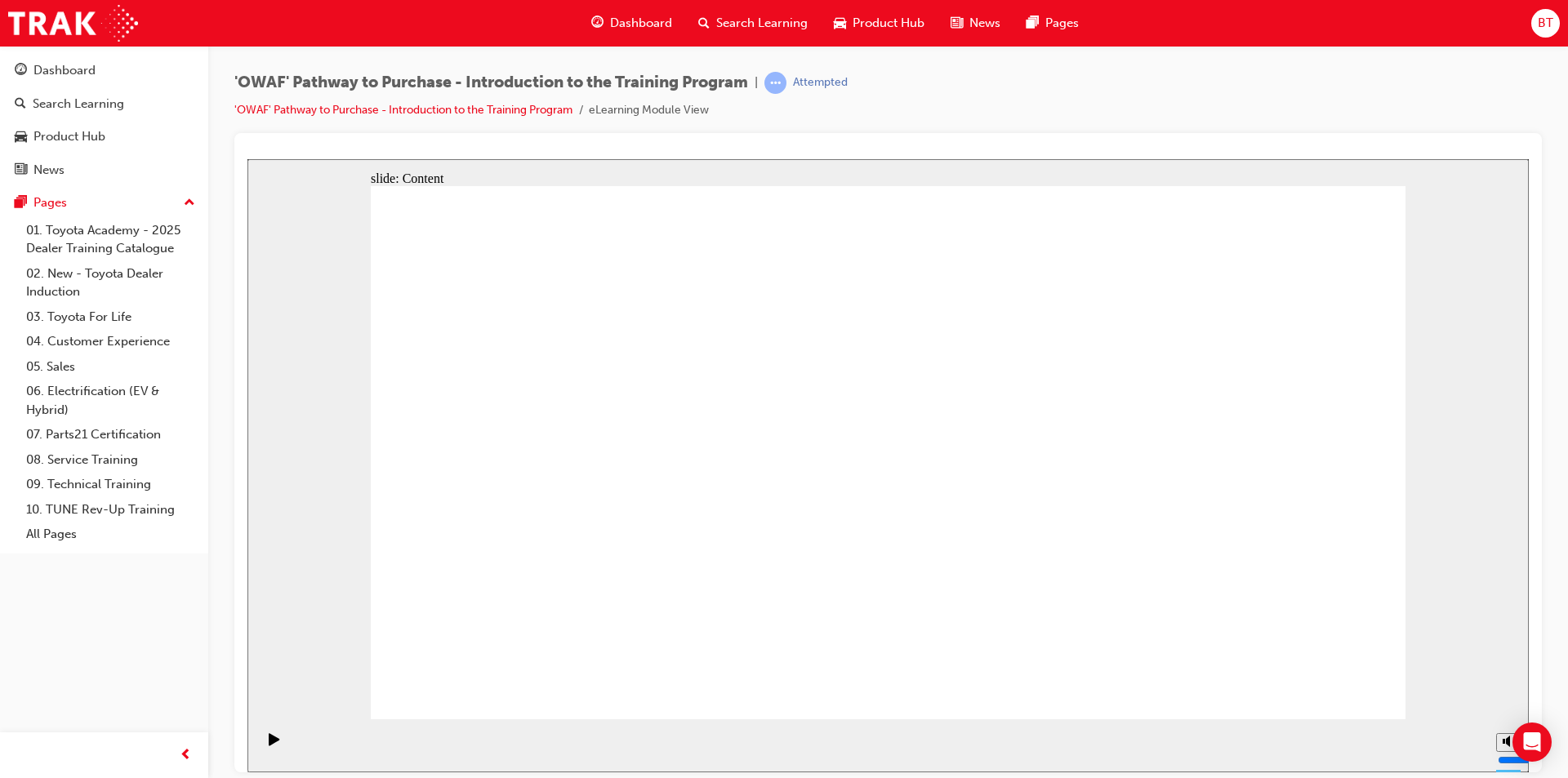
drag, startPoint x: 1366, startPoint y: 669, endPoint x: 1338, endPoint y: 681, distance: 30.5
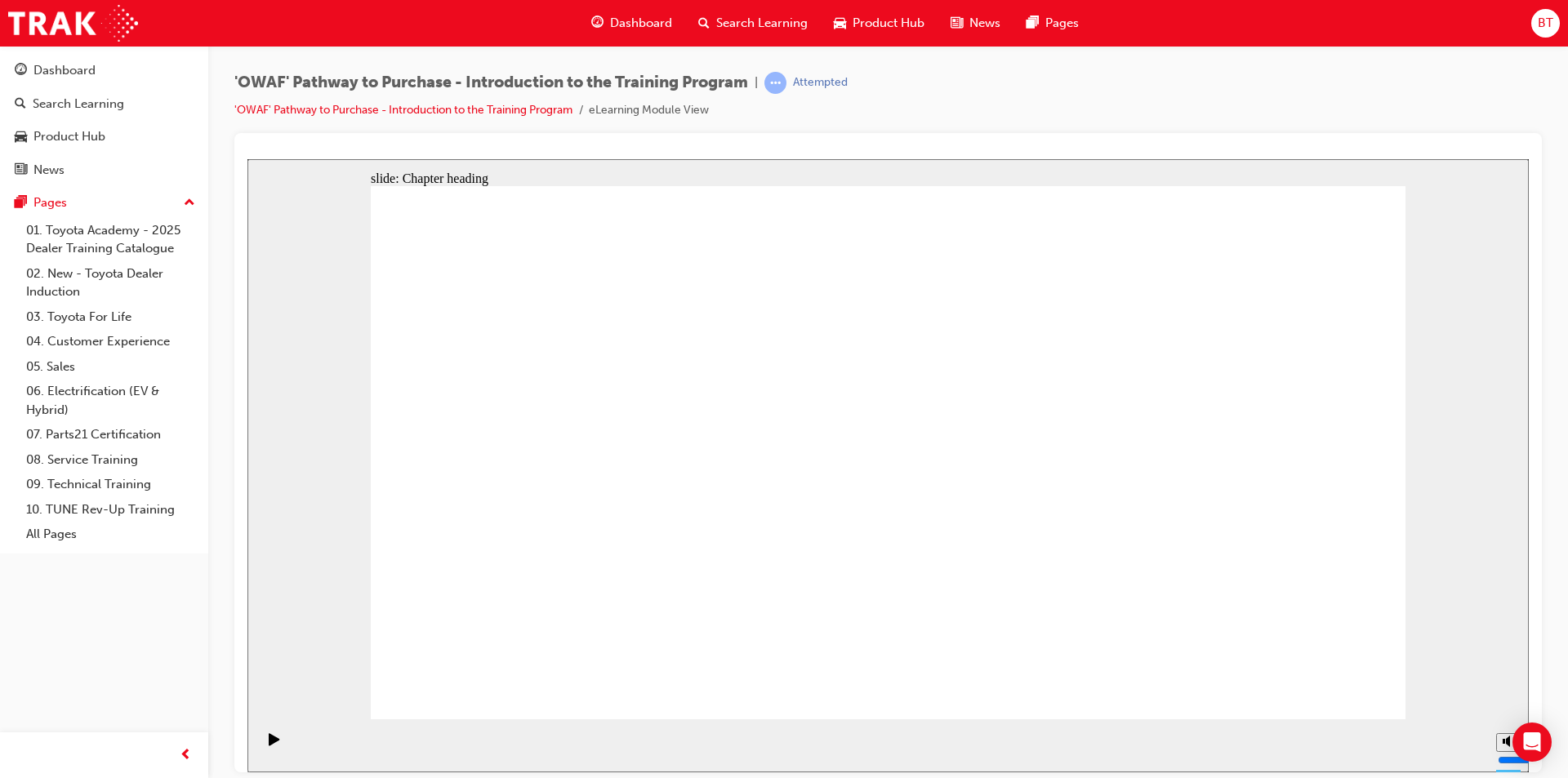
drag, startPoint x: 582, startPoint y: 525, endPoint x: 606, endPoint y: 525, distance: 24.0
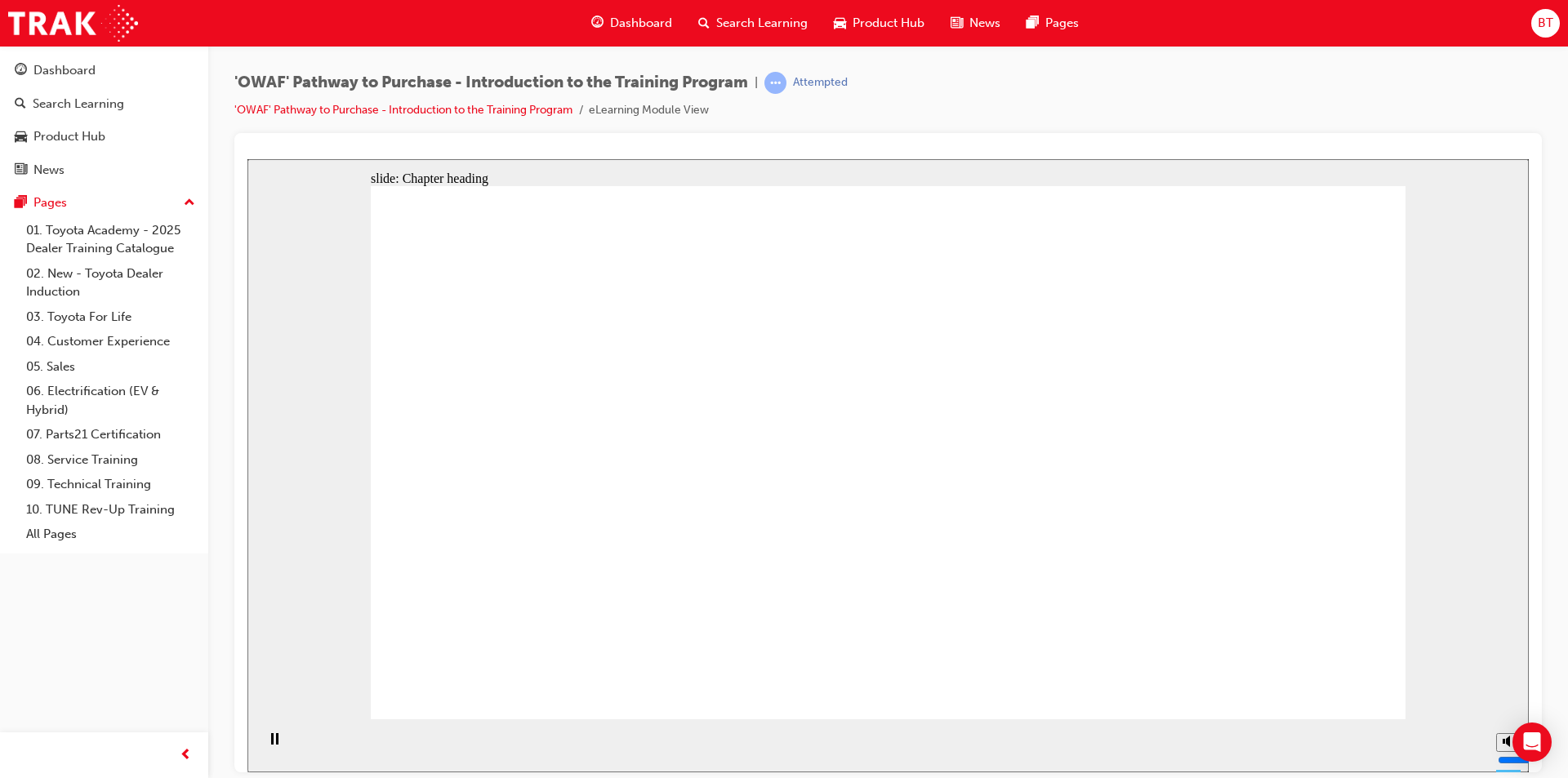
drag, startPoint x: 1179, startPoint y: 523, endPoint x: 852, endPoint y: 591, distance: 334.0
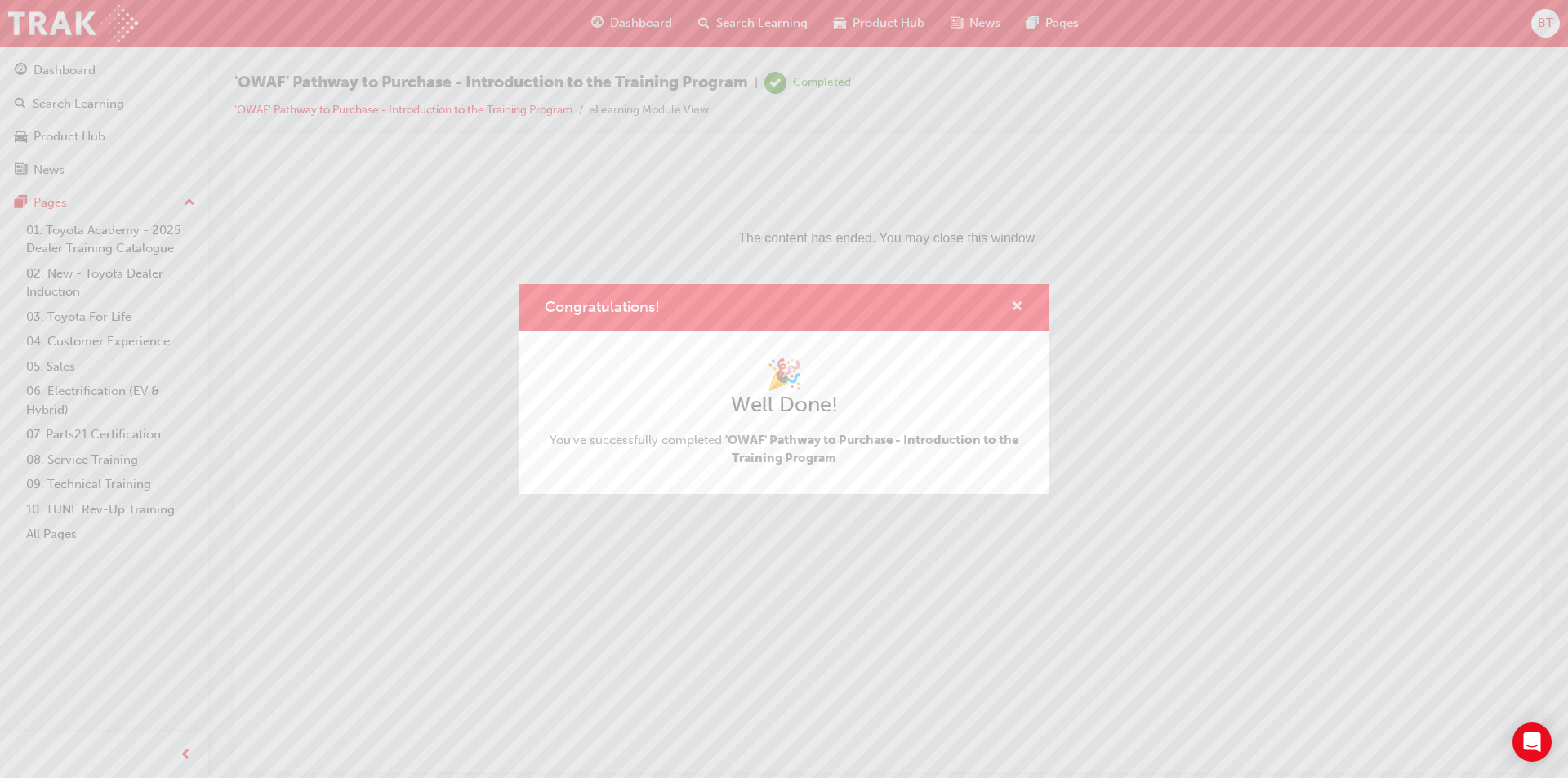
click at [1016, 308] on span "cross-icon" at bounding box center [1017, 308] width 12 height 15
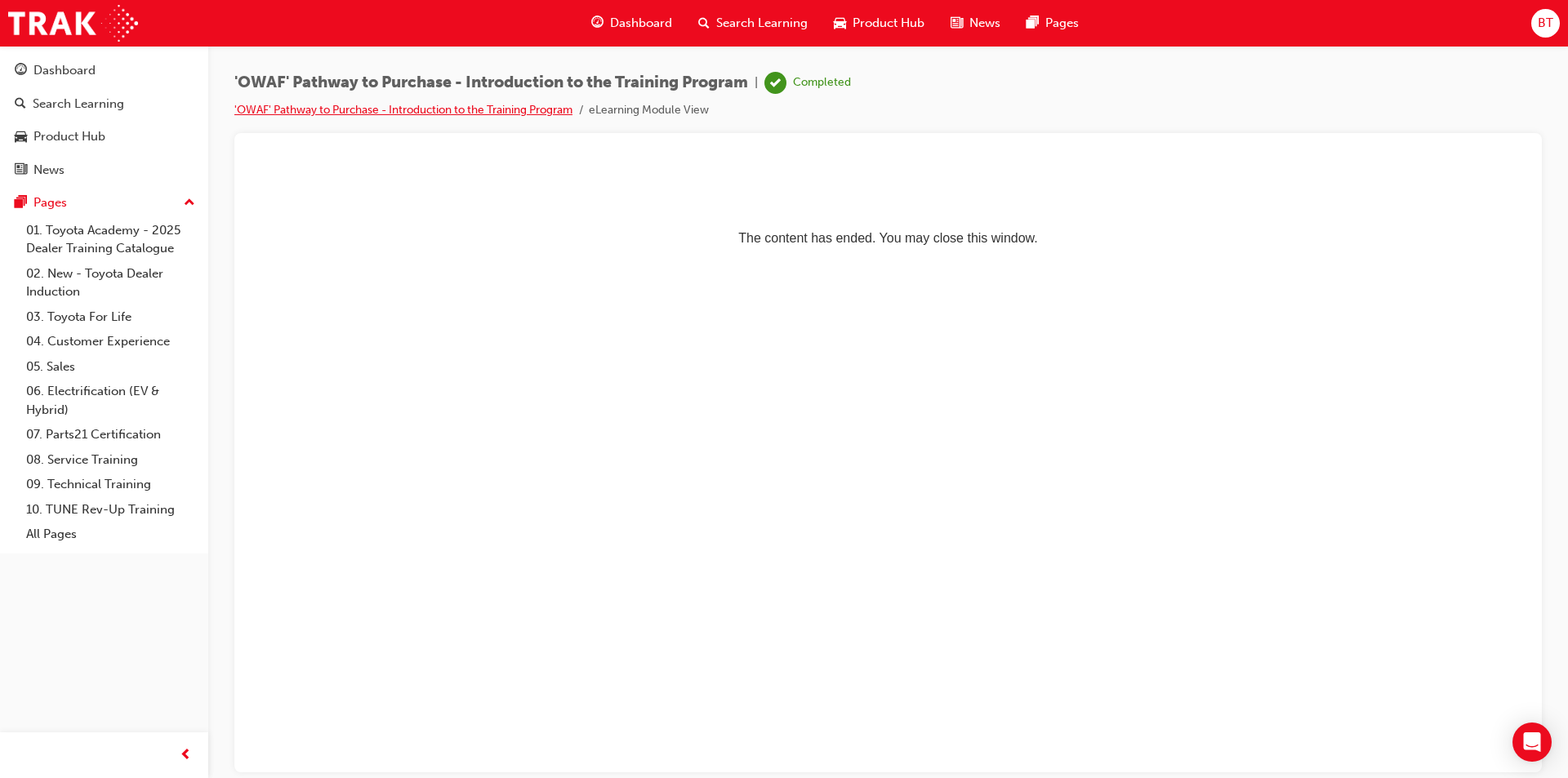
click at [309, 108] on link "'OWAF' Pathway to Purchase - Introduction to the Training Program" at bounding box center [403, 109] width 339 height 14
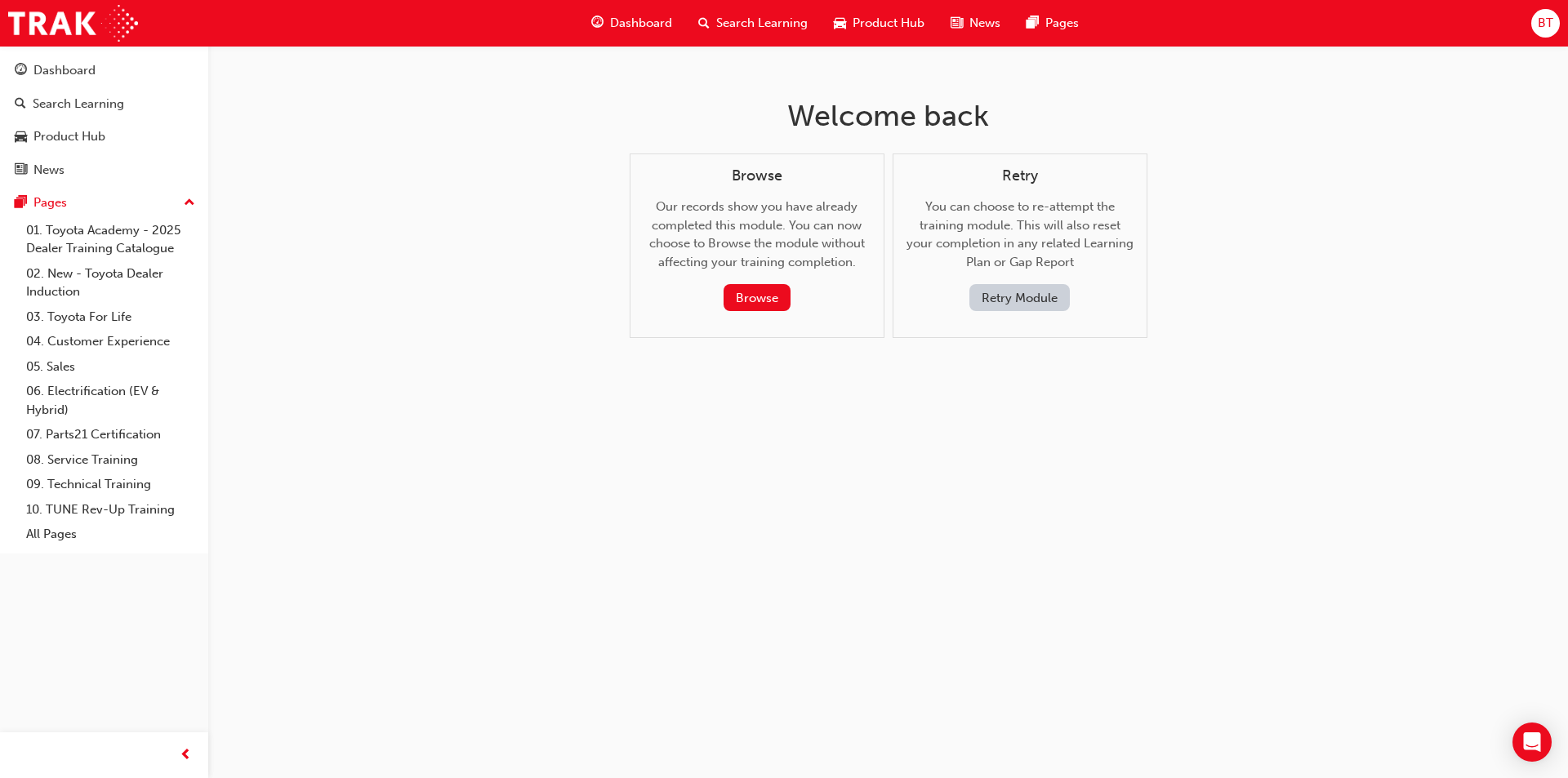
click at [611, 15] on span "Dashboard" at bounding box center [641, 23] width 62 height 19
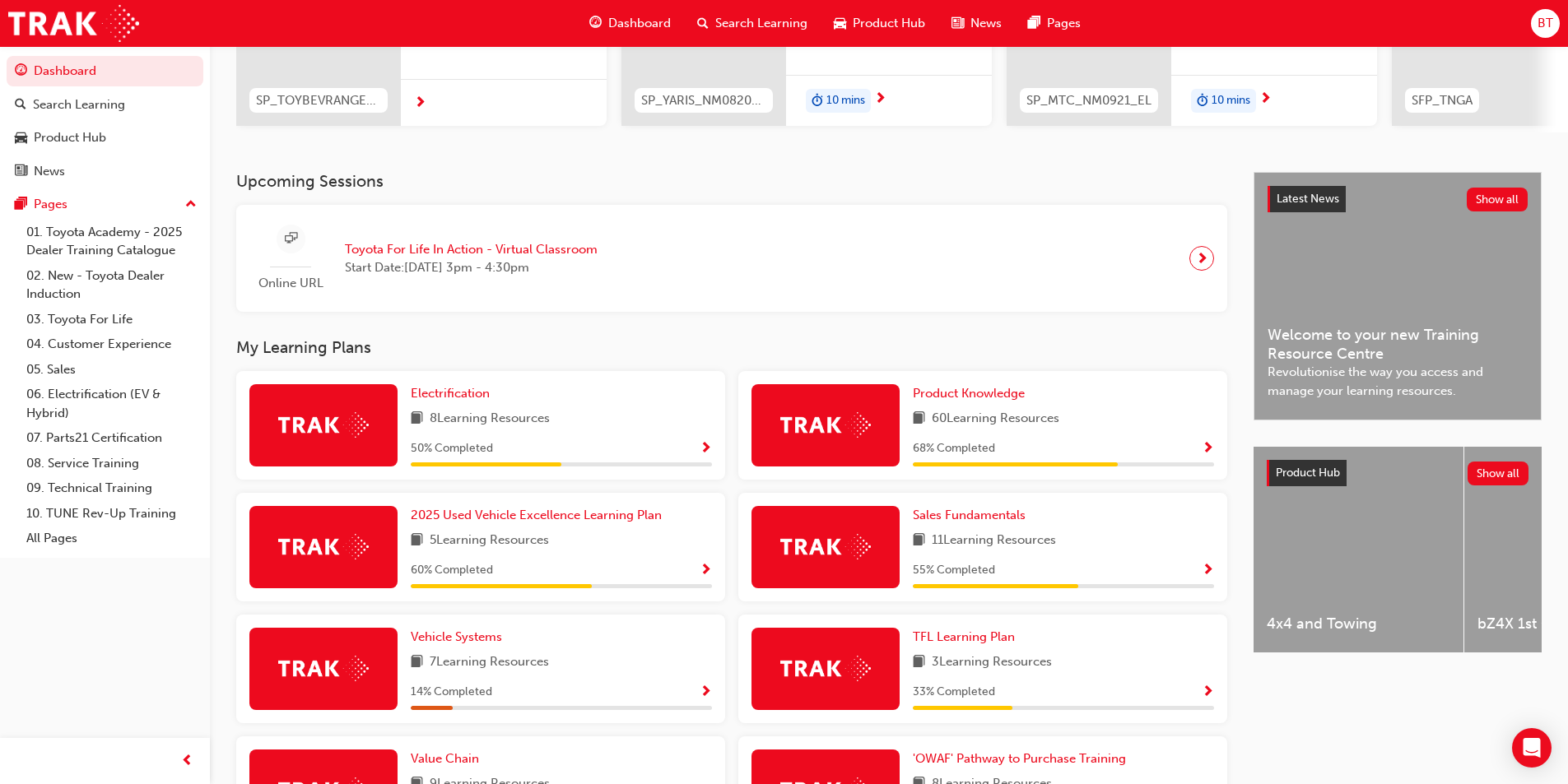
scroll to position [329, 0]
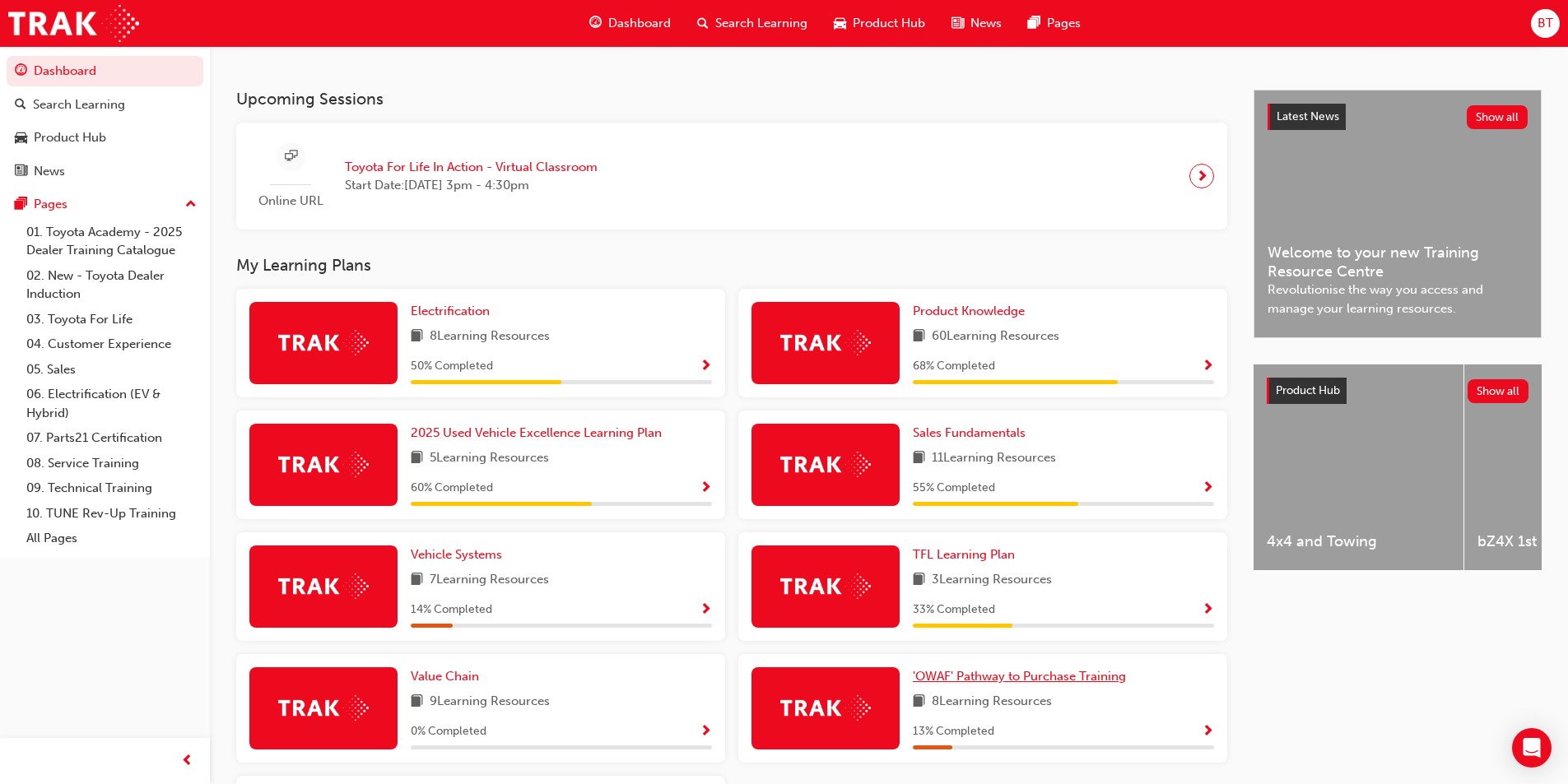
click at [1002, 683] on span "'OWAF' Pathway to Purchase Training" at bounding box center [1019, 677] width 213 height 15
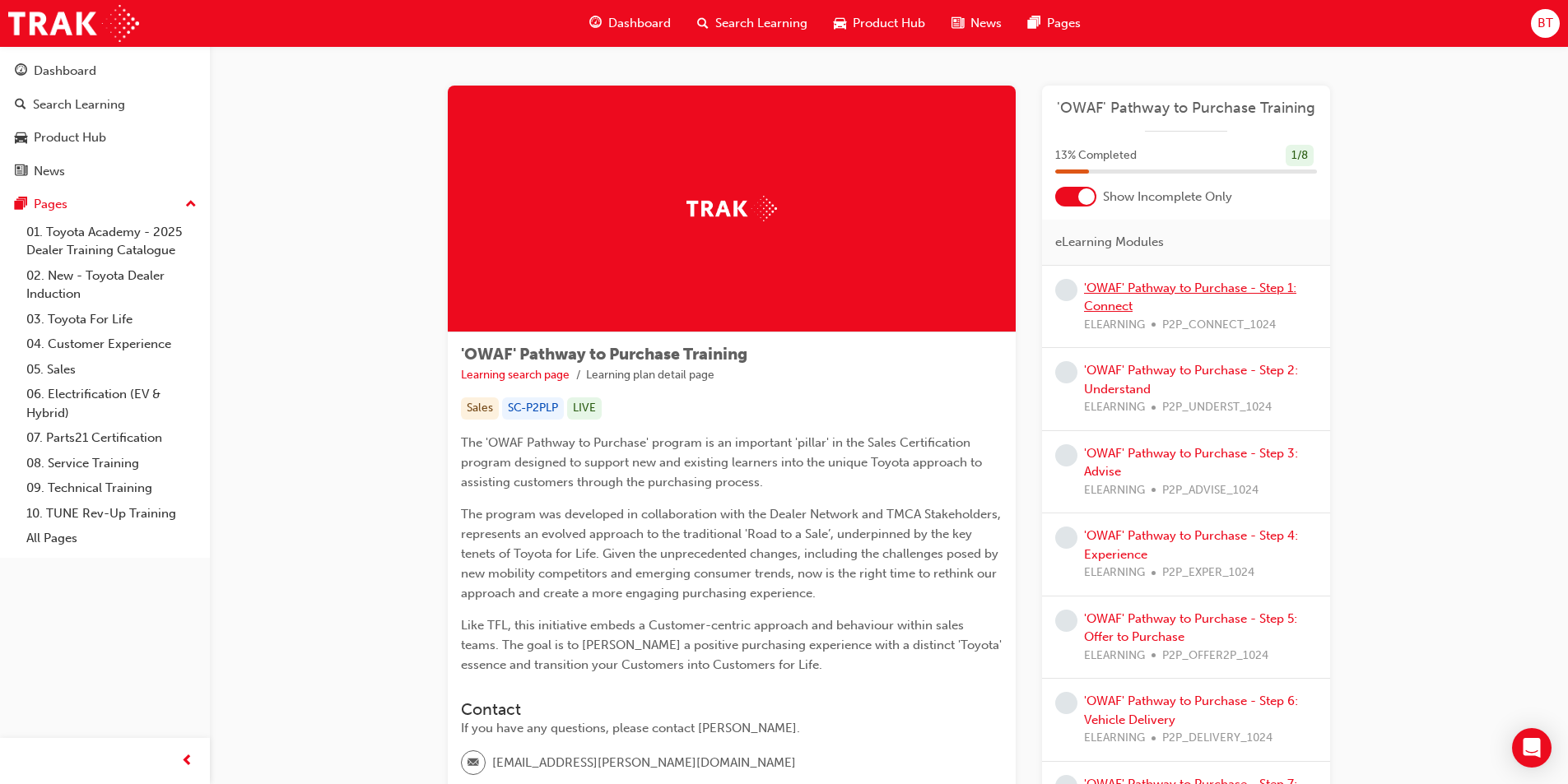
click at [1157, 292] on link "'OWAF' Pathway to Purchase - Step 1: Connect" at bounding box center [1190, 297] width 213 height 34
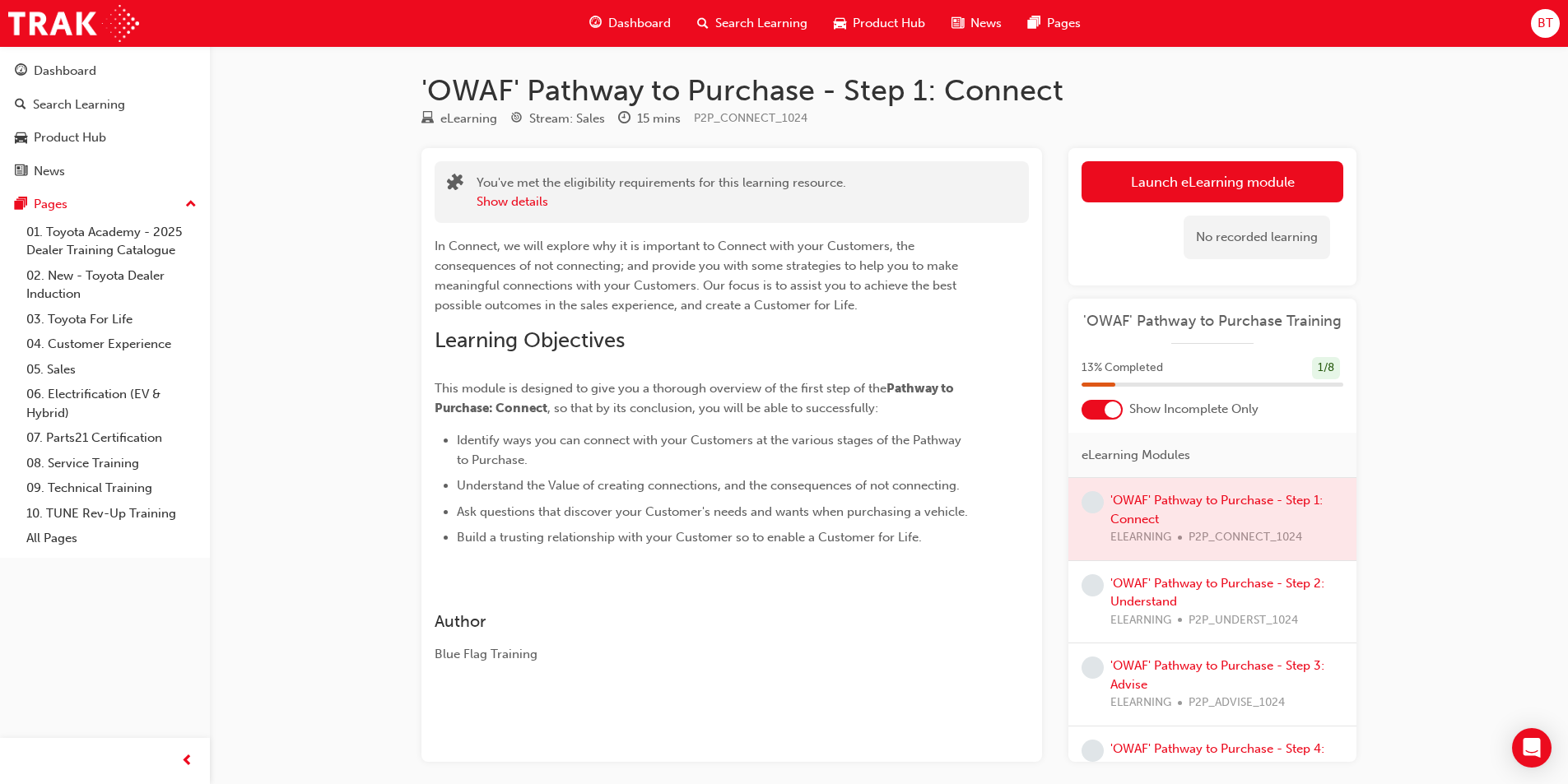
click at [1177, 203] on div "No recorded learning" at bounding box center [1212, 237] width 262 height 70
click at [1149, 193] on link "Launch eLearning module" at bounding box center [1212, 182] width 262 height 41
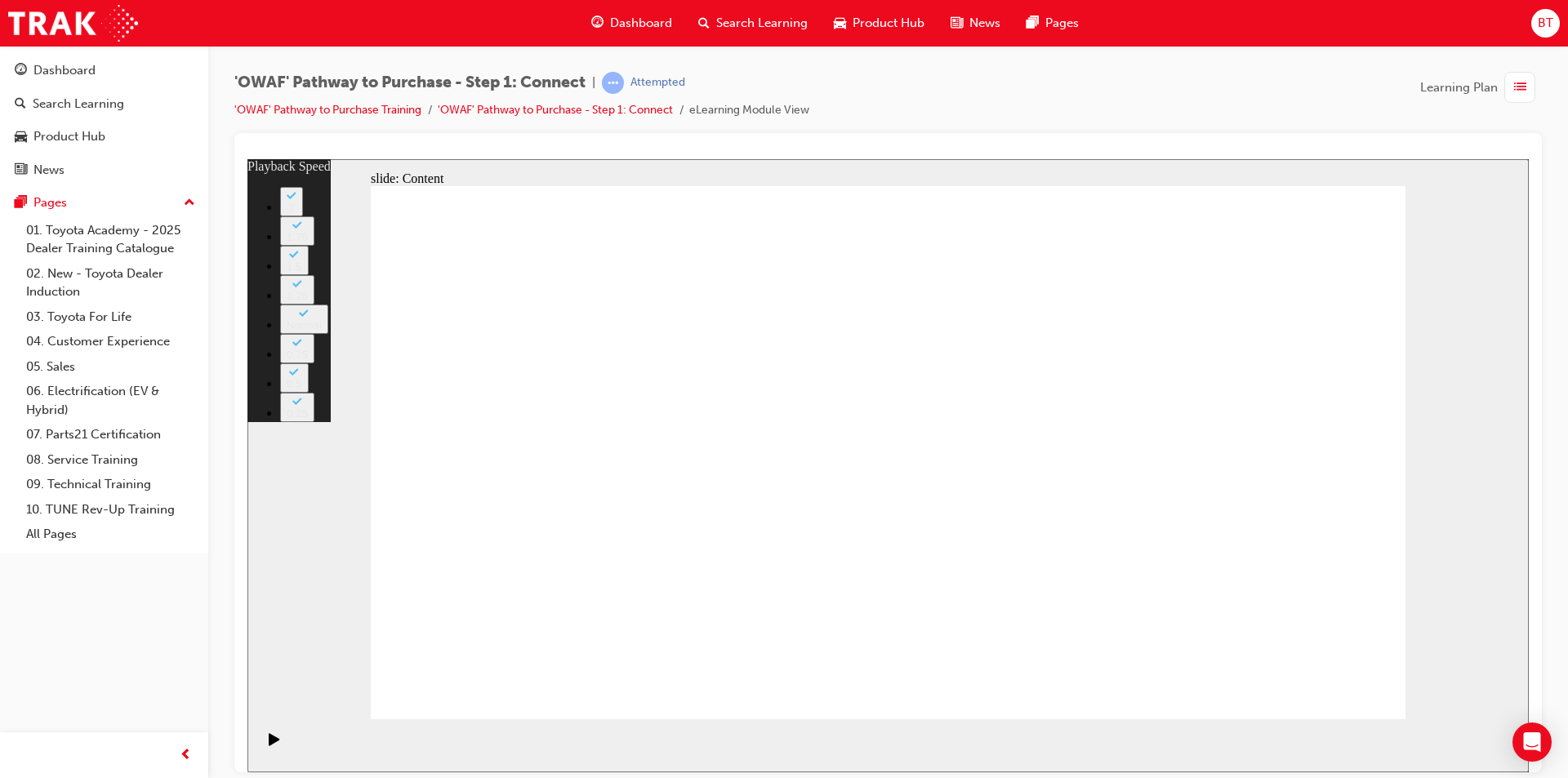
type input "76"
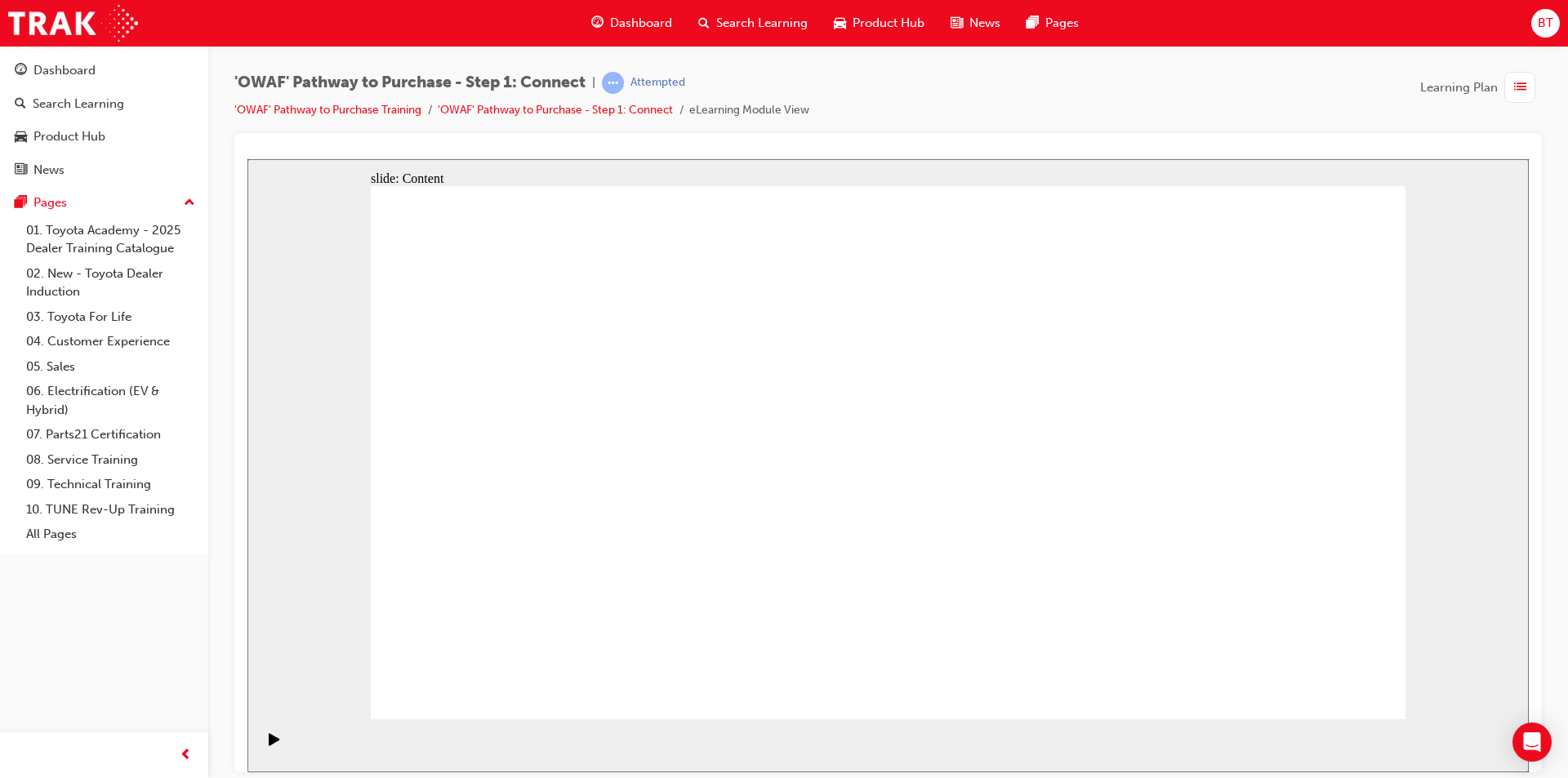
drag, startPoint x: 672, startPoint y: 359, endPoint x: 543, endPoint y: 282, distance: 150.2
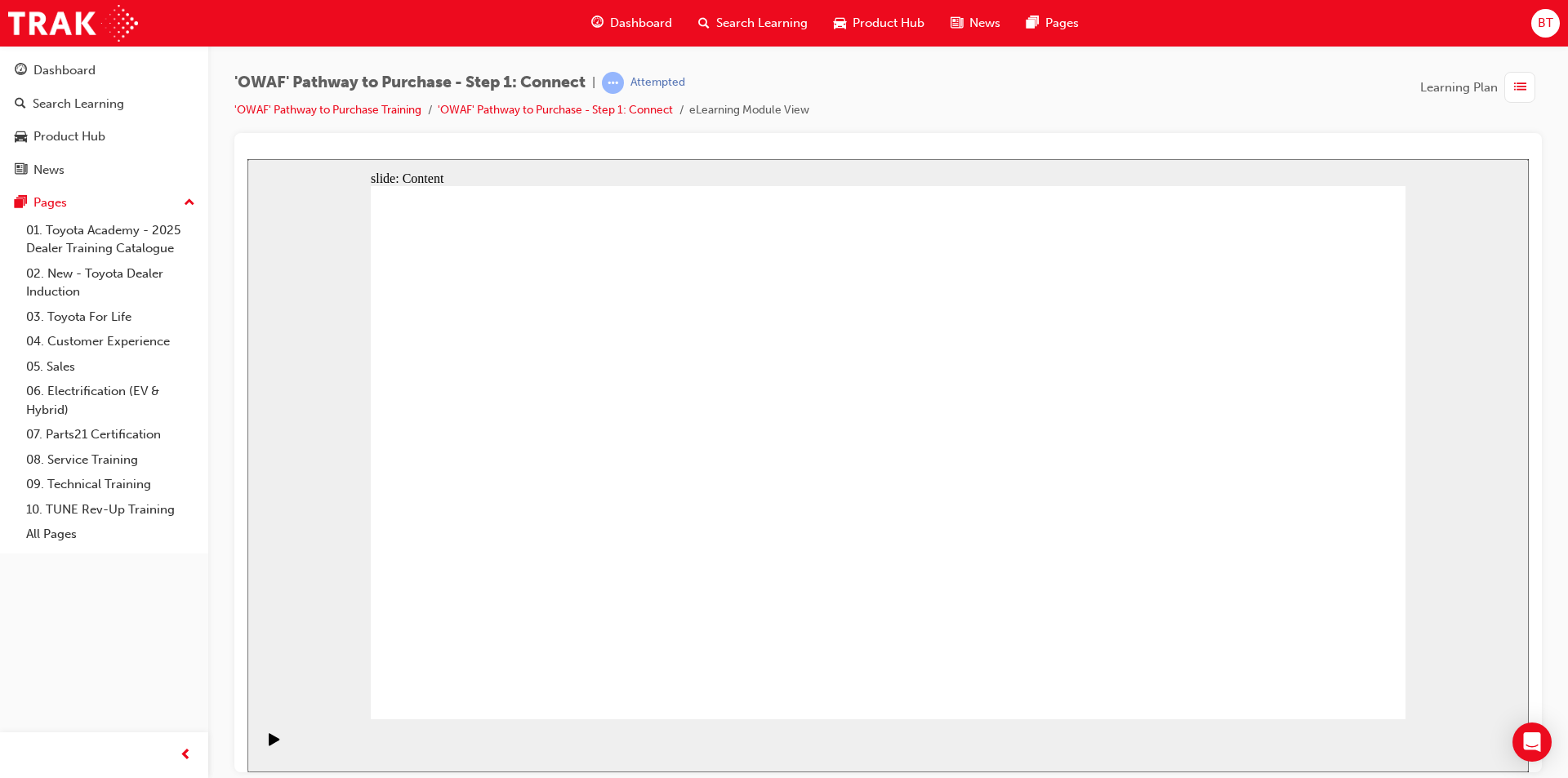
drag, startPoint x: 1021, startPoint y: 521, endPoint x: 1024, endPoint y: 383, distance: 138.0
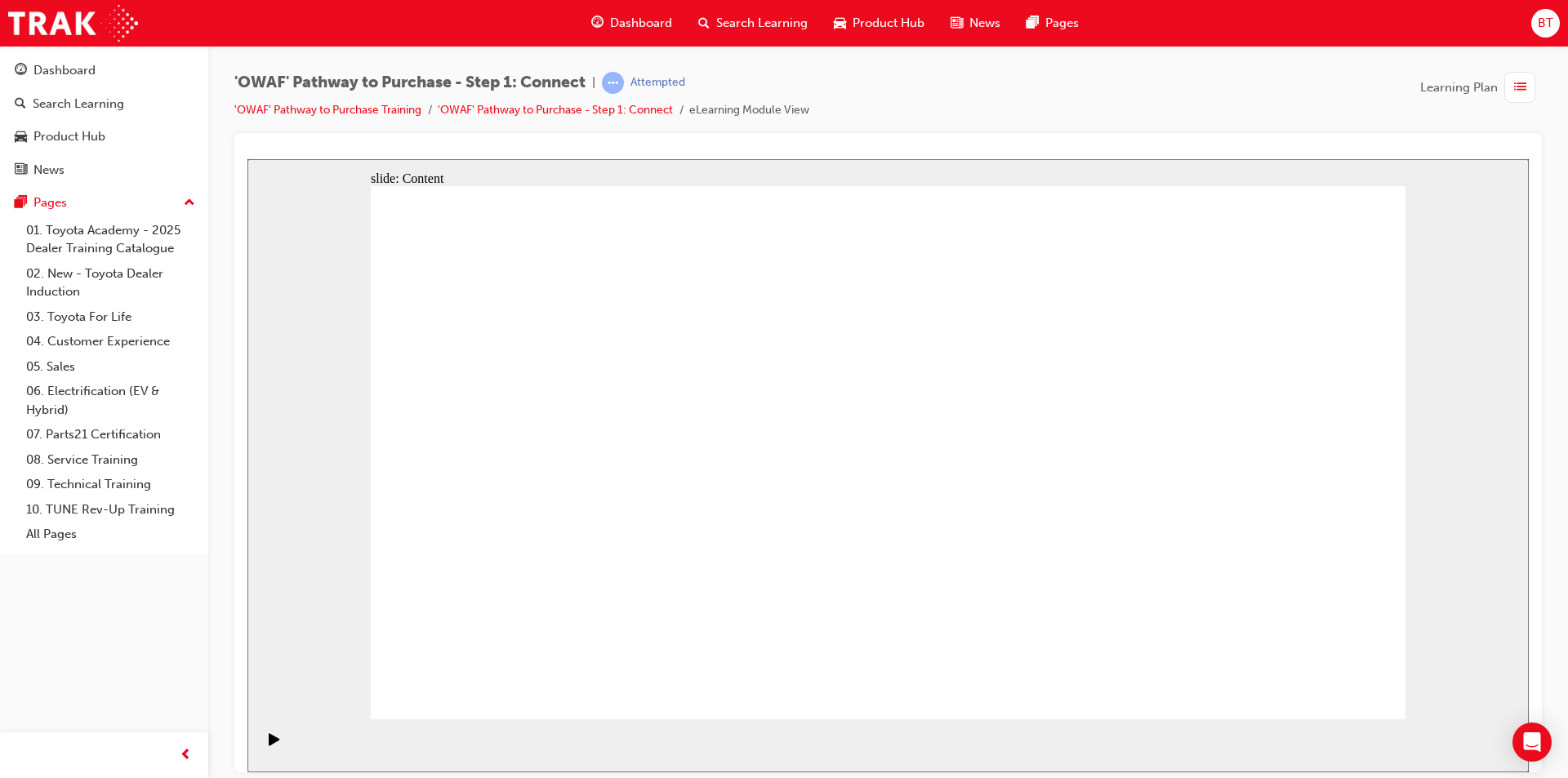
drag, startPoint x: 1029, startPoint y: 118, endPoint x: 990, endPoint y: 113, distance: 39.3
click at [990, 113] on div "'OWAF' Pathway to Purchase - Step 1: Connect | Attempted 'OWAF' Pathway to Purc…" at bounding box center [887, 103] width 1307 height 61
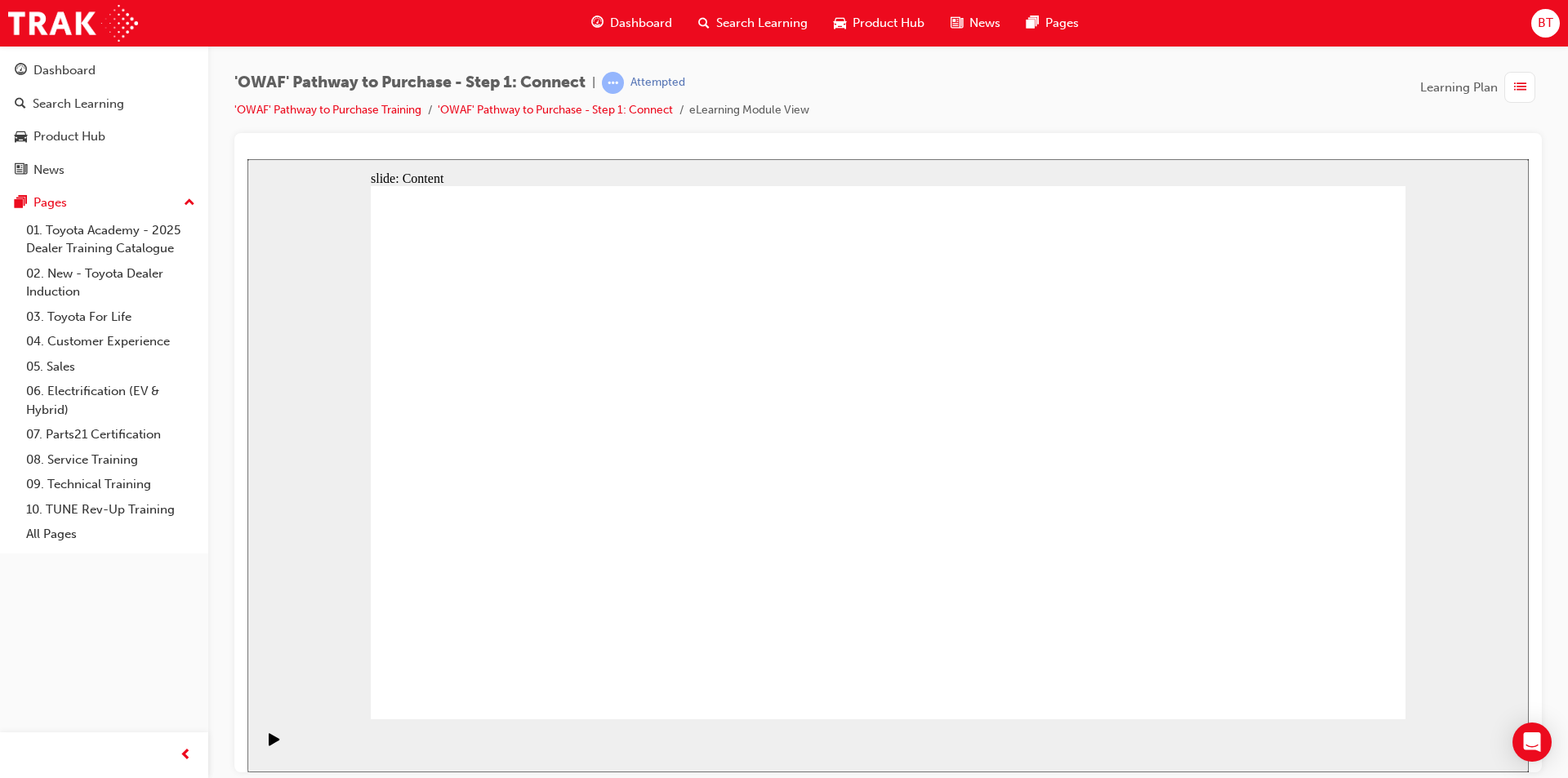
drag, startPoint x: 776, startPoint y: 427, endPoint x: 765, endPoint y: 432, distance: 12.1
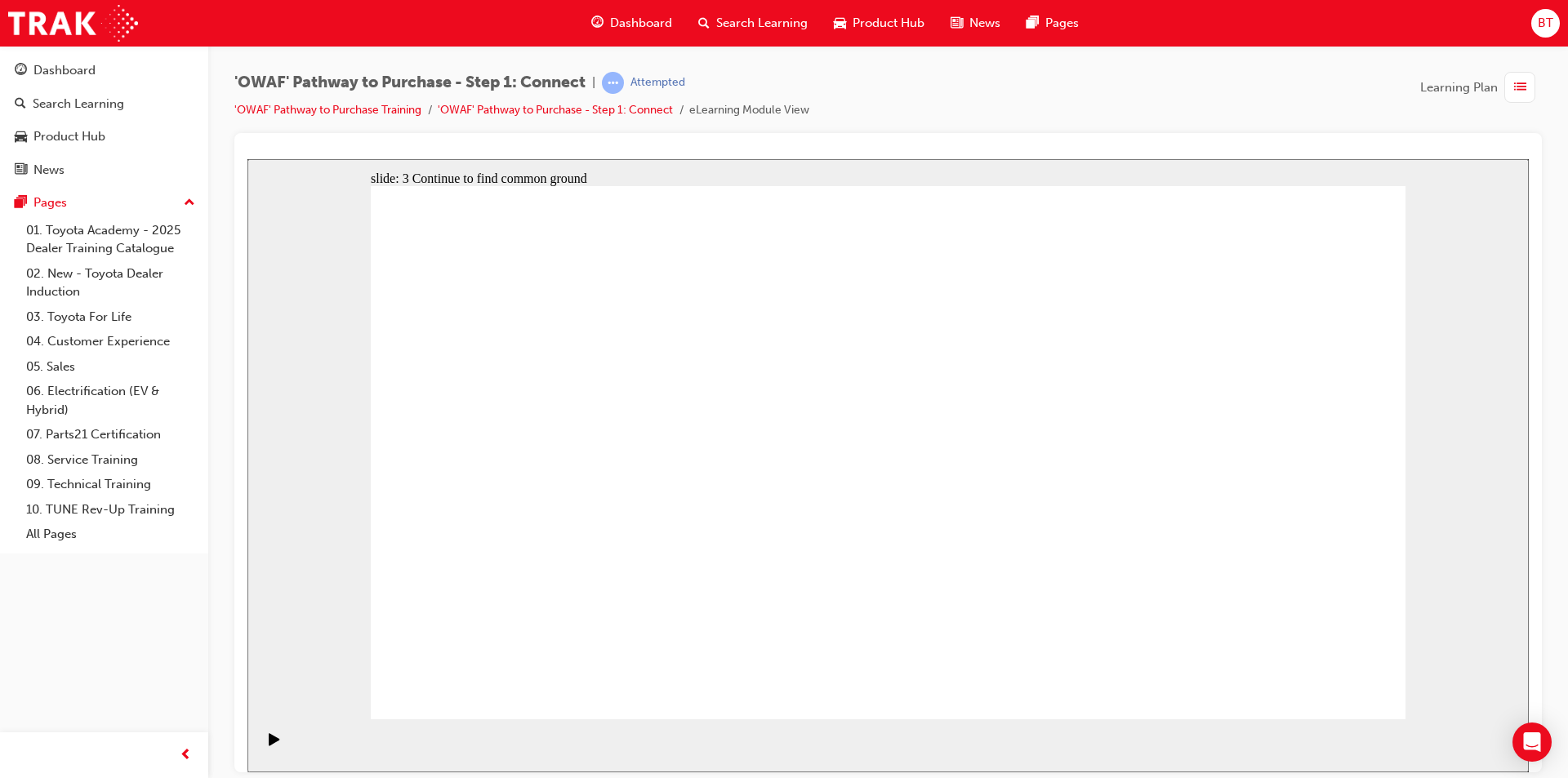
drag, startPoint x: 1156, startPoint y: 547, endPoint x: 1076, endPoint y: 524, distance: 83.2
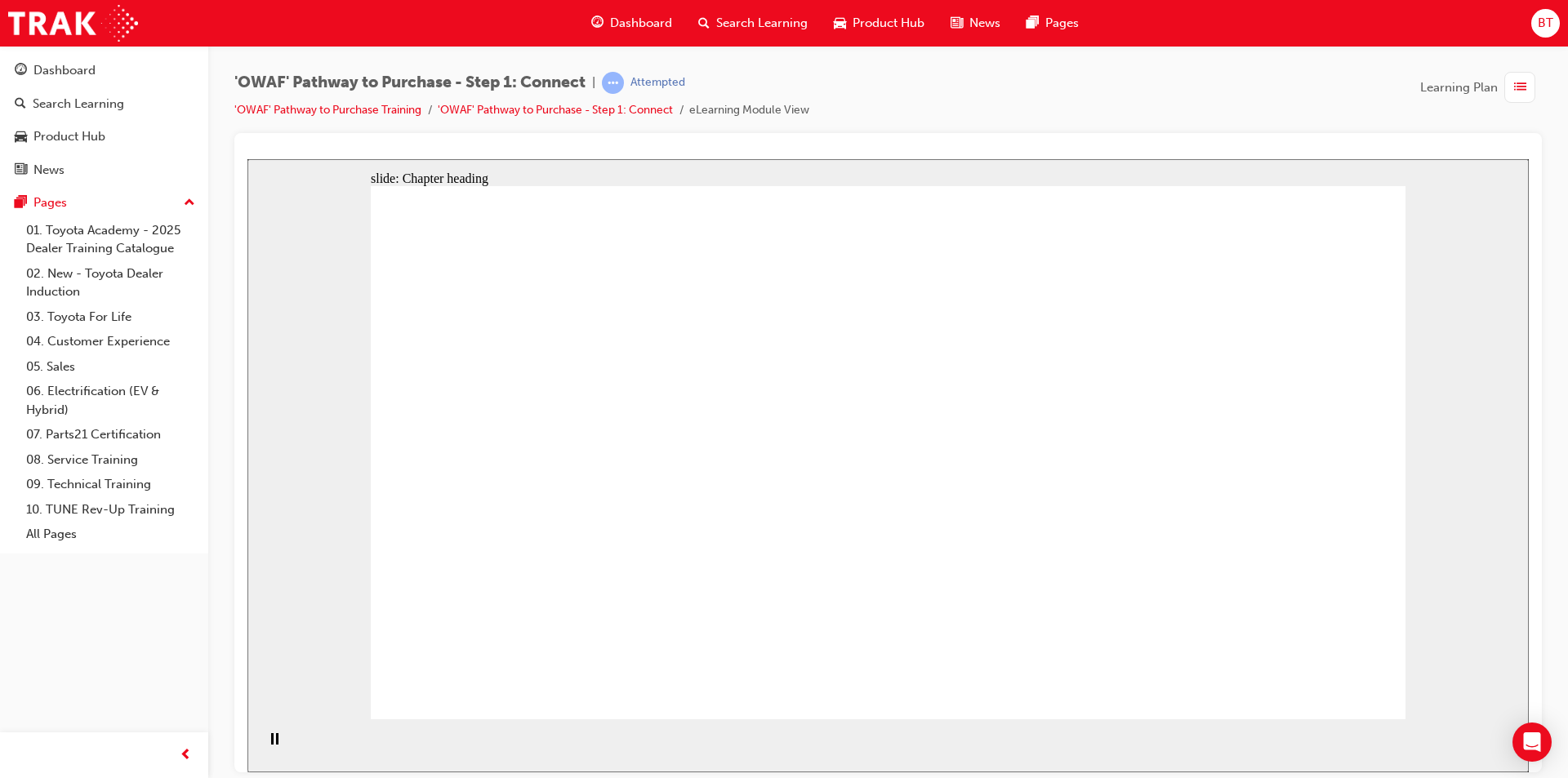
drag, startPoint x: 945, startPoint y: 593, endPoint x: 846, endPoint y: 536, distance: 114.2
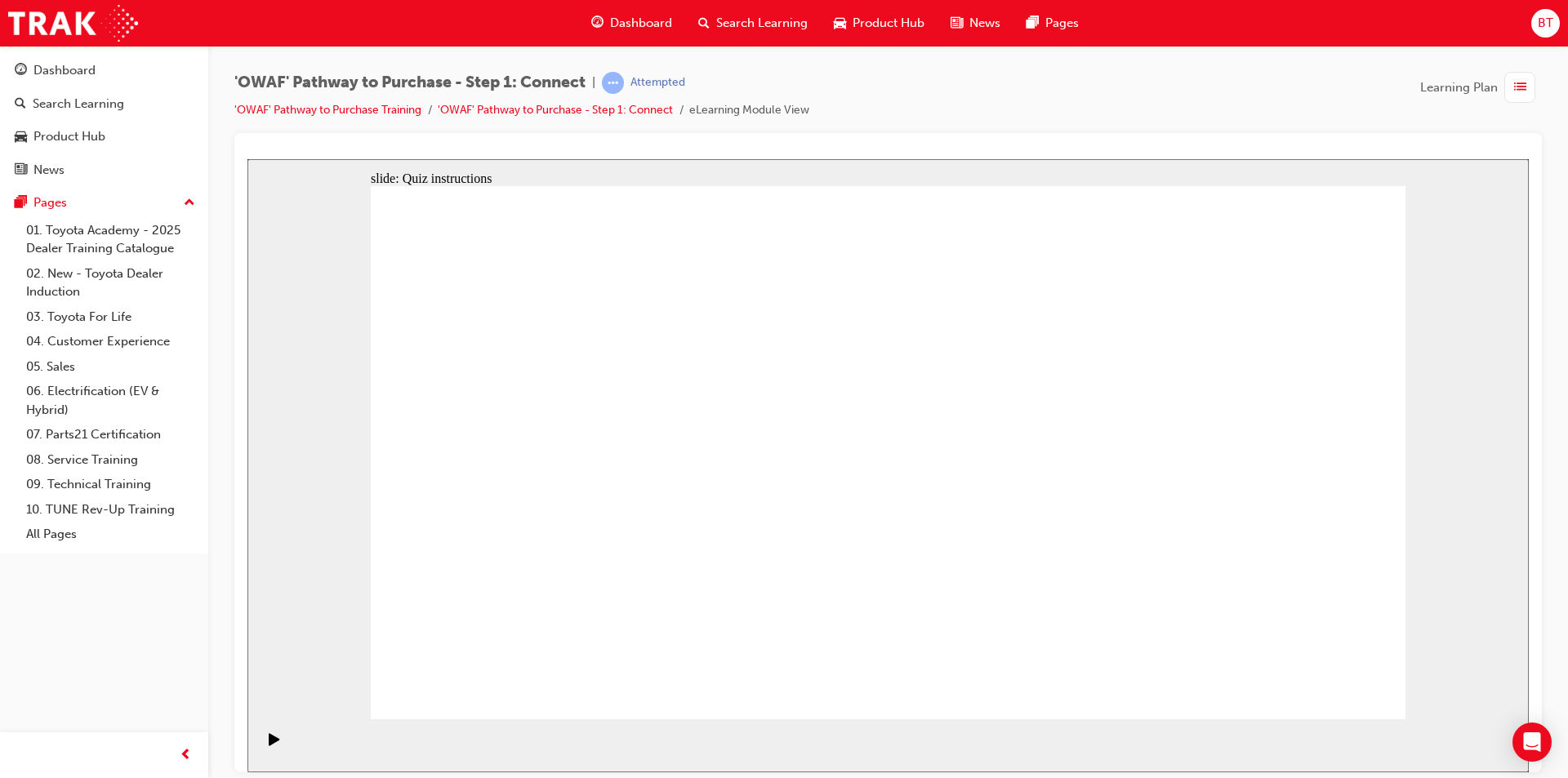
drag, startPoint x: 799, startPoint y: 631, endPoint x: 774, endPoint y: 652, distance: 32.6
drag, startPoint x: 777, startPoint y: 620, endPoint x: 992, endPoint y: 345, distance: 349.1
drag, startPoint x: 626, startPoint y: 495, endPoint x: 1309, endPoint y: 340, distance: 700.4
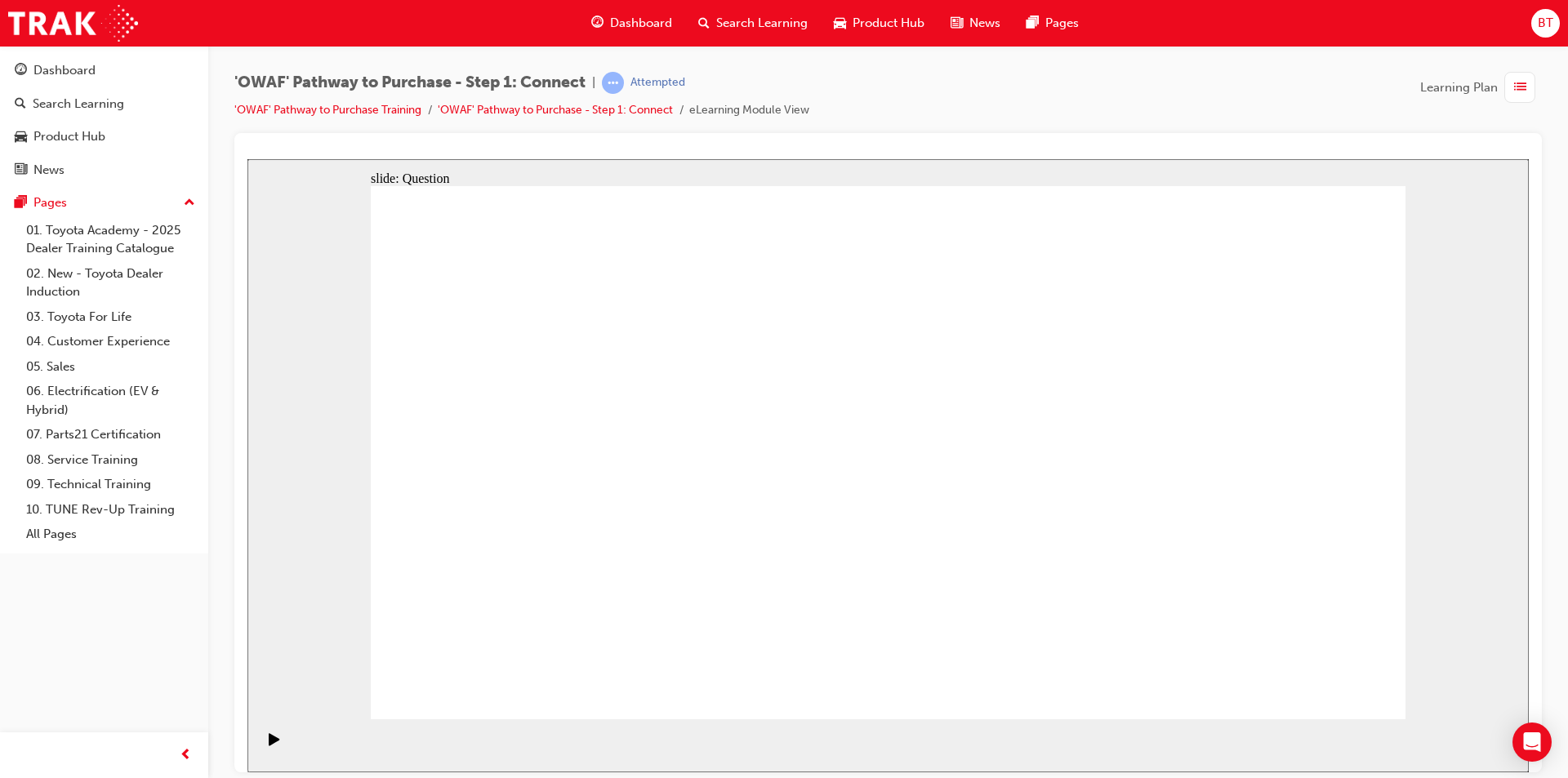
drag, startPoint x: 666, startPoint y: 620, endPoint x: 1315, endPoint y: 467, distance: 666.8
drag, startPoint x: 1302, startPoint y: 464, endPoint x: 1155, endPoint y: 265, distance: 247.4
drag, startPoint x: 1161, startPoint y: 303, endPoint x: 1172, endPoint y: 303, distance: 11.0
drag, startPoint x: 798, startPoint y: 603, endPoint x: 1343, endPoint y: 452, distance: 565.5
drag, startPoint x: 1314, startPoint y: 362, endPoint x: 1284, endPoint y: 616, distance: 255.8
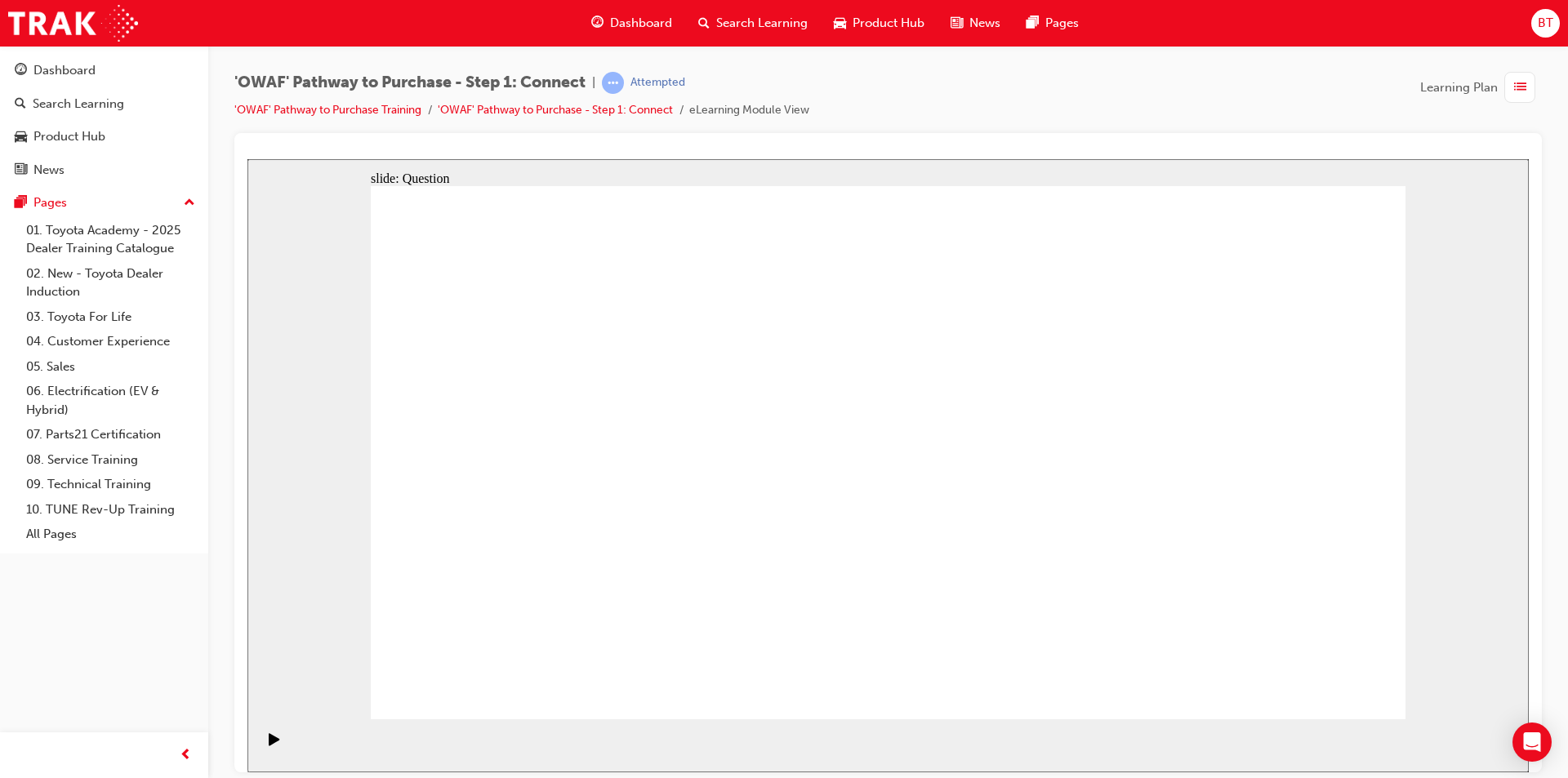
drag, startPoint x: 1317, startPoint y: 475, endPoint x: 1275, endPoint y: 429, distance: 62.3
drag, startPoint x: 1261, startPoint y: 584, endPoint x: 1333, endPoint y: 461, distance: 142.5
drag, startPoint x: 735, startPoint y: 520, endPoint x: 1244, endPoint y: 589, distance: 513.7
drag, startPoint x: 833, startPoint y: 512, endPoint x: 1082, endPoint y: 582, distance: 258.7
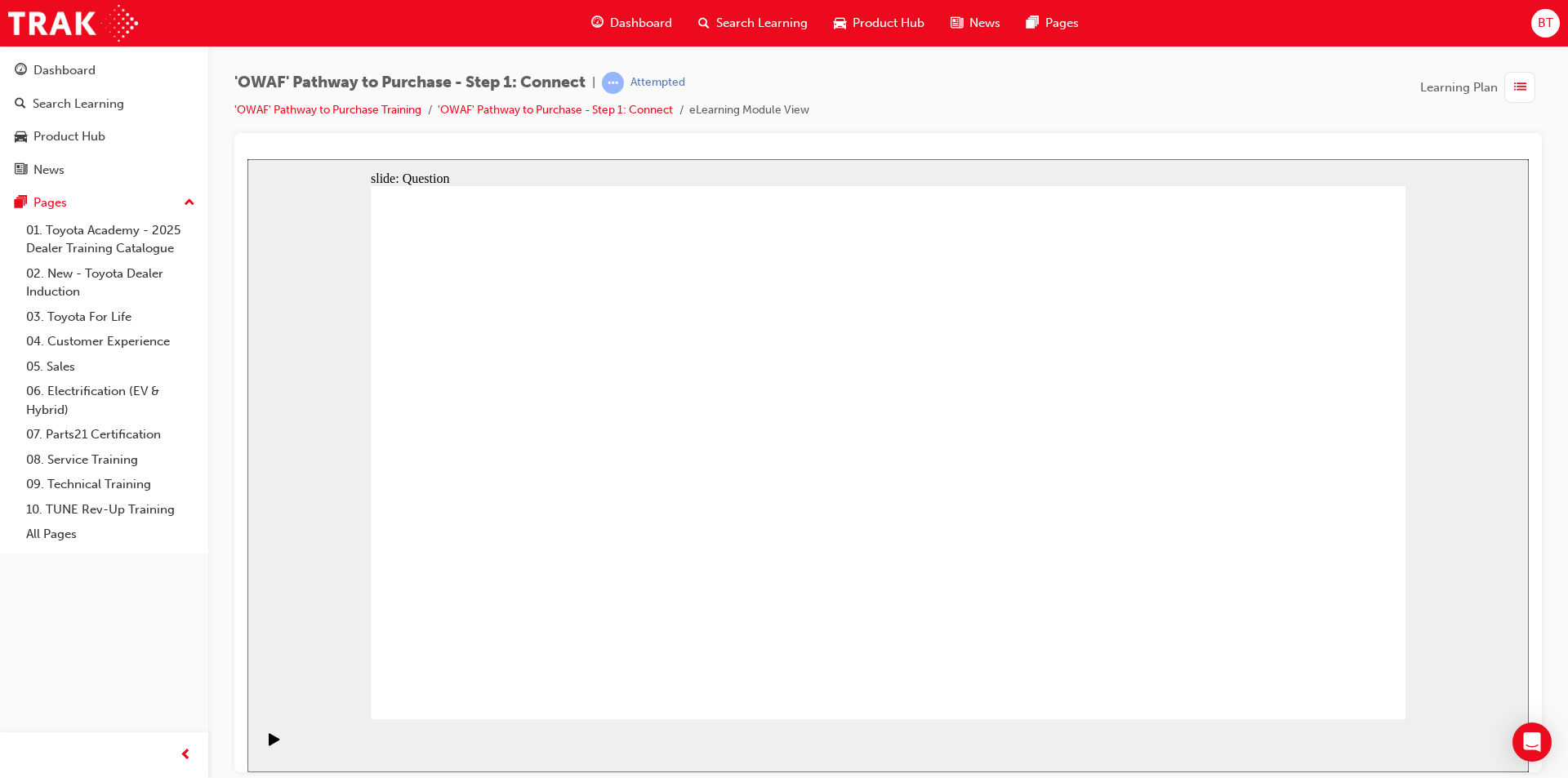
drag, startPoint x: 465, startPoint y: 506, endPoint x: 987, endPoint y: 473, distance: 523.0
drag, startPoint x: 555, startPoint y: 630, endPoint x: 1058, endPoint y: 348, distance: 576.7
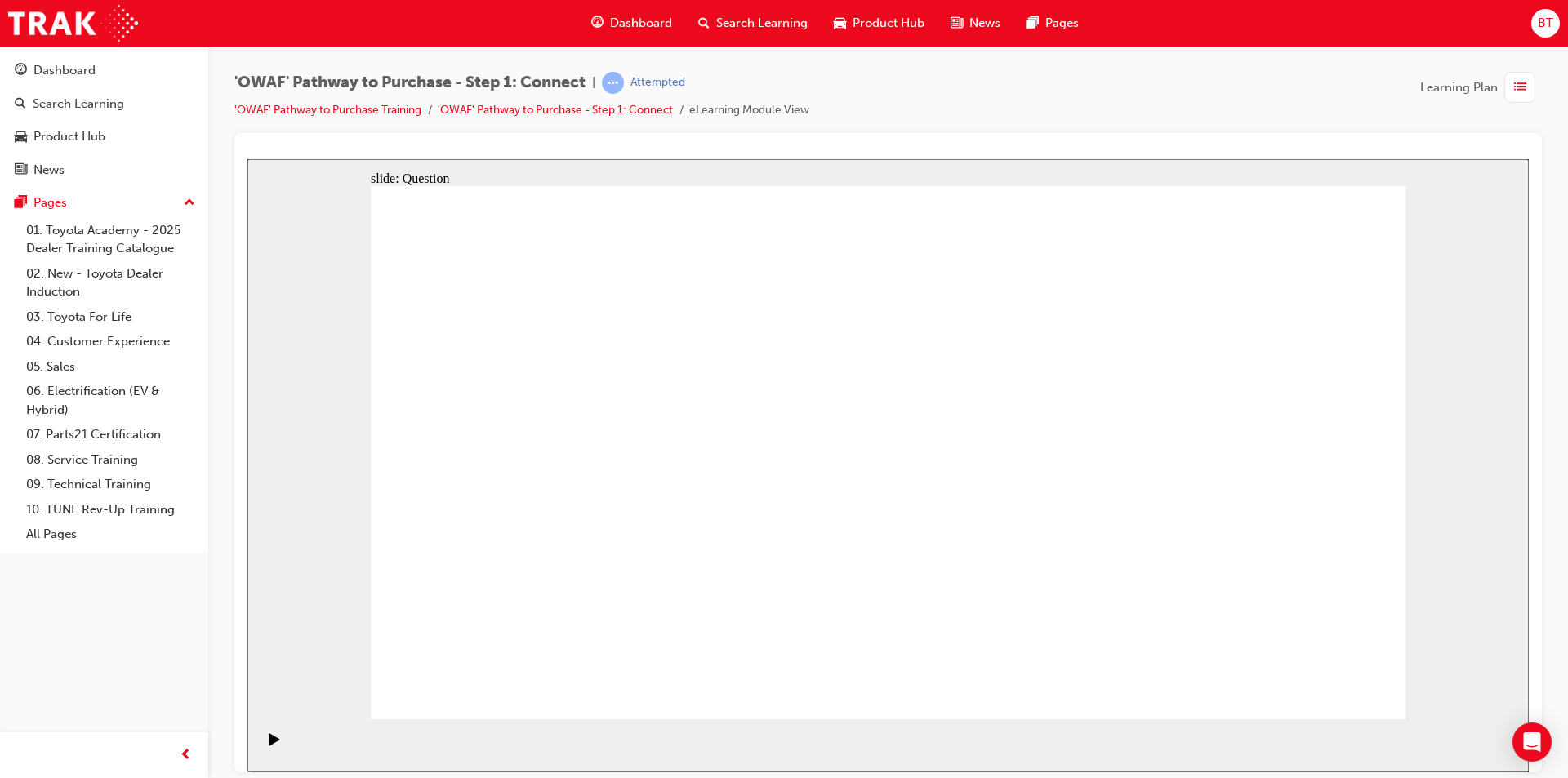
drag, startPoint x: 1020, startPoint y: 491, endPoint x: 969, endPoint y: 464, distance: 57.7
drag, startPoint x: 1261, startPoint y: 540, endPoint x: 967, endPoint y: 535, distance: 294.0
drag, startPoint x: 1232, startPoint y: 525, endPoint x: 623, endPoint y: 531, distance: 609.0
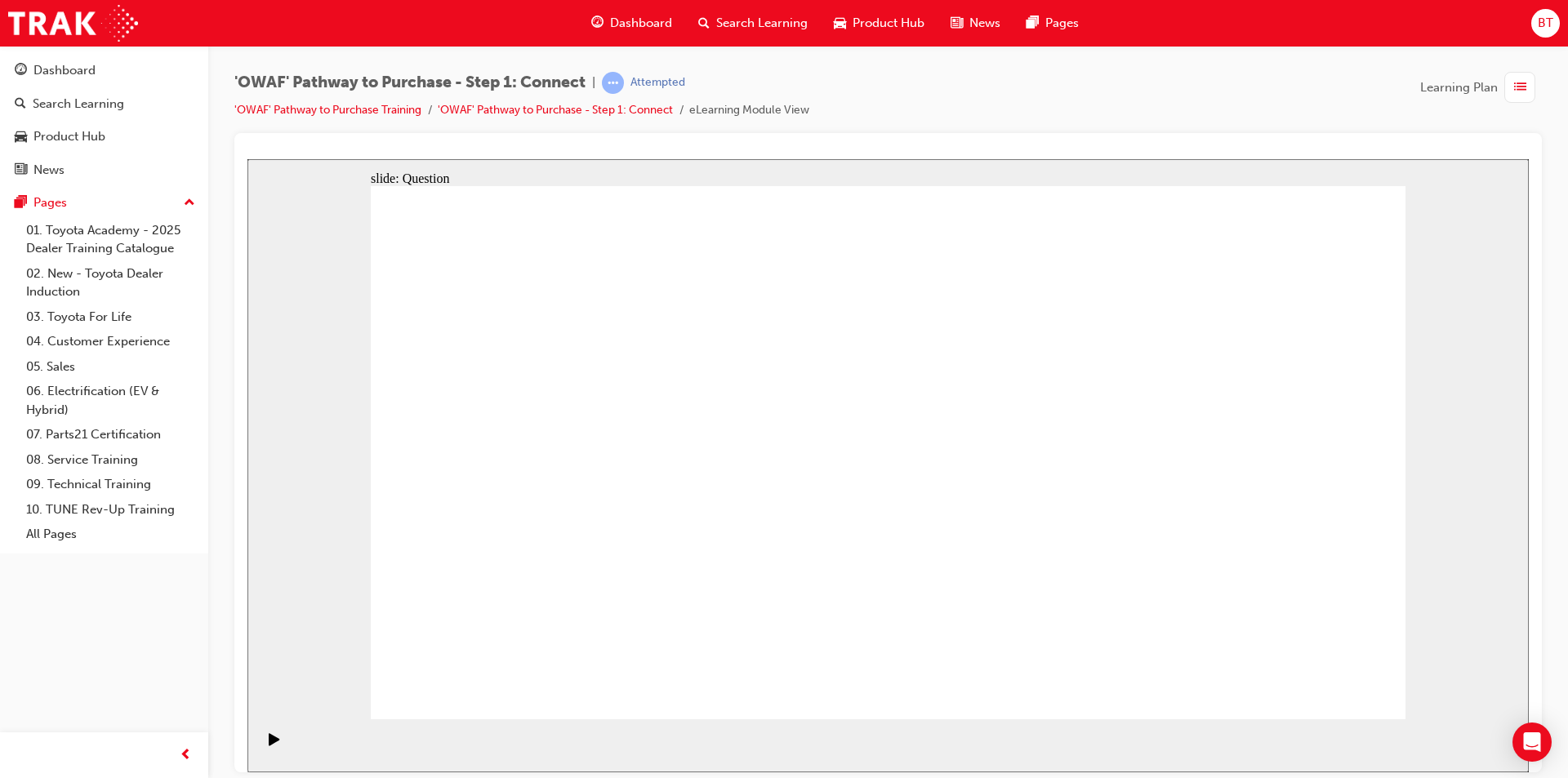
drag, startPoint x: 1244, startPoint y: 547, endPoint x: 940, endPoint y: 553, distance: 304.1
drag, startPoint x: 1229, startPoint y: 569, endPoint x: 951, endPoint y: 573, distance: 278.0
drag, startPoint x: 1250, startPoint y: 540, endPoint x: 963, endPoint y: 539, distance: 287.0
drag, startPoint x: 1216, startPoint y: 518, endPoint x: 558, endPoint y: 491, distance: 658.6
drag, startPoint x: 1217, startPoint y: 528, endPoint x: 604, endPoint y: 509, distance: 613.3
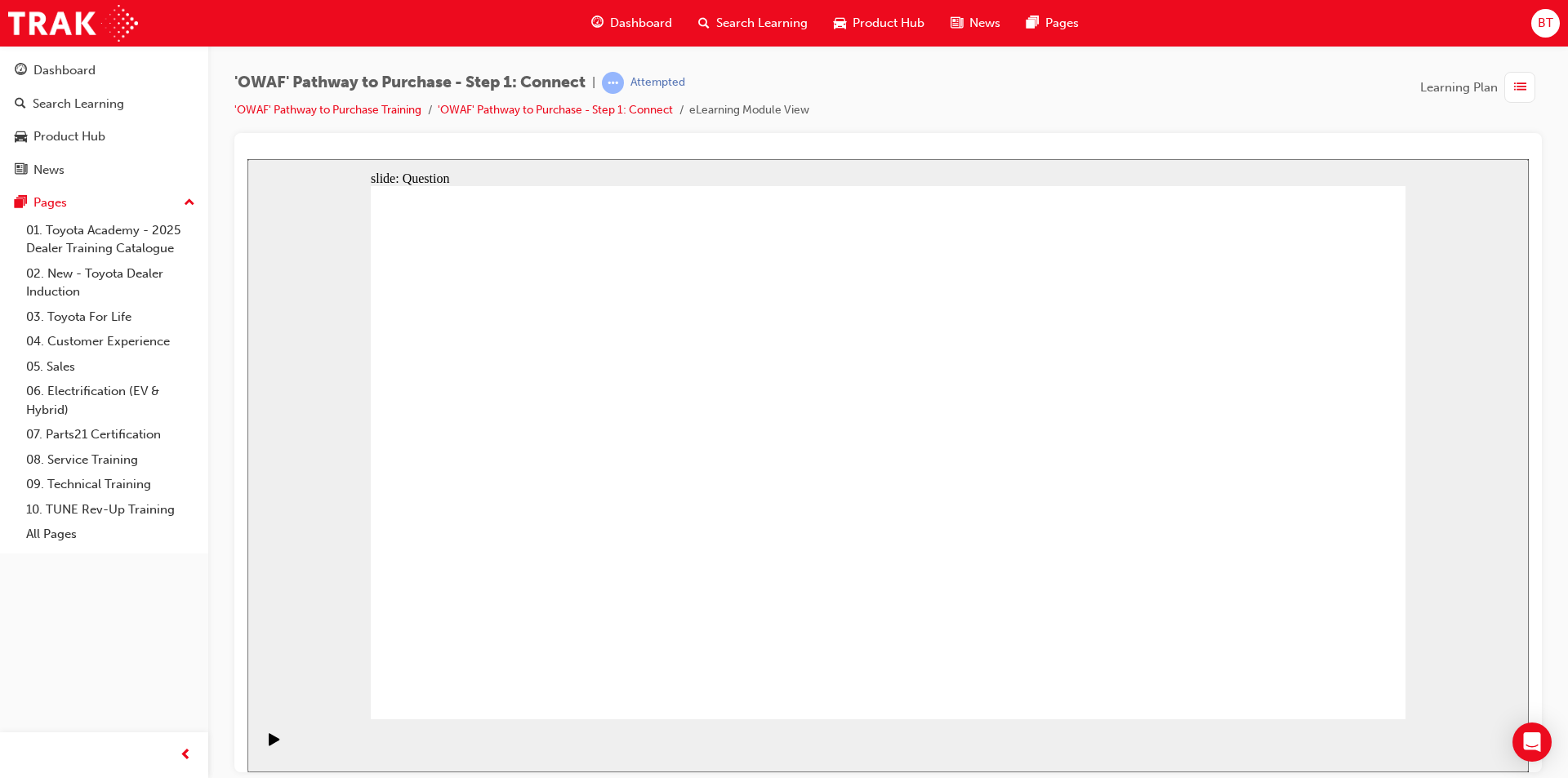
drag, startPoint x: 1264, startPoint y: 538, endPoint x: 599, endPoint y: 534, distance: 665.0
radio input "true"
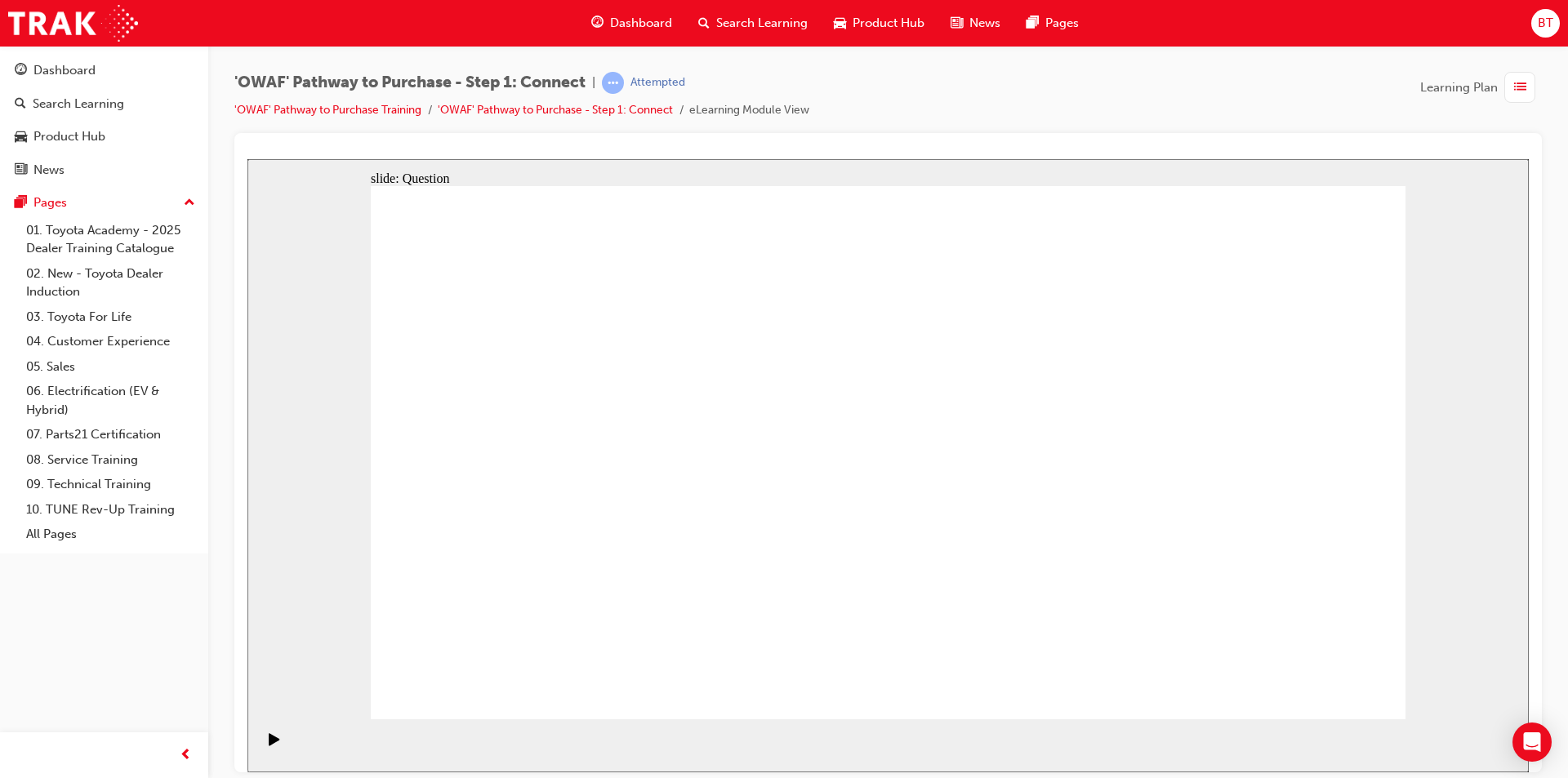
checkbox input "true"
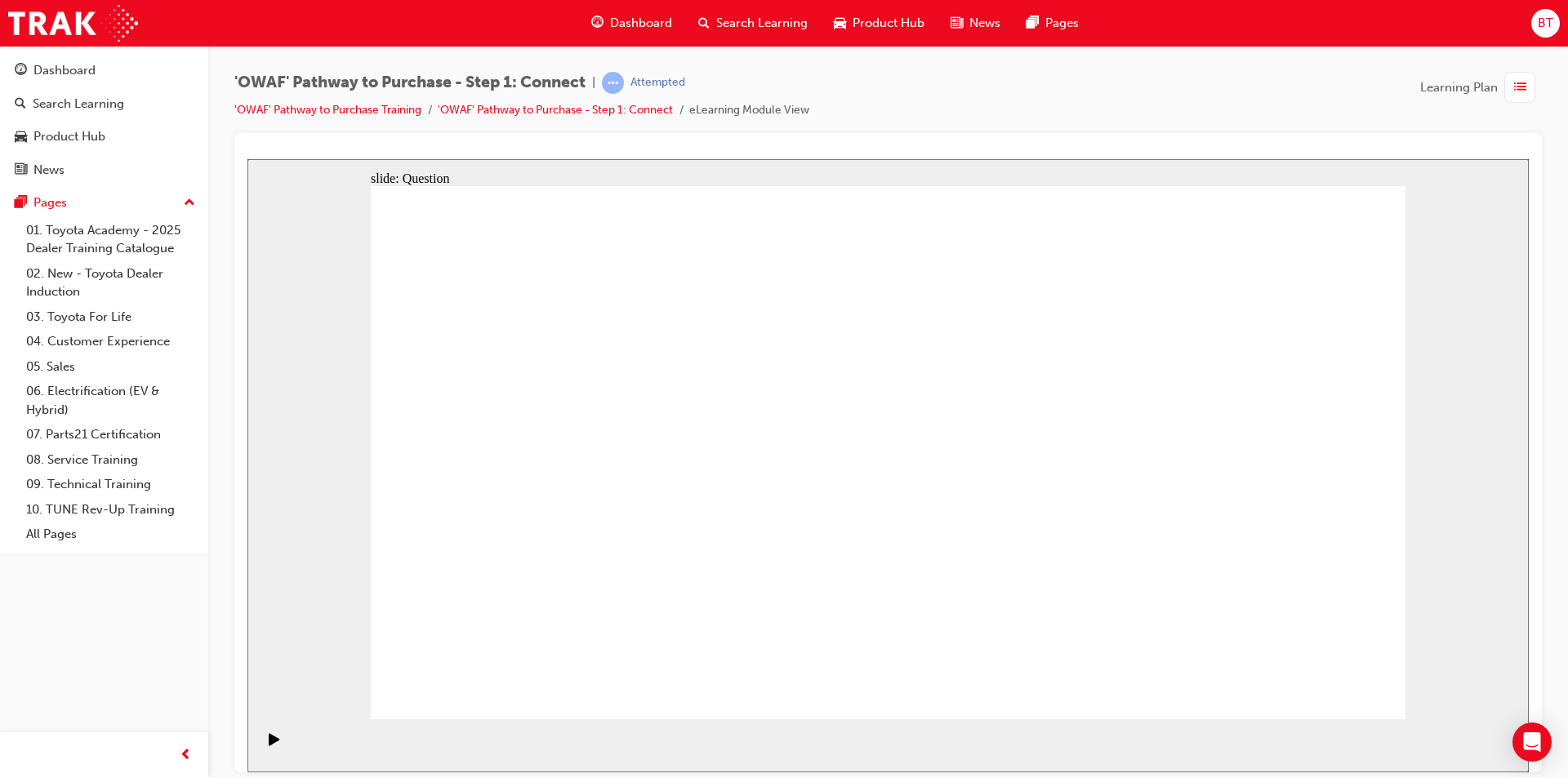
checkbox input "true"
drag, startPoint x: 1311, startPoint y: 668, endPoint x: 1315, endPoint y: 685, distance: 17.5
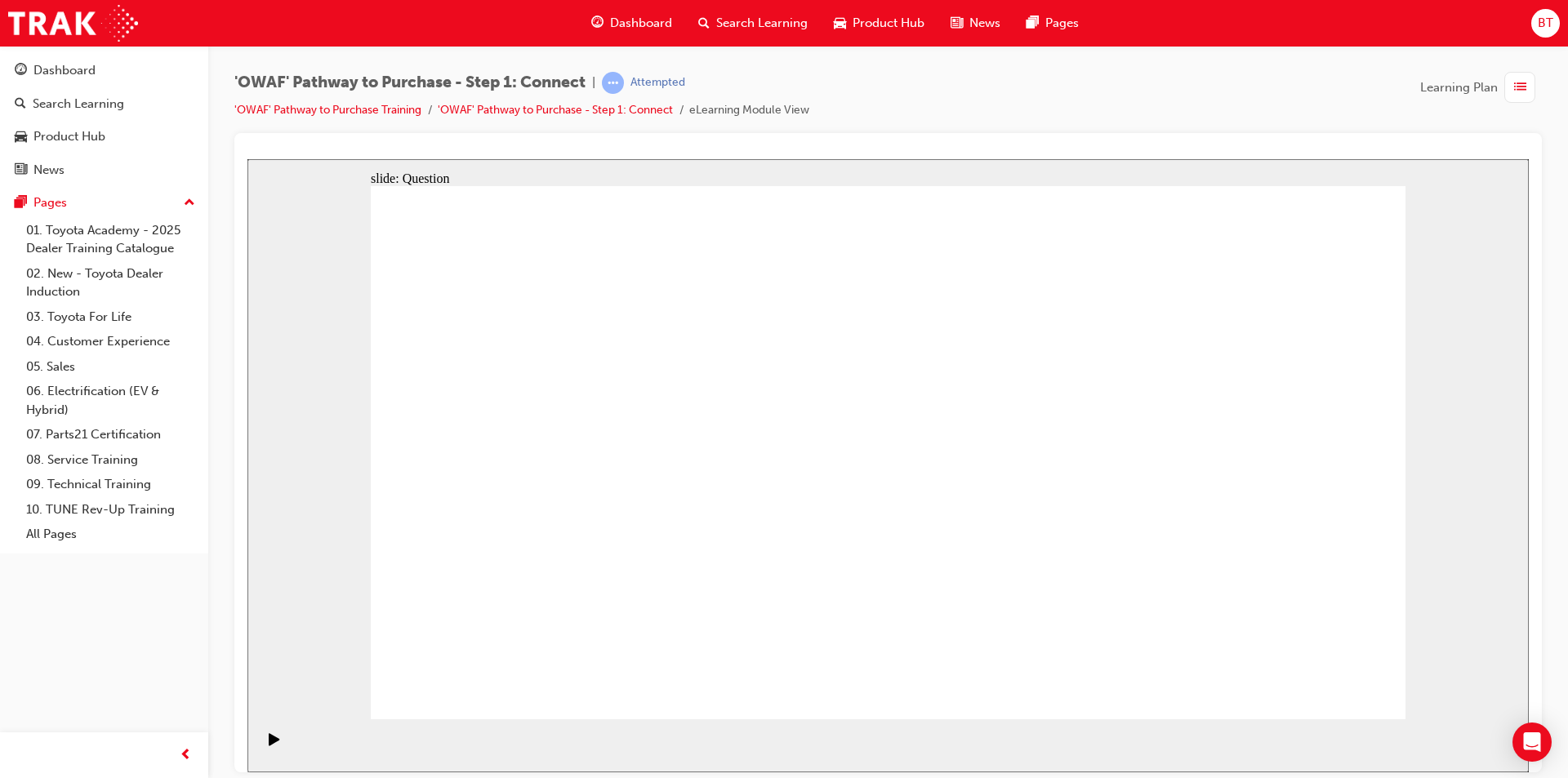
drag, startPoint x: 609, startPoint y: 618, endPoint x: 975, endPoint y: 386, distance: 433.3
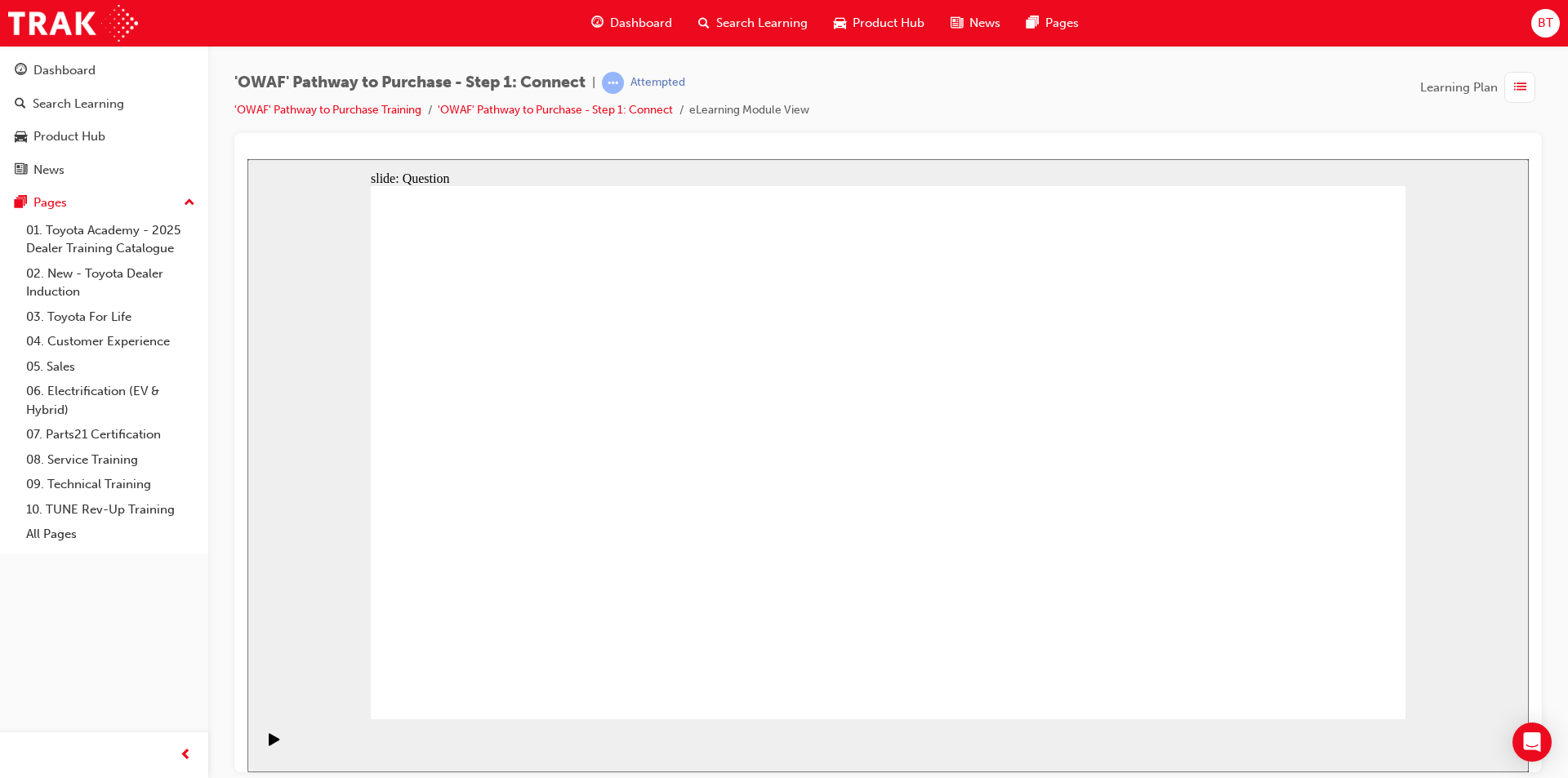
drag, startPoint x: 729, startPoint y: 670, endPoint x: 1112, endPoint y: 387, distance: 476.2
drag, startPoint x: 969, startPoint y: 620, endPoint x: 589, endPoint y: 452, distance: 415.5
drag, startPoint x: 1133, startPoint y: 572, endPoint x: 797, endPoint y: 440, distance: 361.0
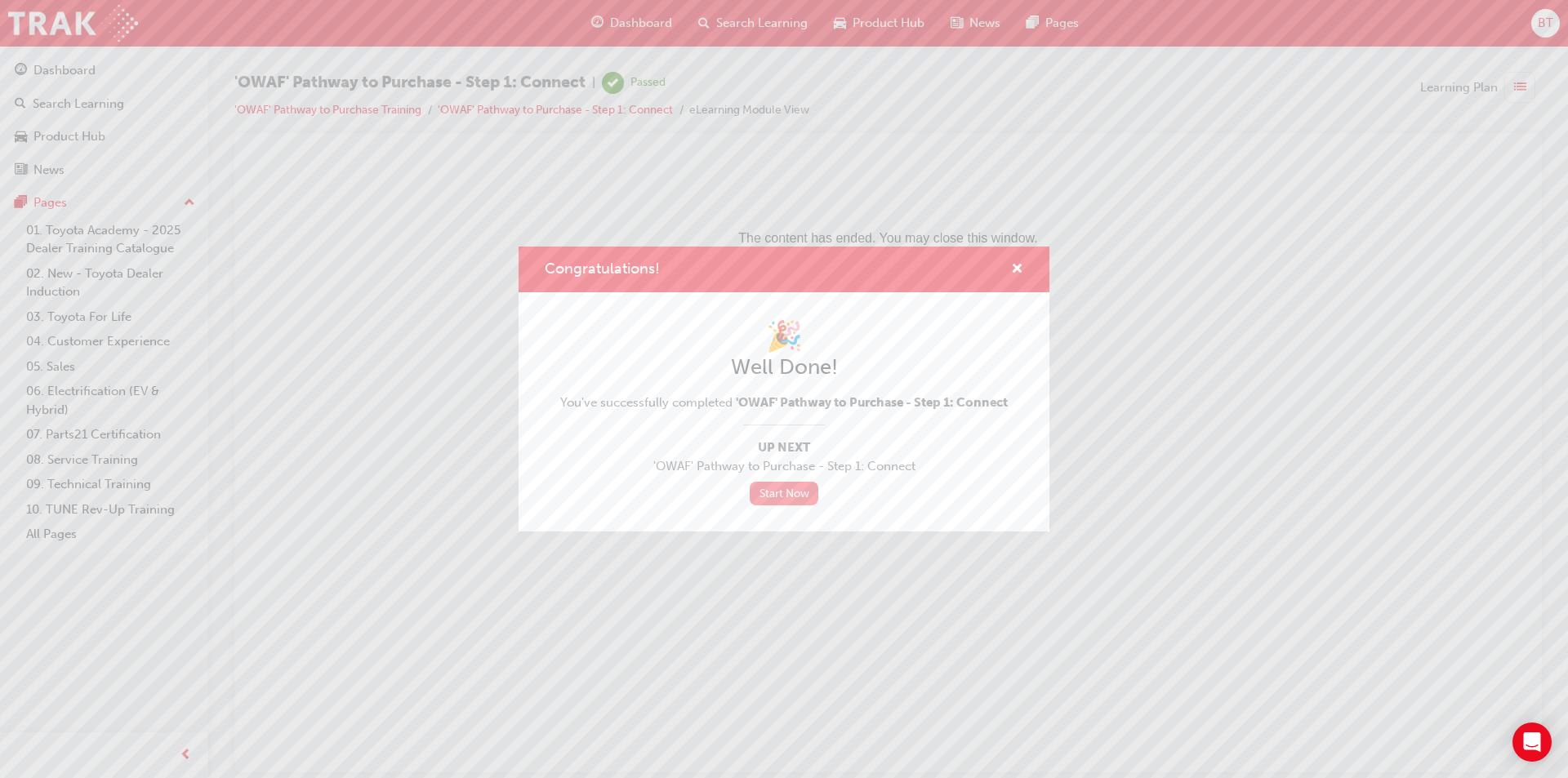
click at [783, 501] on link "Start Now" at bounding box center [784, 494] width 68 height 24
click at [781, 488] on link "Start Now" at bounding box center [784, 494] width 68 height 24
click at [1016, 273] on span "cross-icon" at bounding box center [1017, 270] width 12 height 15
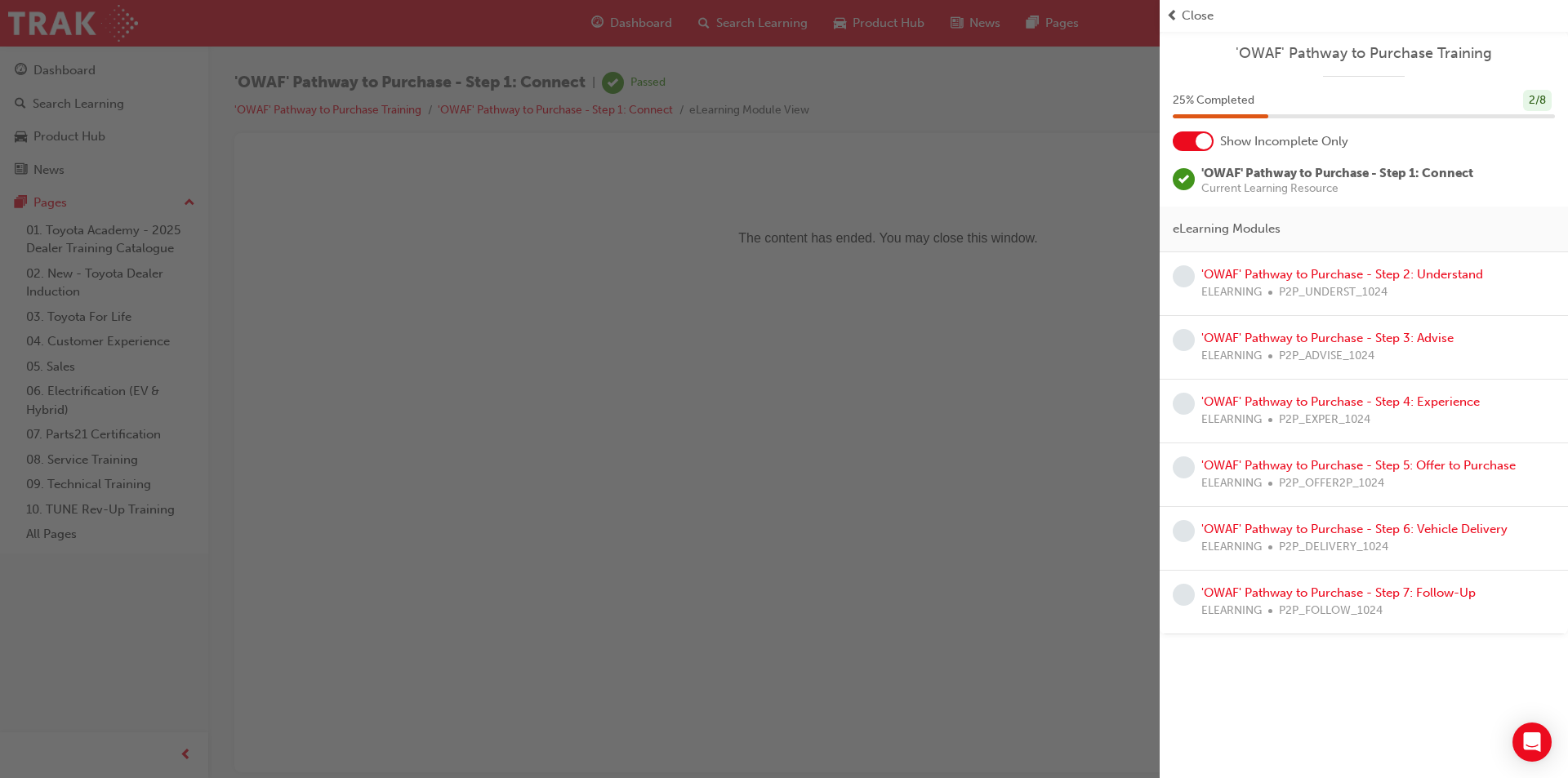
click at [1028, 285] on div "button" at bounding box center [580, 389] width 1160 height 778
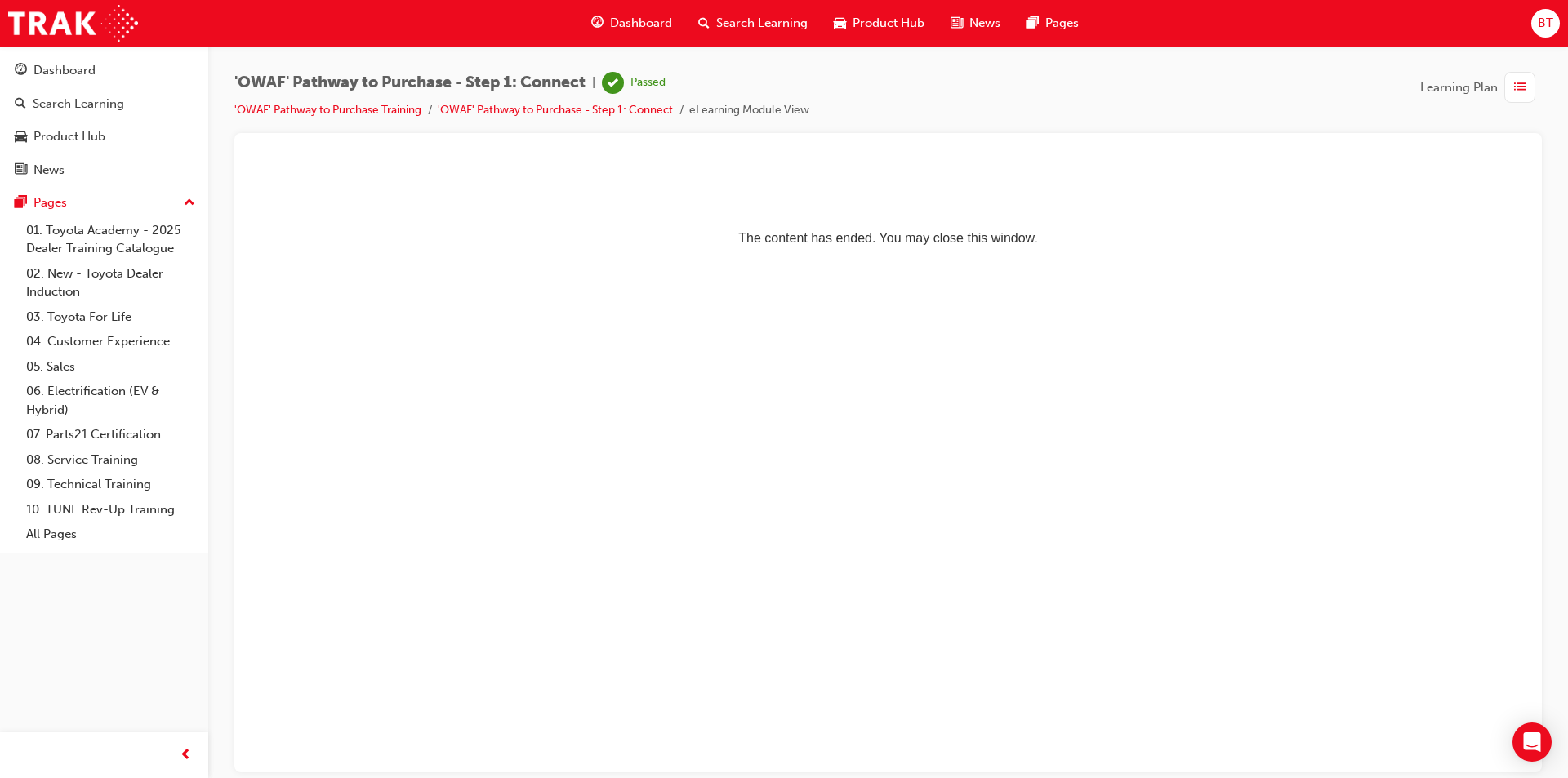
click at [646, 29] on span "Dashboard" at bounding box center [641, 23] width 62 height 19
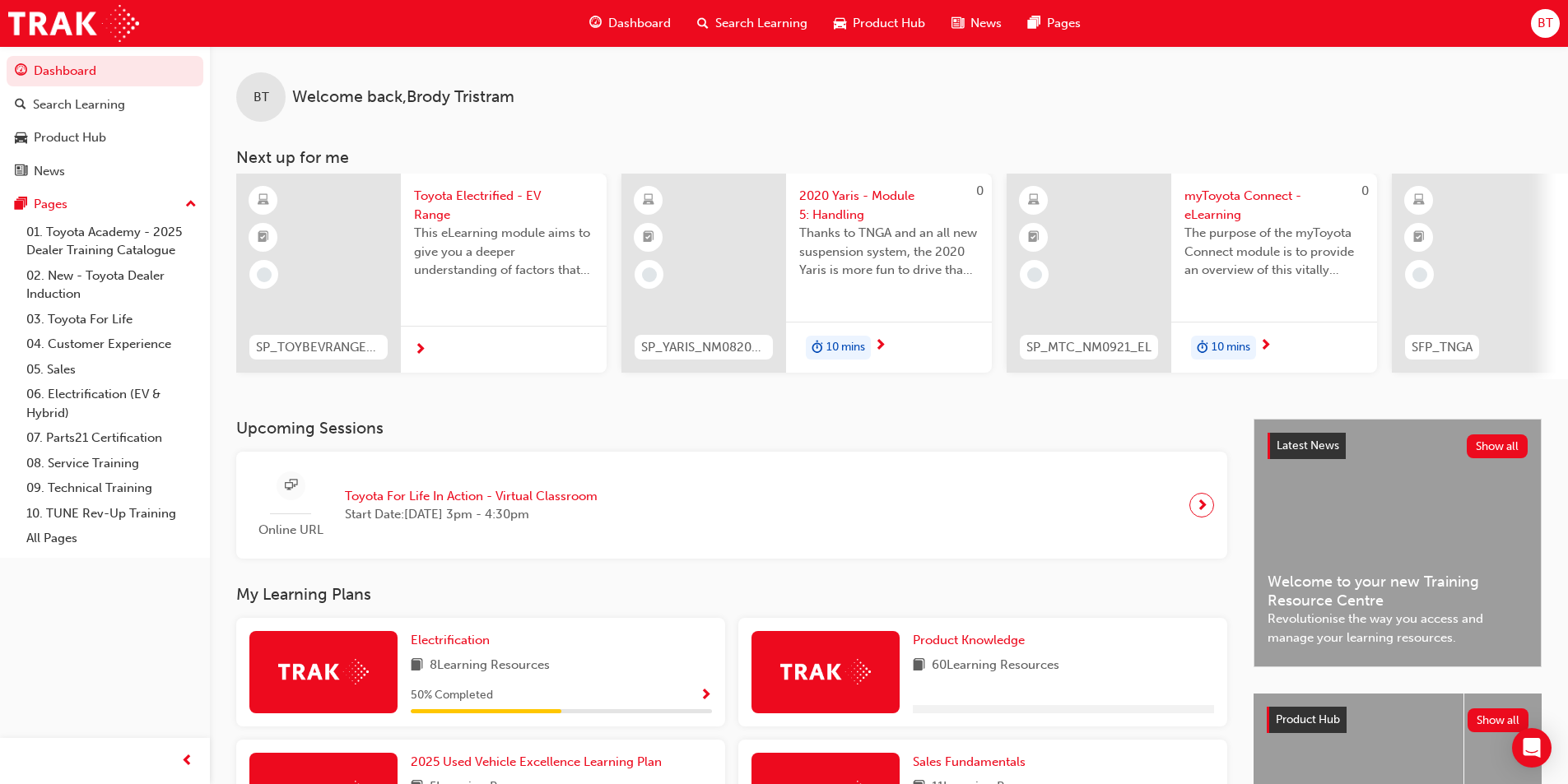
scroll to position [247, 0]
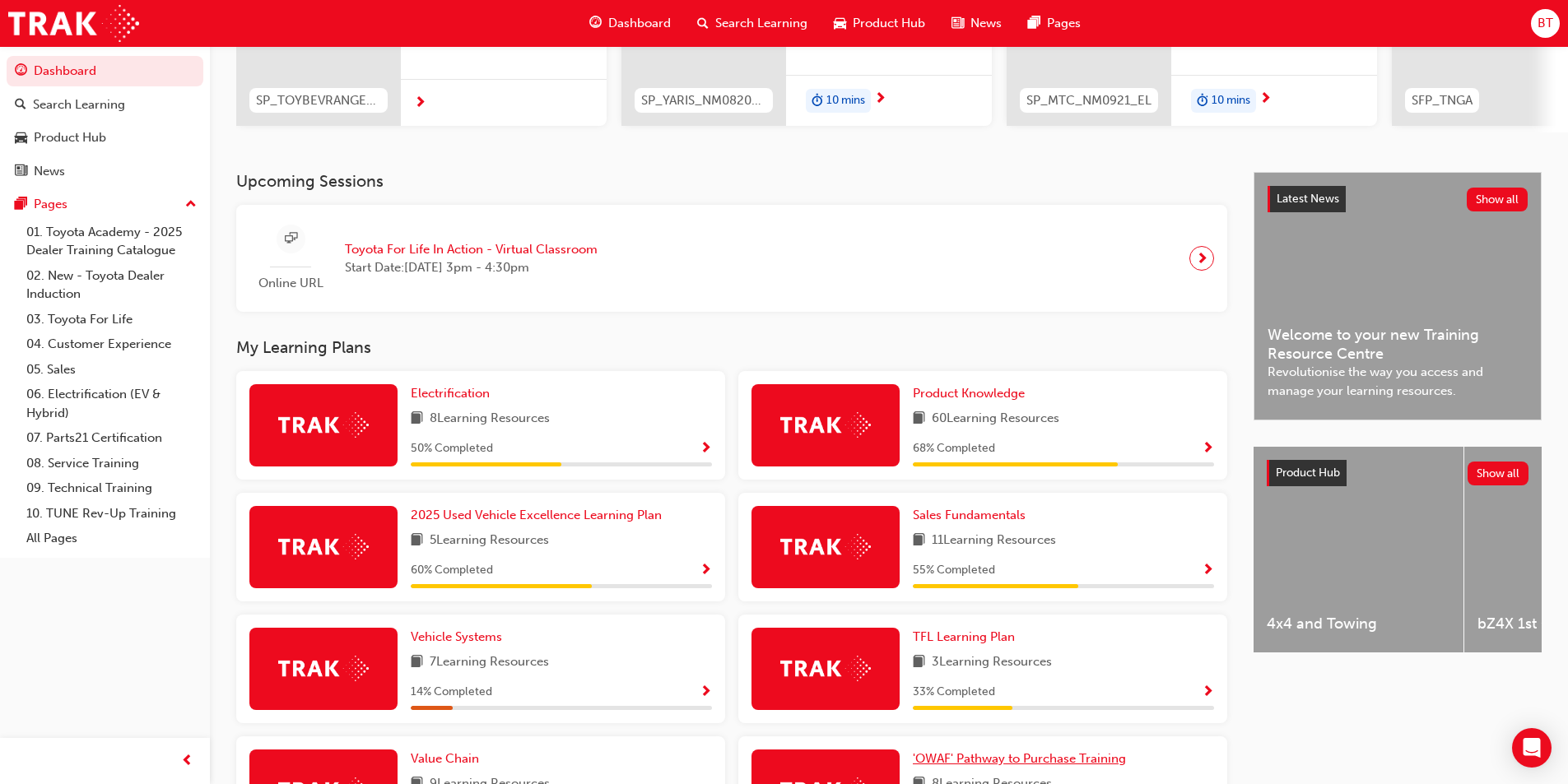
click at [989, 763] on span "'OWAF' Pathway to Purchase Training" at bounding box center [1019, 759] width 213 height 15
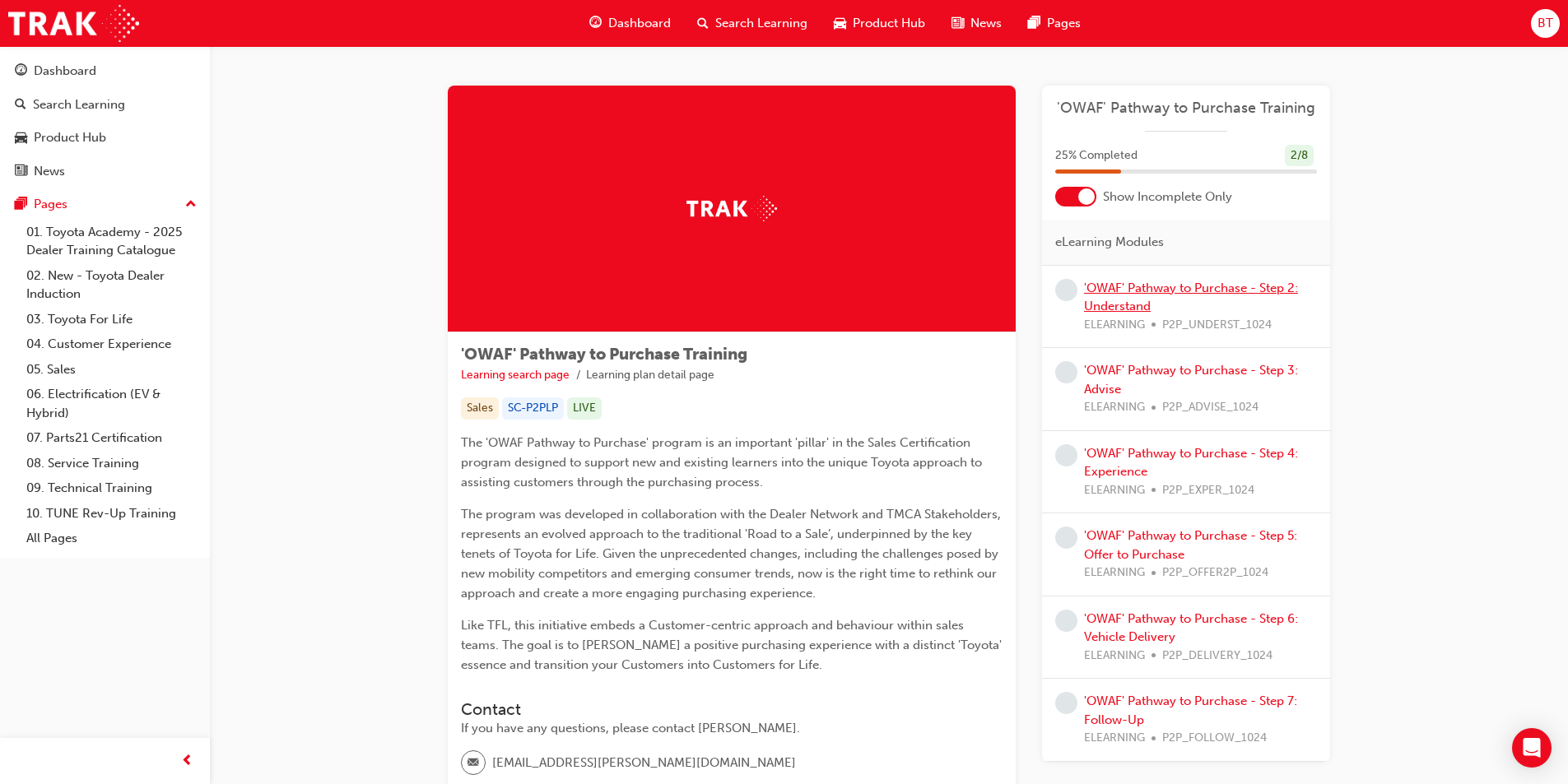
click at [1175, 293] on link "'OWAF' Pathway to Purchase - Step 2: Understand" at bounding box center [1191, 297] width 214 height 34
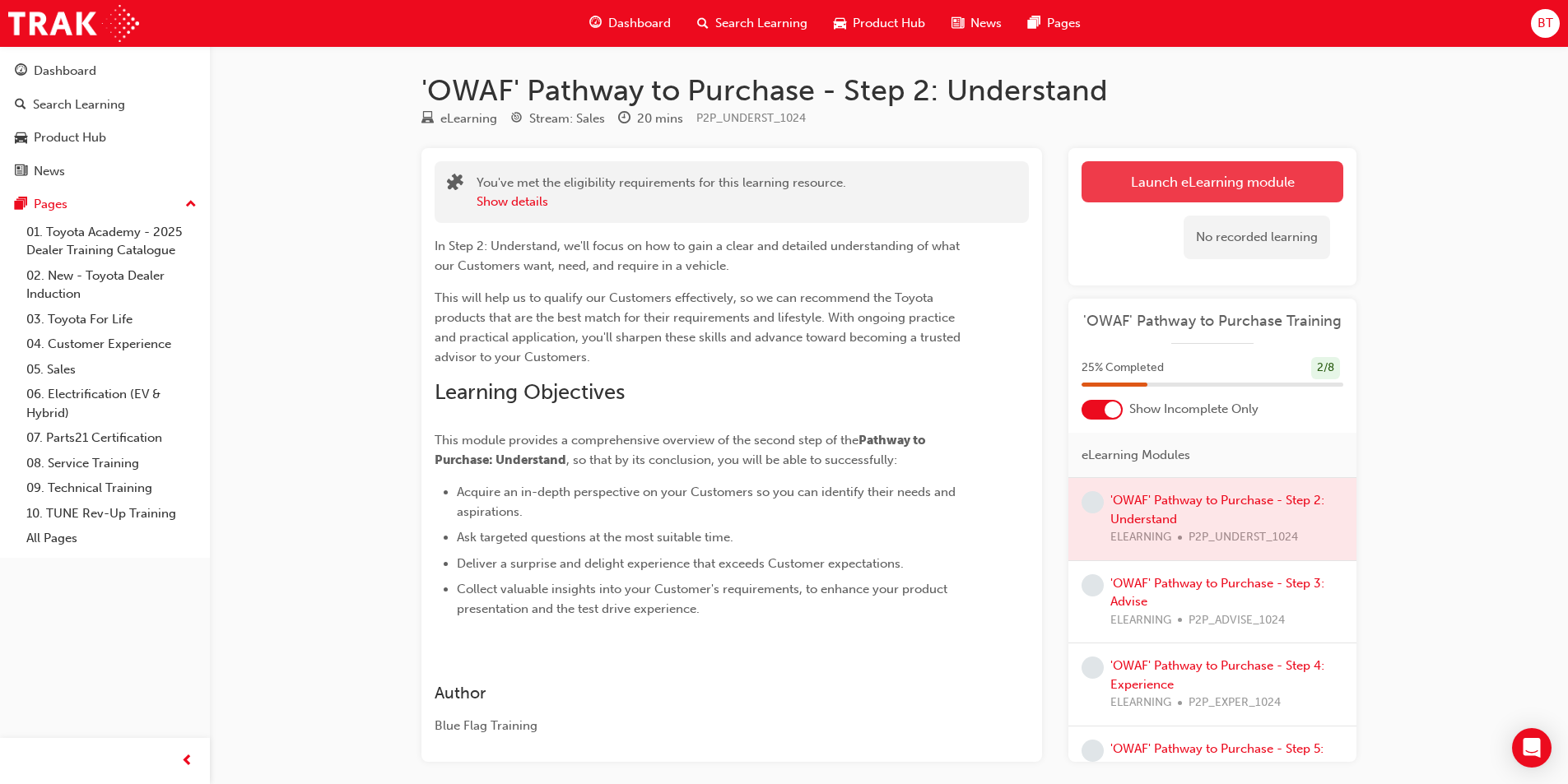
click at [1209, 183] on link "Launch eLearning module" at bounding box center [1212, 182] width 262 height 41
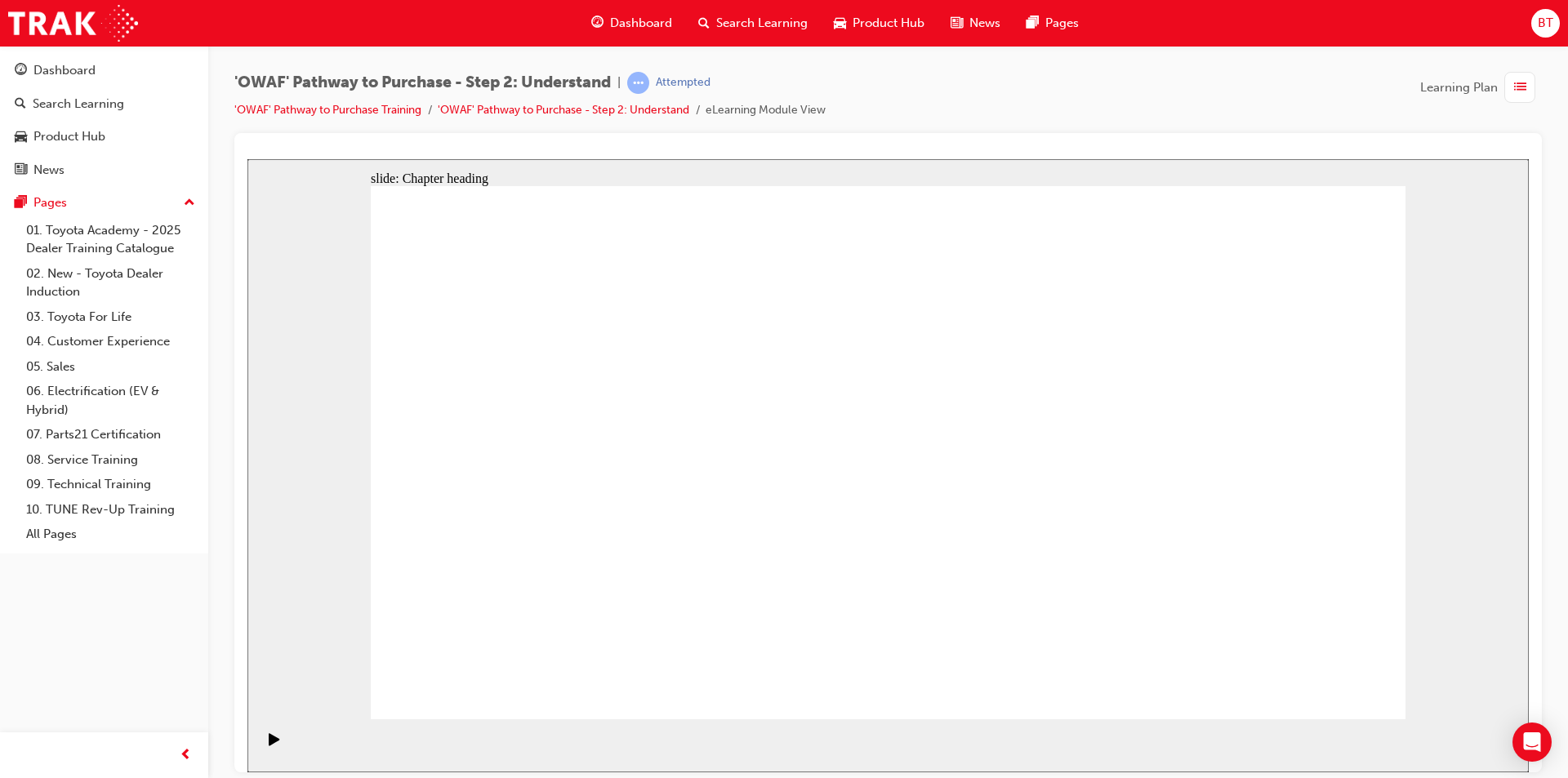
drag, startPoint x: 1243, startPoint y: 453, endPoint x: 1233, endPoint y: 453, distance: 10.0
